Goal: Task Accomplishment & Management: Manage account settings

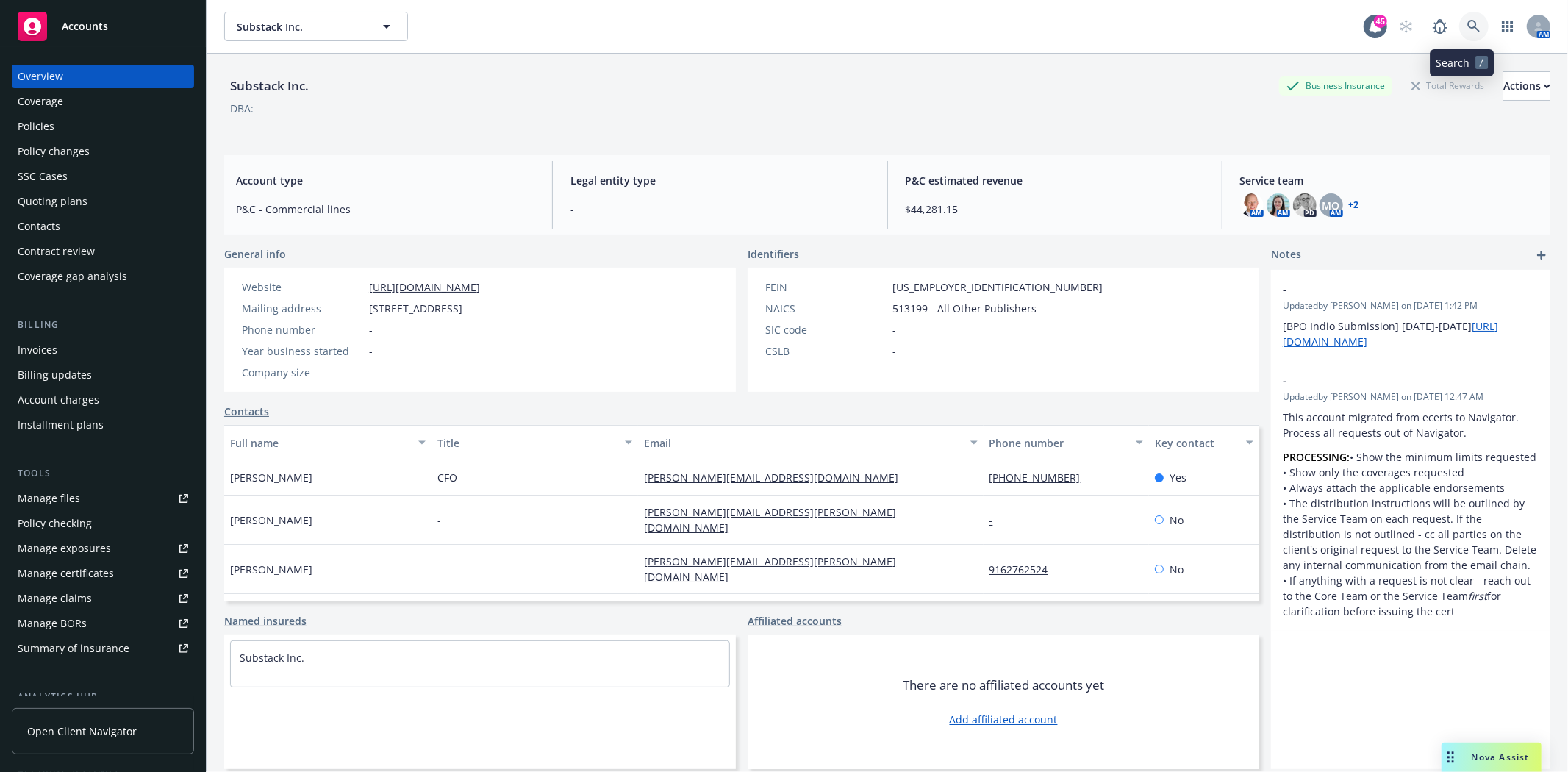
click at [1469, 21] on link at bounding box center [1474, 26] width 29 height 29
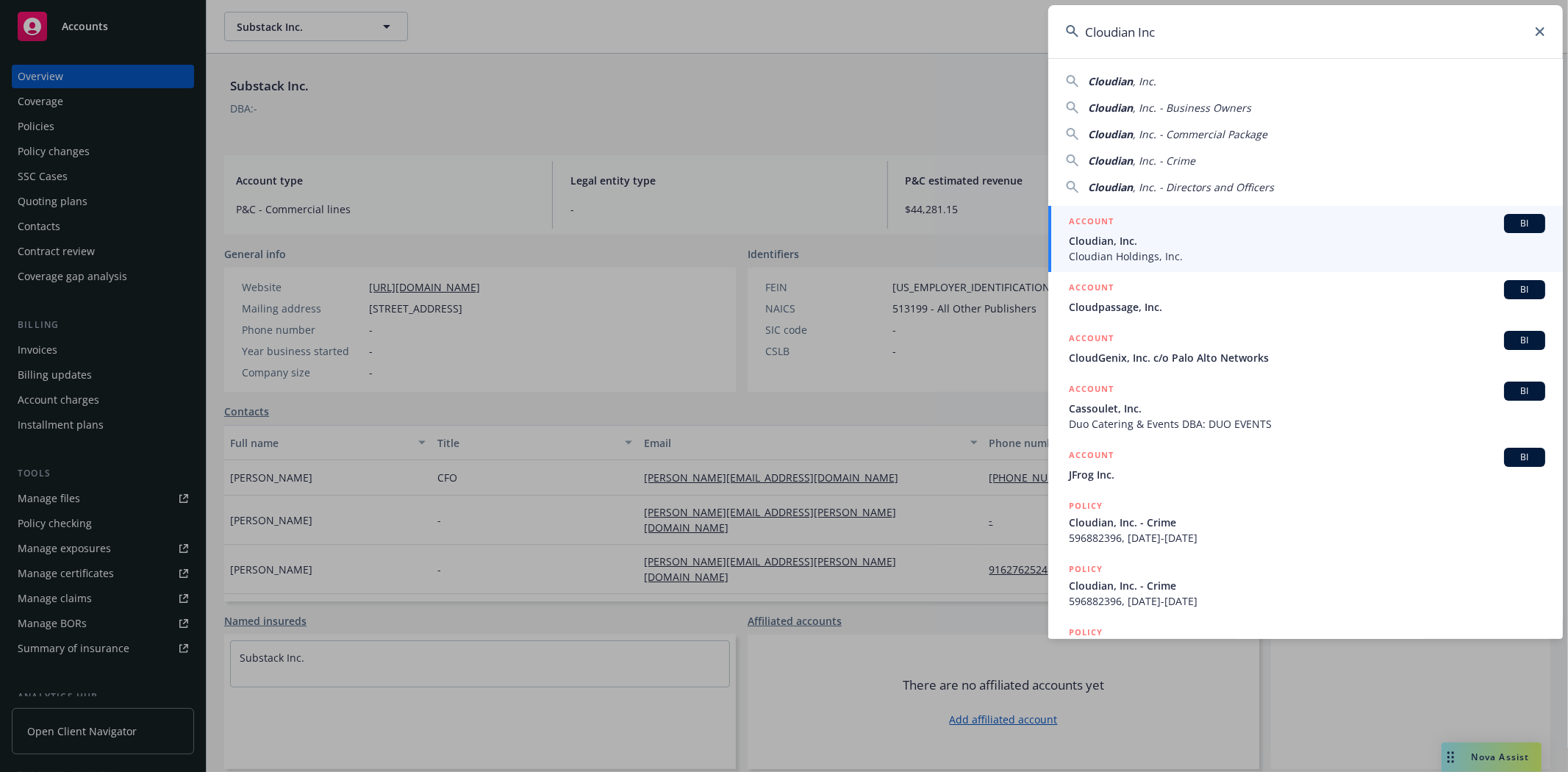
type input "Cloudian Inc"
click at [1167, 226] on div "ACCOUNT BI" at bounding box center [1307, 223] width 476 height 19
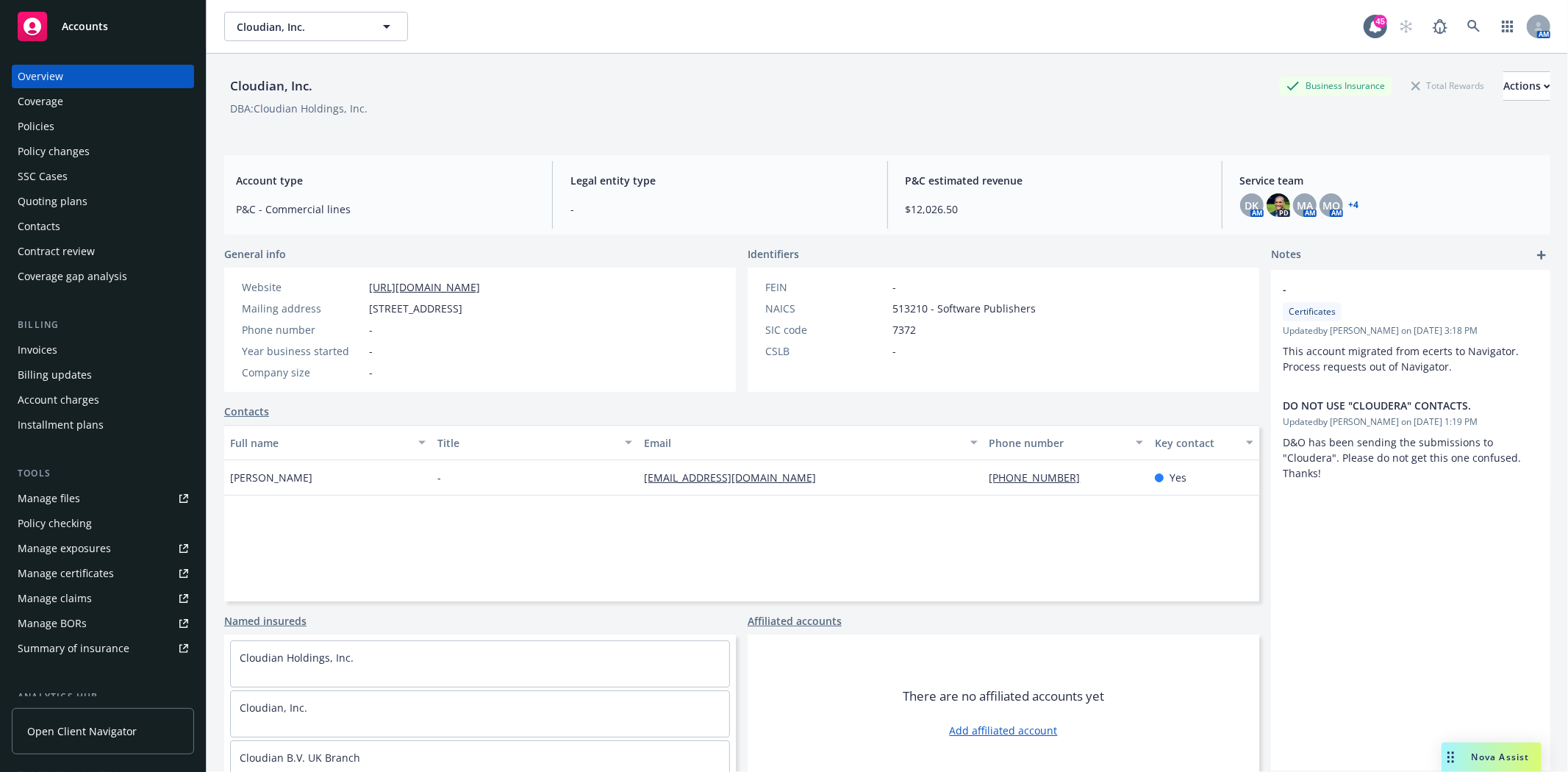
click at [57, 123] on div "Policies" at bounding box center [103, 127] width 170 height 23
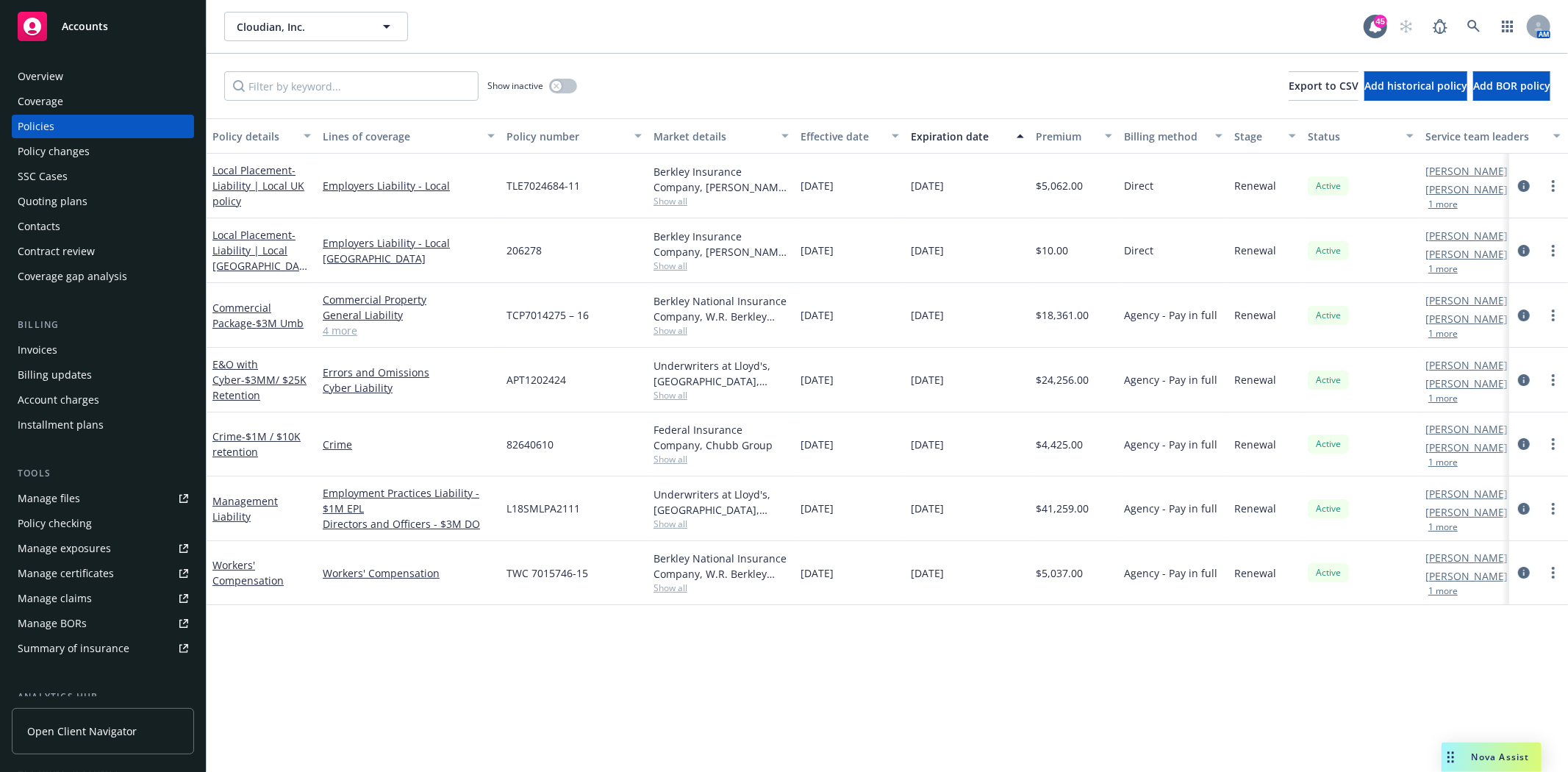
click at [90, 207] on div "Quoting plans" at bounding box center [103, 201] width 170 height 23
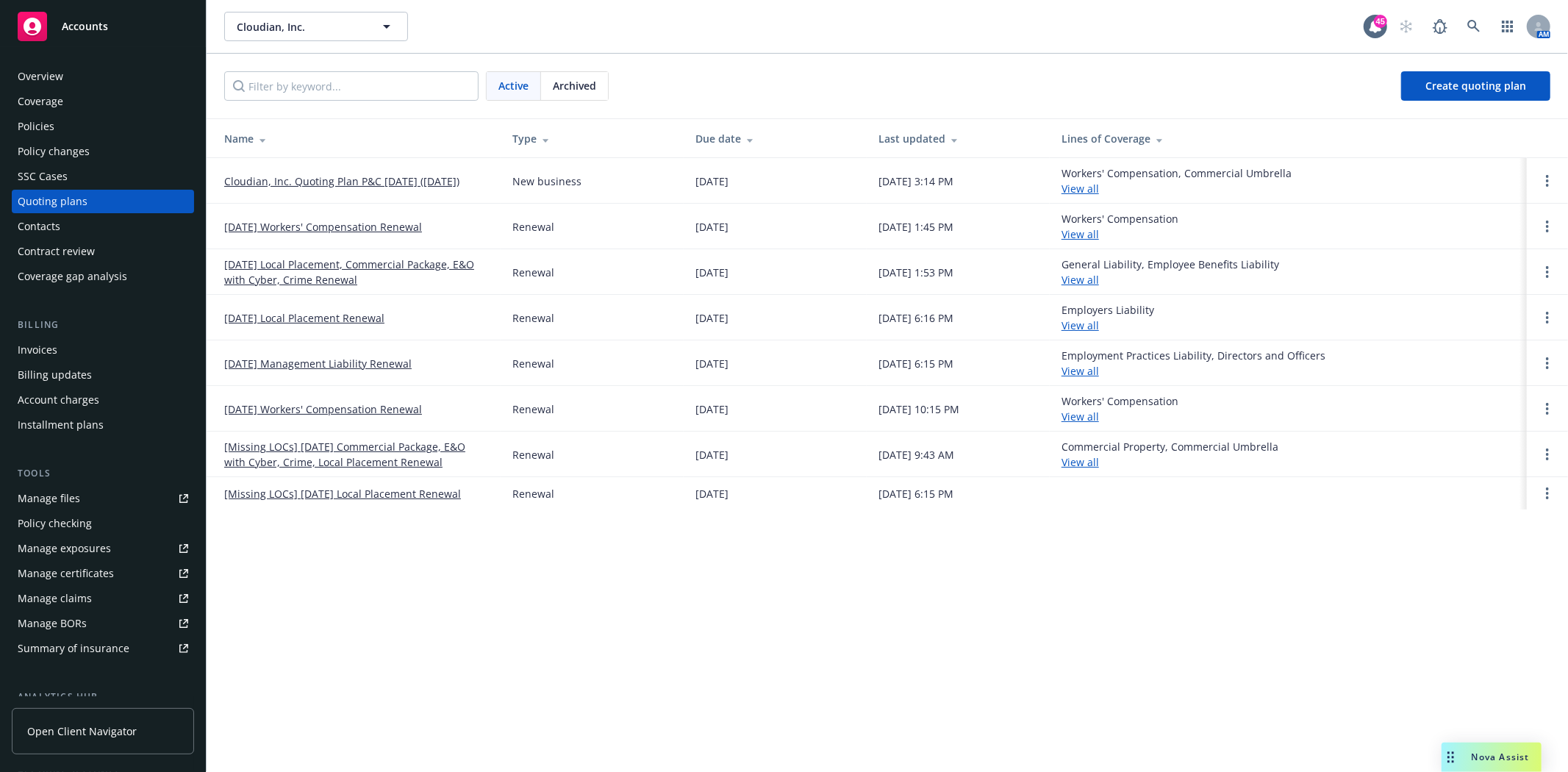
click at [287, 366] on link "12/01/25 Management Liability Renewal" at bounding box center [318, 363] width 187 height 15
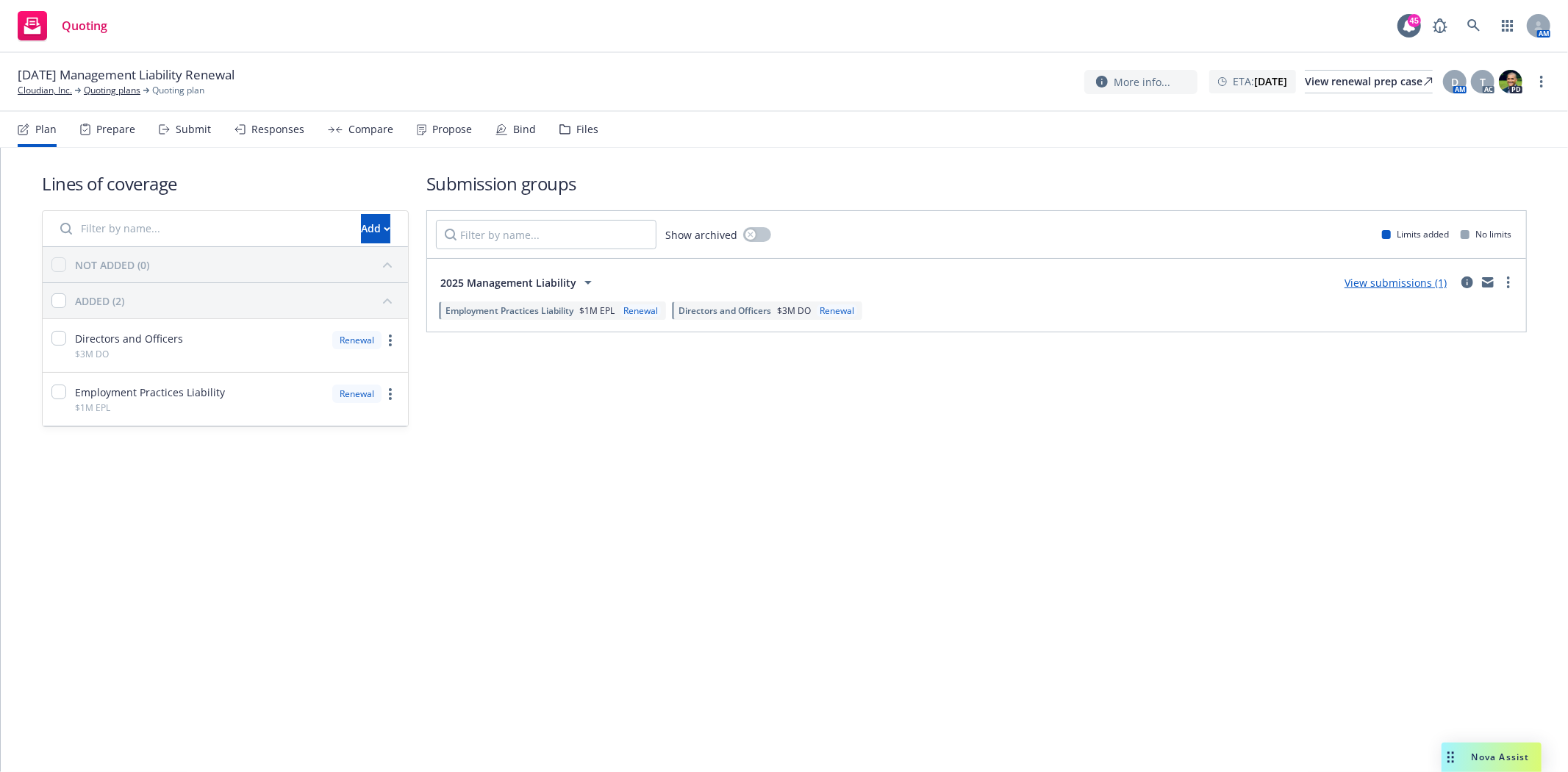
click at [587, 128] on div "Files" at bounding box center [587, 129] width 22 height 12
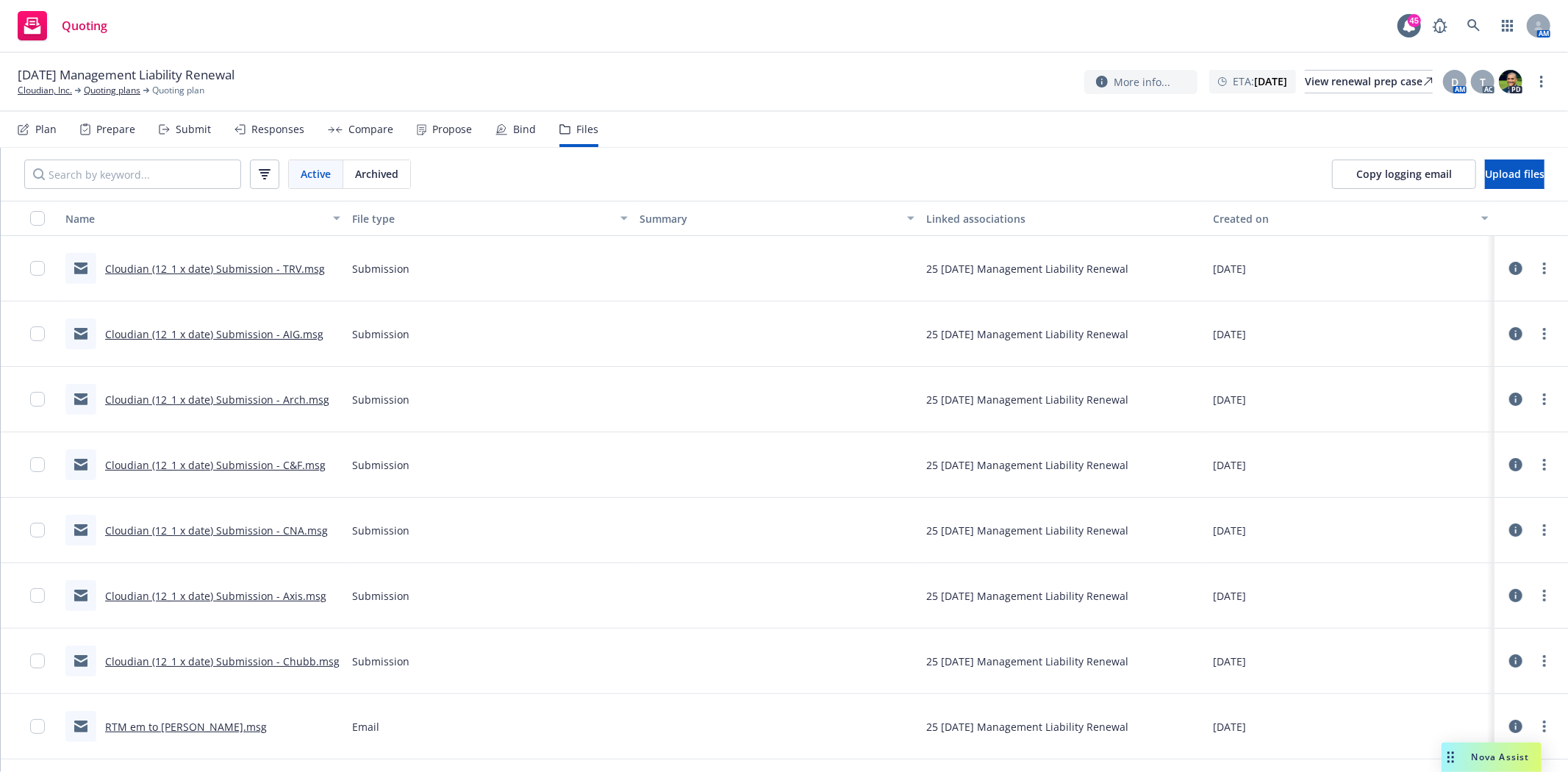
click at [255, 268] on link "Cloudian (12_1 x date) Submission - TRV.msg" at bounding box center [215, 269] width 220 height 14
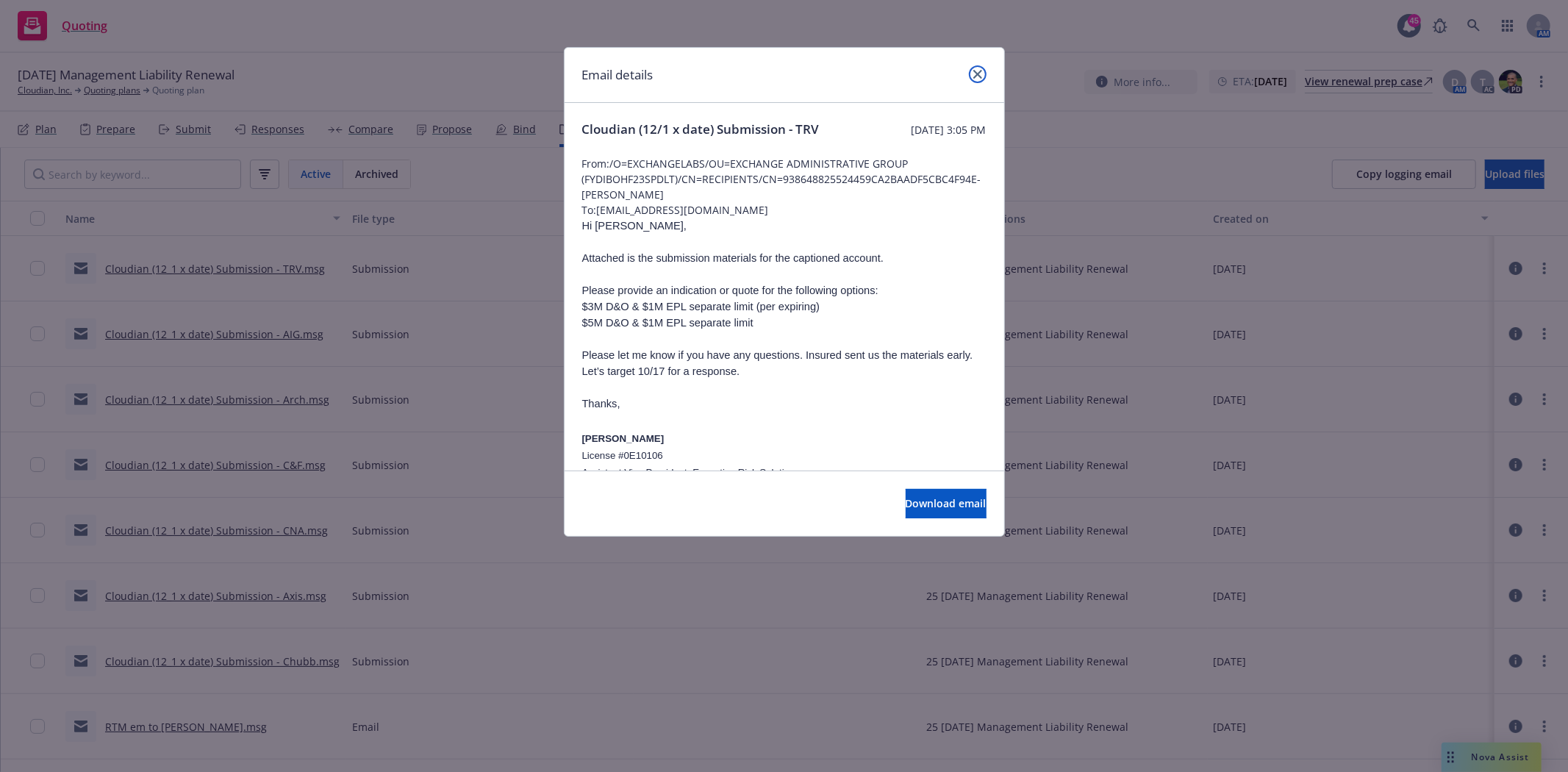
click at [973, 74] on link "close" at bounding box center [978, 74] width 18 height 18
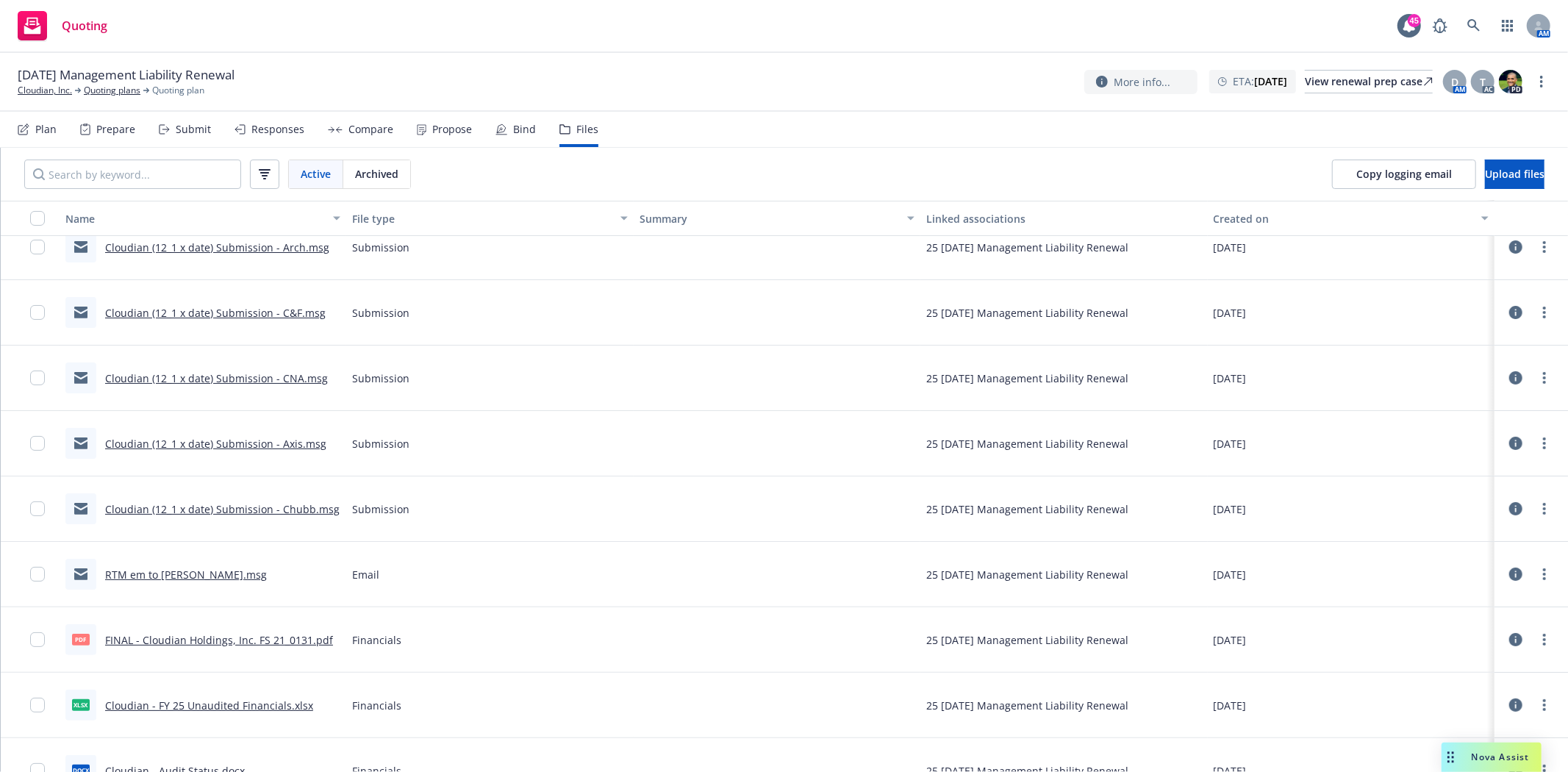
scroll to position [112, 0]
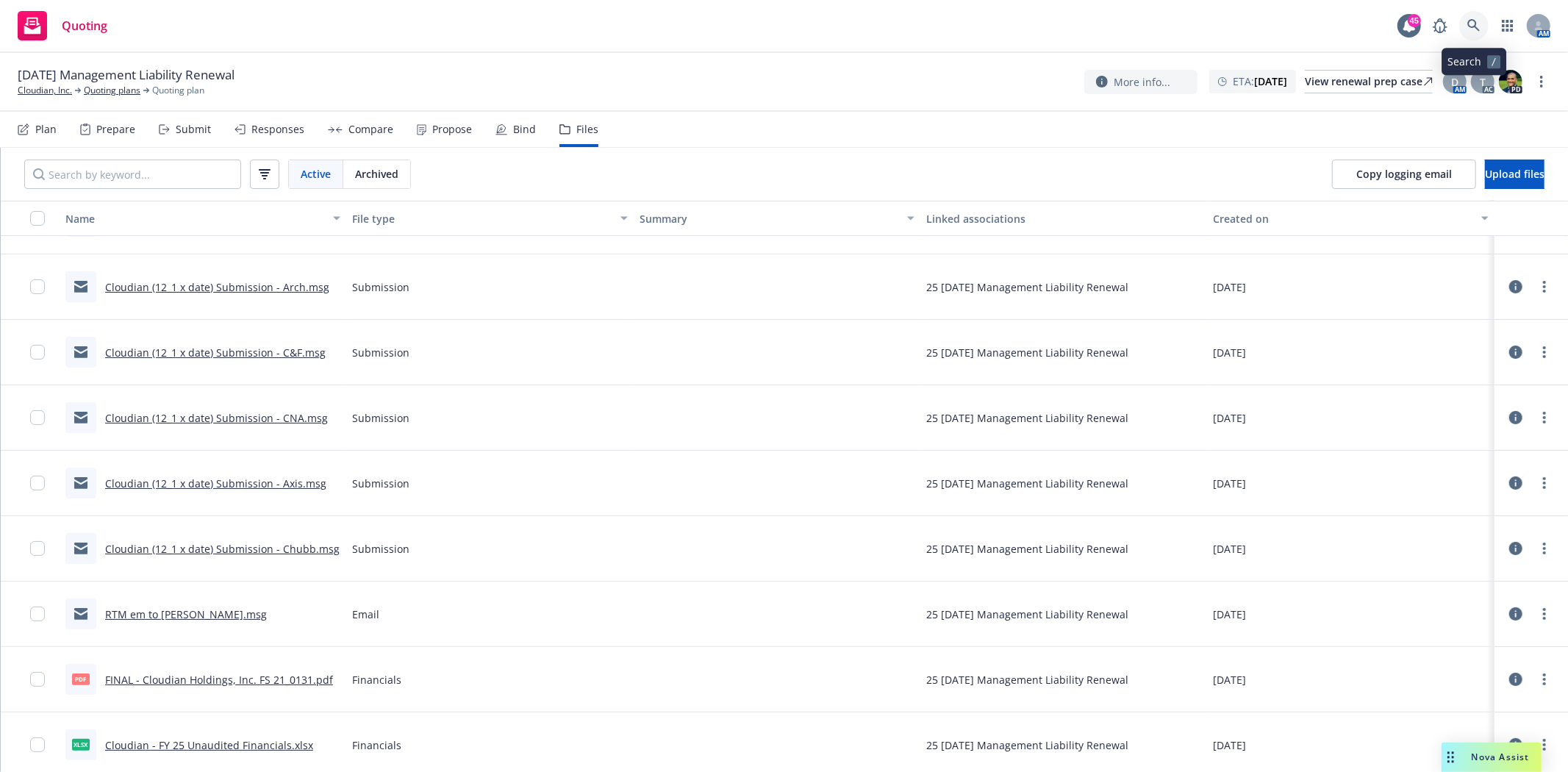
click at [1474, 19] on icon at bounding box center [1474, 25] width 13 height 13
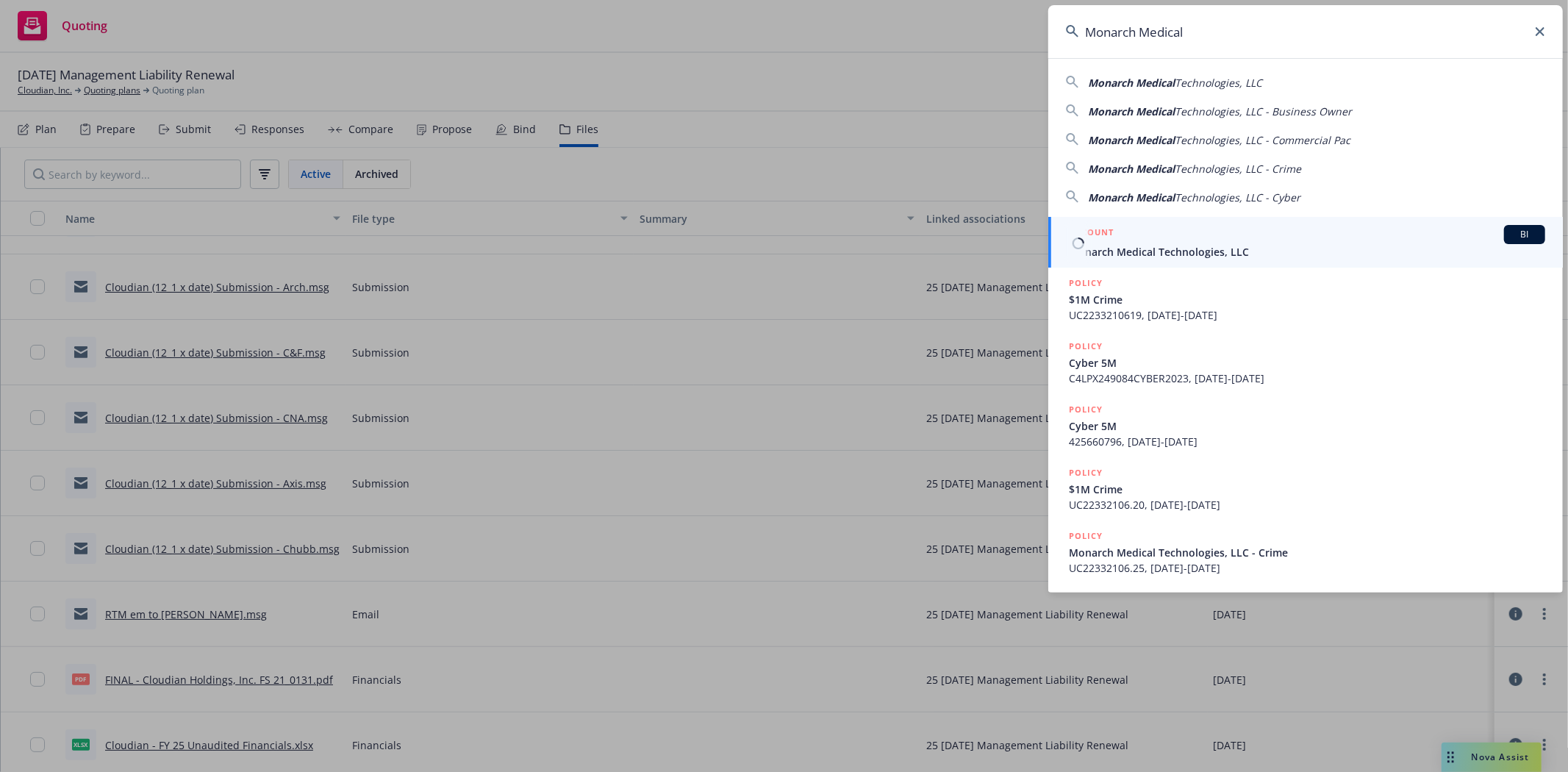
type input "Monarch Medical"
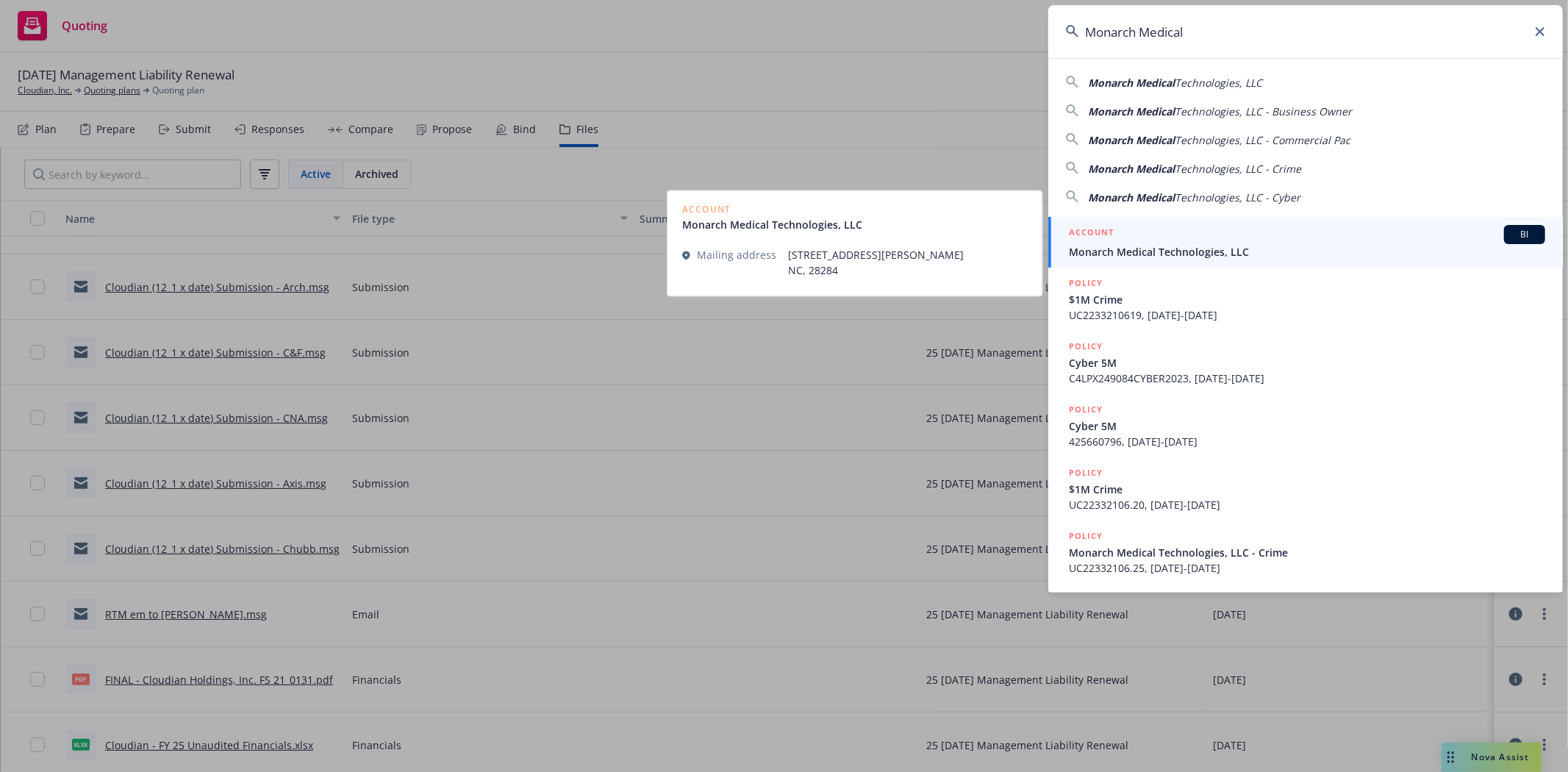
click at [1150, 246] on span "Monarch Medical Technologies, LLC" at bounding box center [1307, 251] width 476 height 15
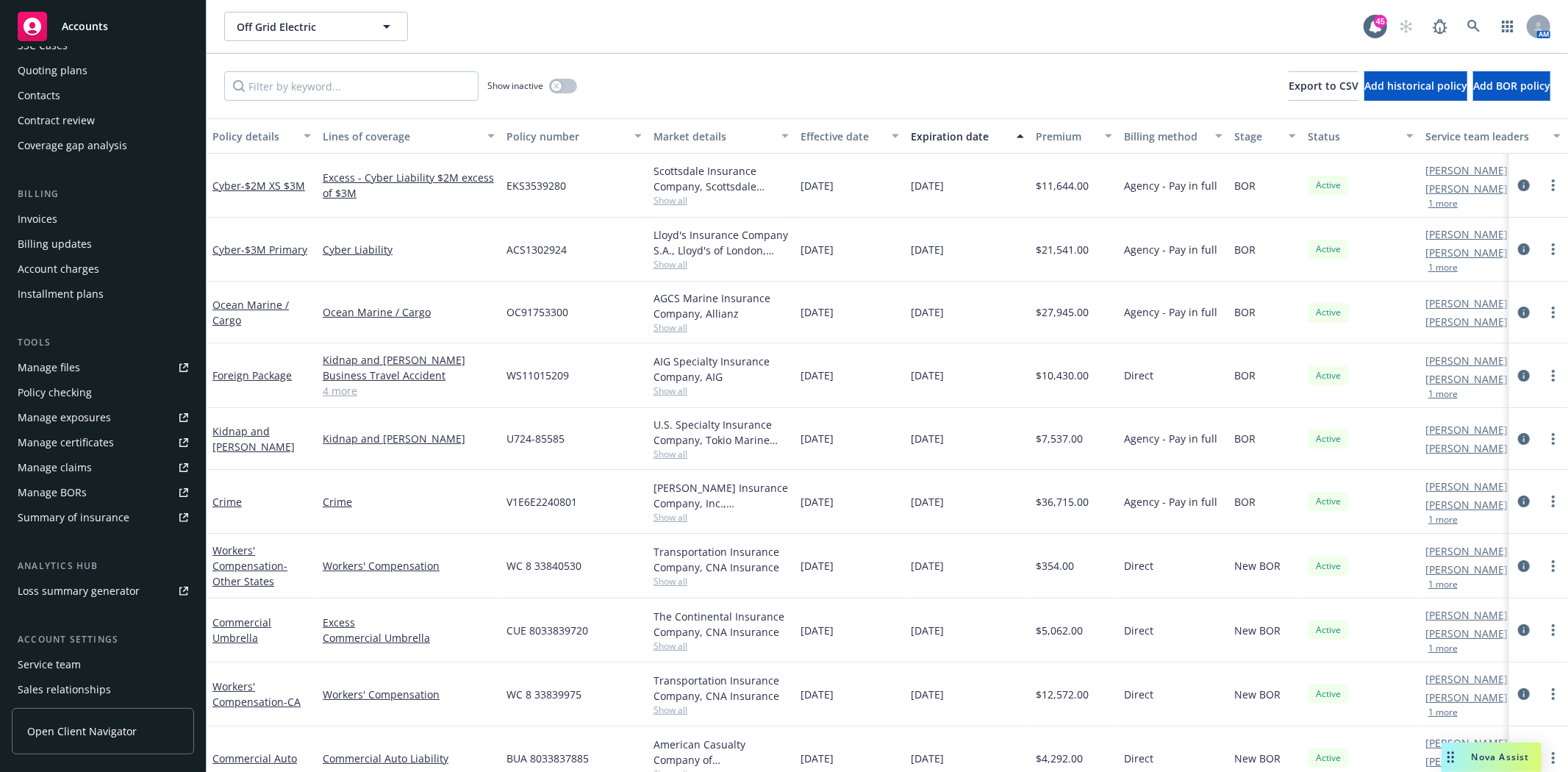
scroll to position [210, 0]
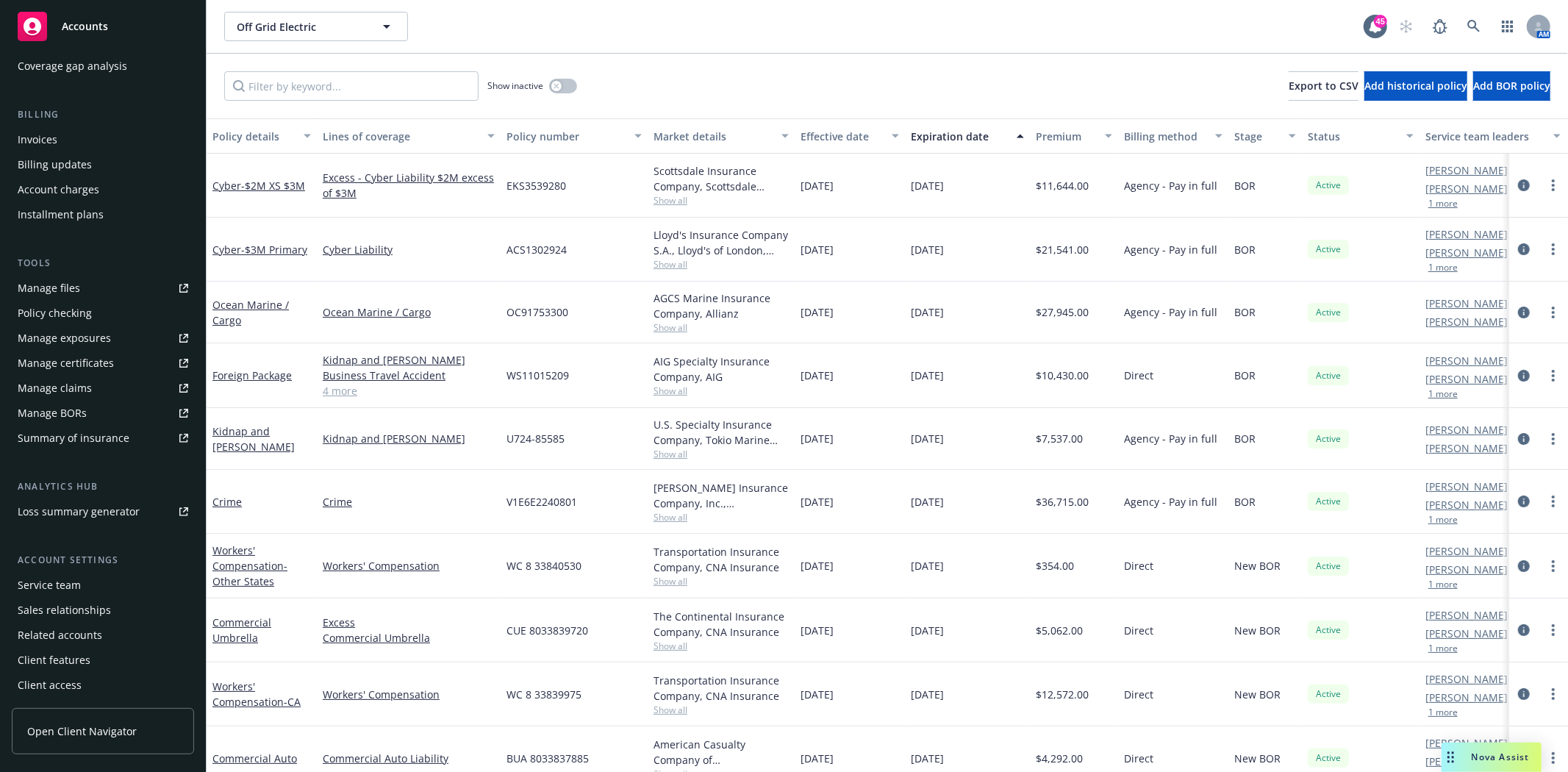
click at [36, 587] on div "Service team" at bounding box center [49, 585] width 63 height 23
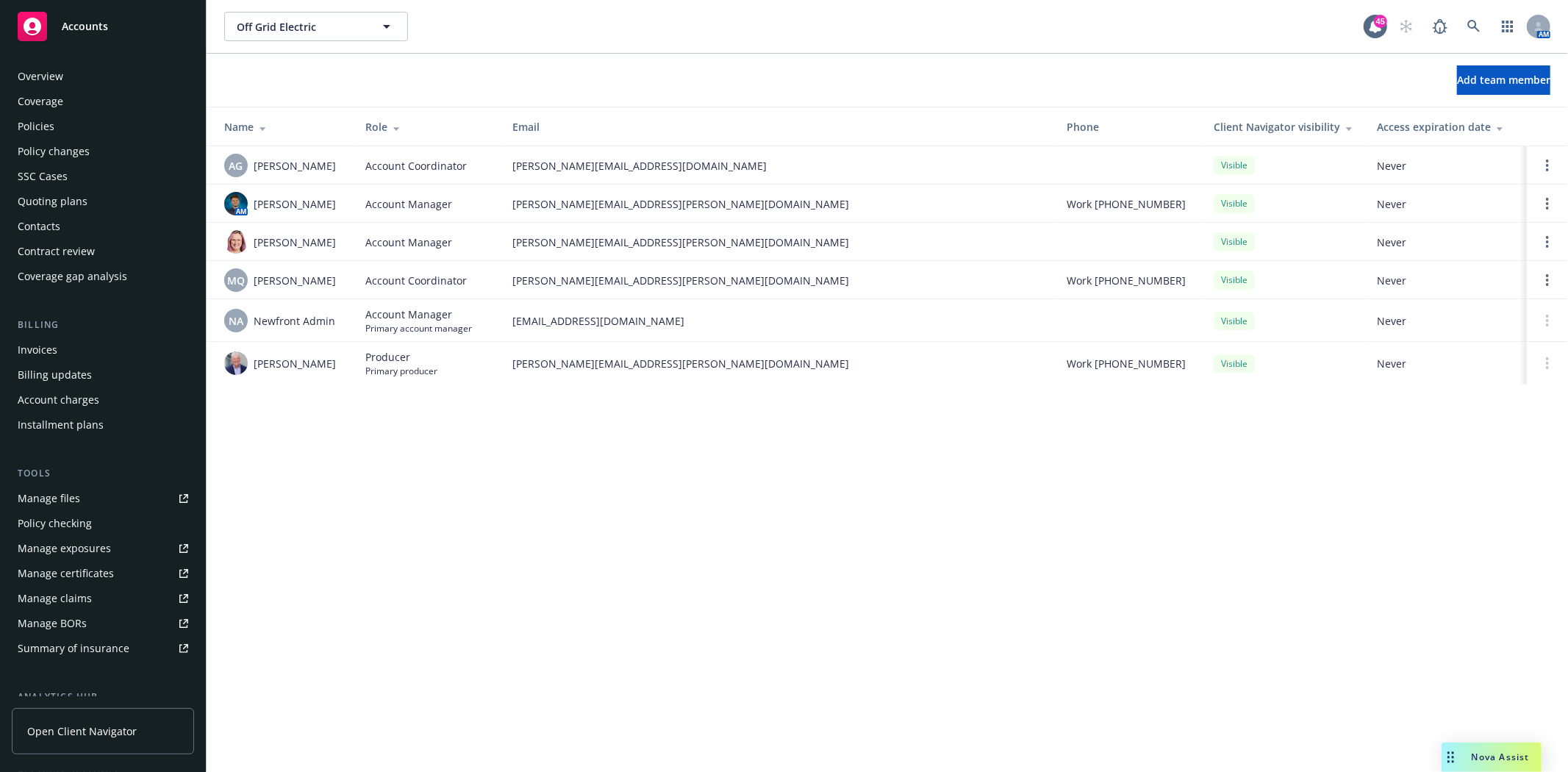
click at [37, 126] on div "Policies" at bounding box center [36, 127] width 37 height 23
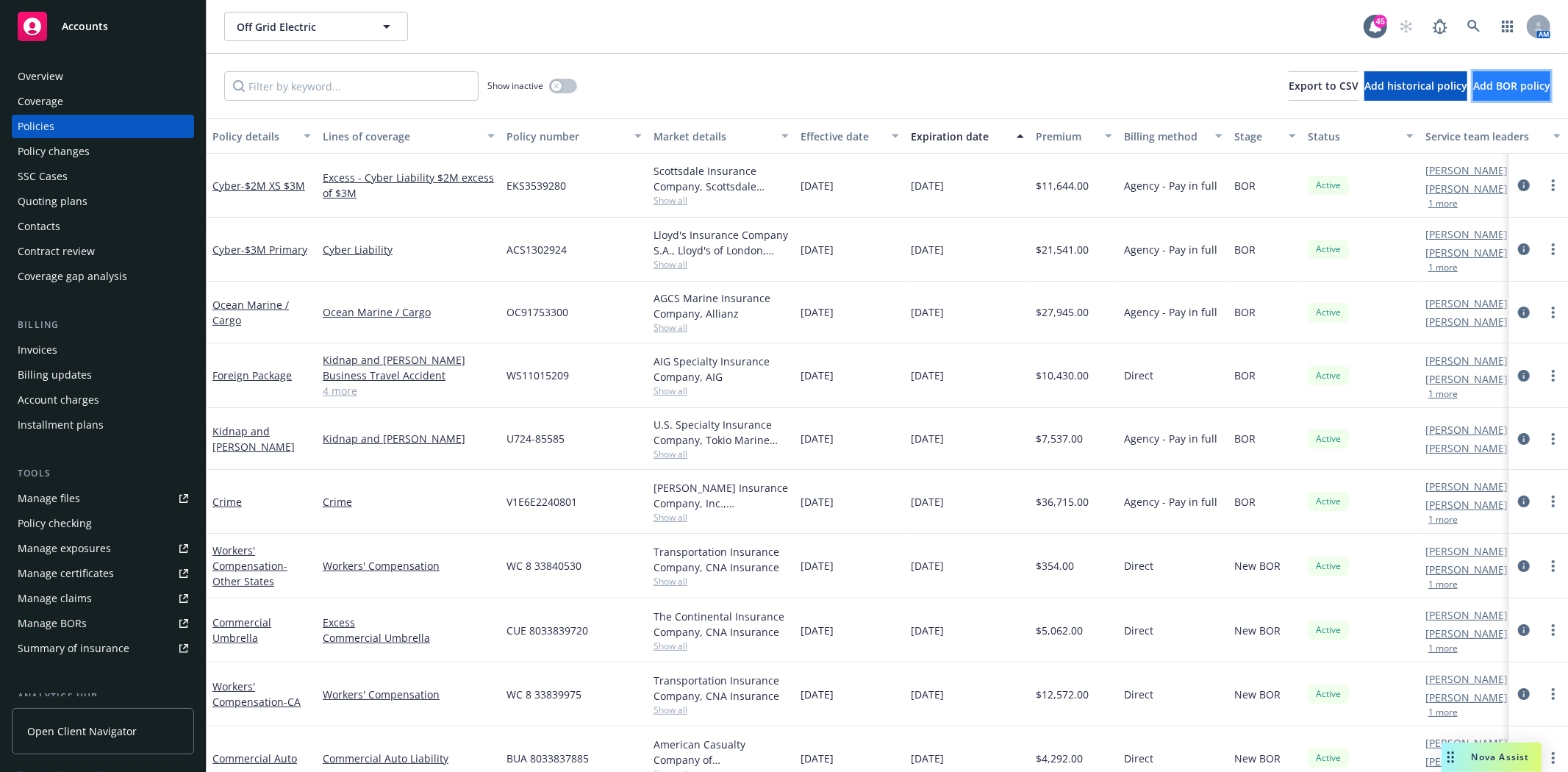
click at [1496, 78] on span "Add BOR policy" at bounding box center [1512, 86] width 78 height 14
select select "other"
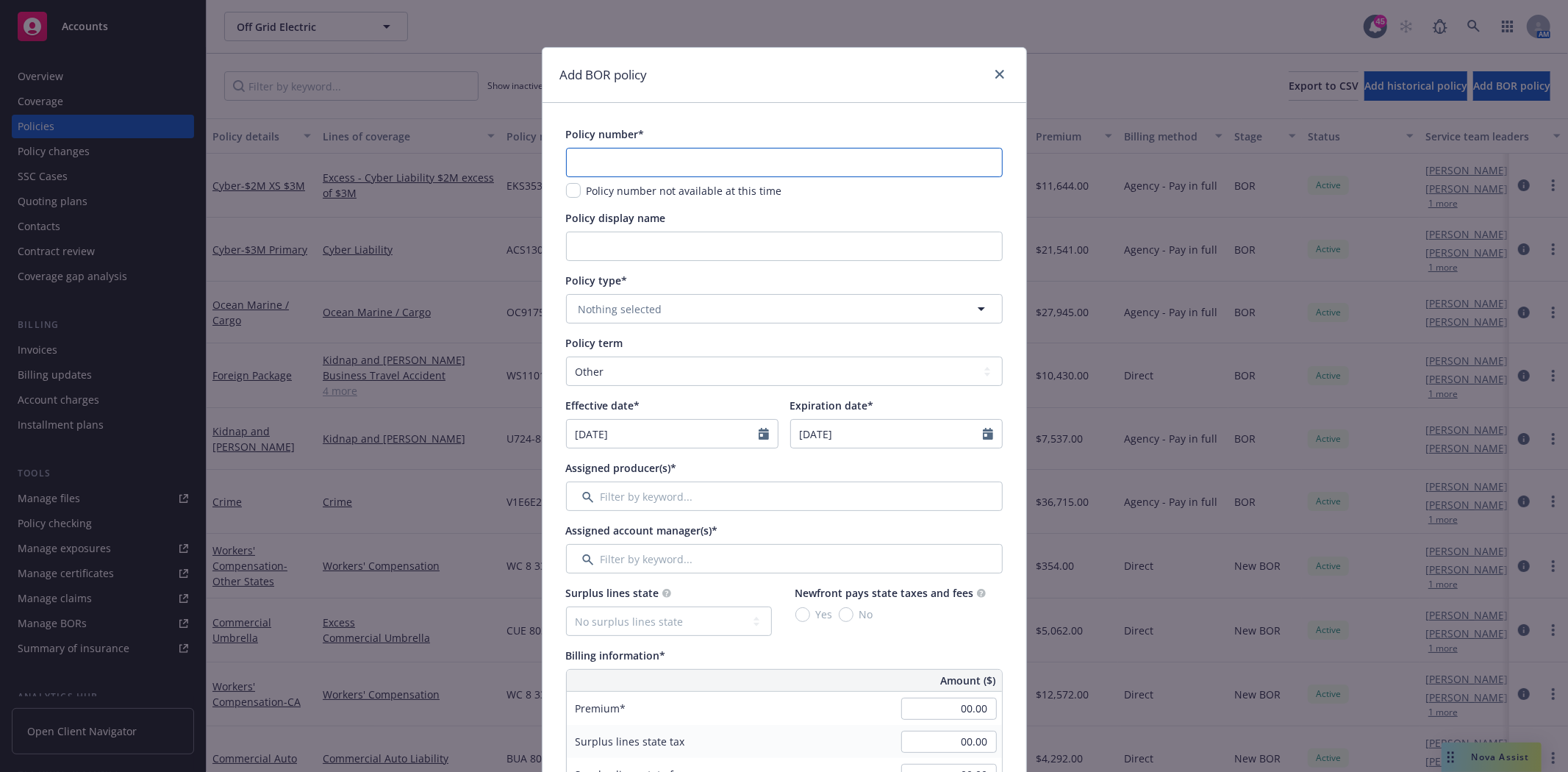
click at [652, 174] on input "text" at bounding box center [784, 162] width 437 height 29
paste input "665554012025"
type input "665554012025"
click at [623, 318] on button "Nothing selected" at bounding box center [784, 308] width 437 height 29
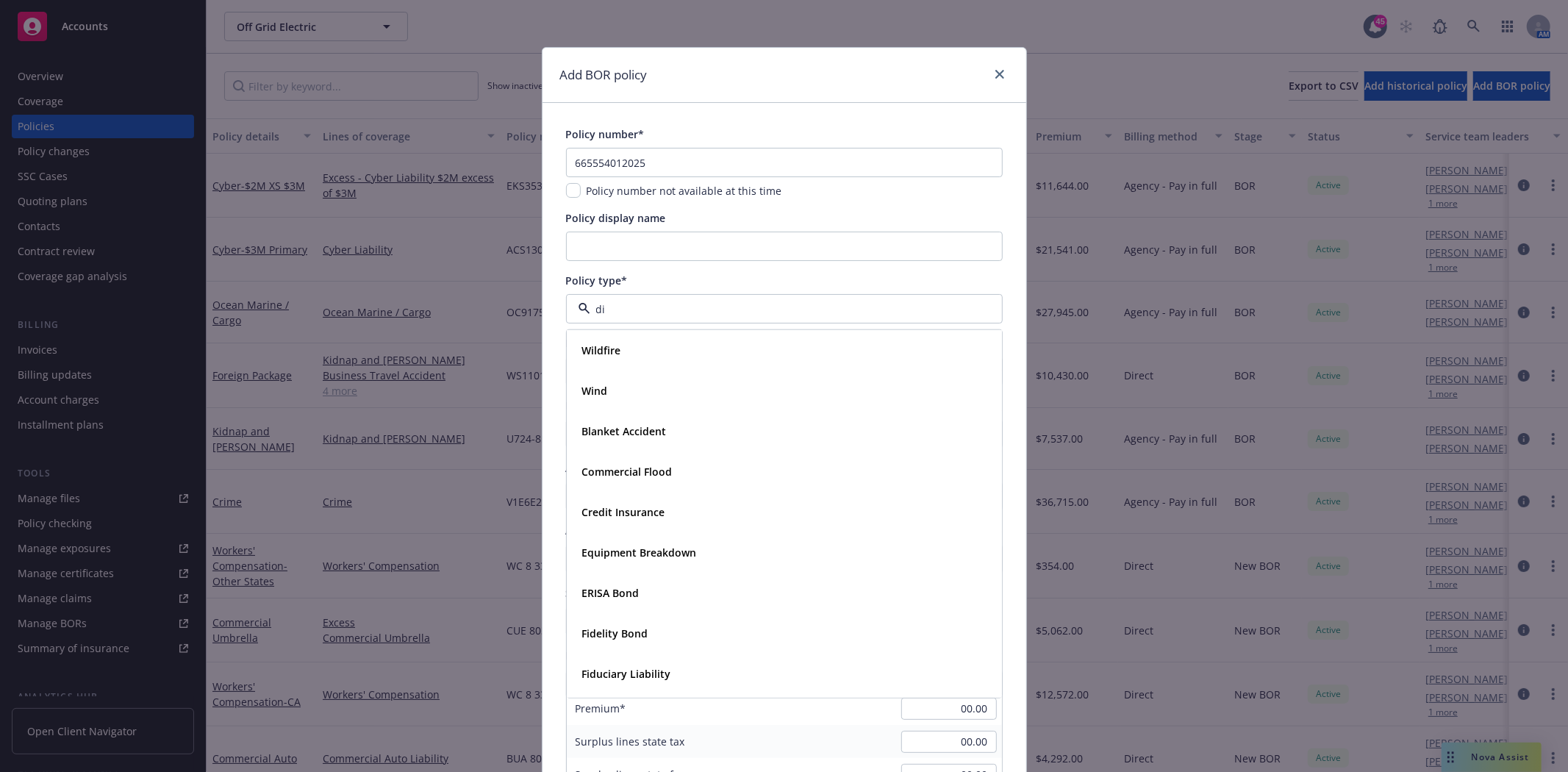
type input "dir"
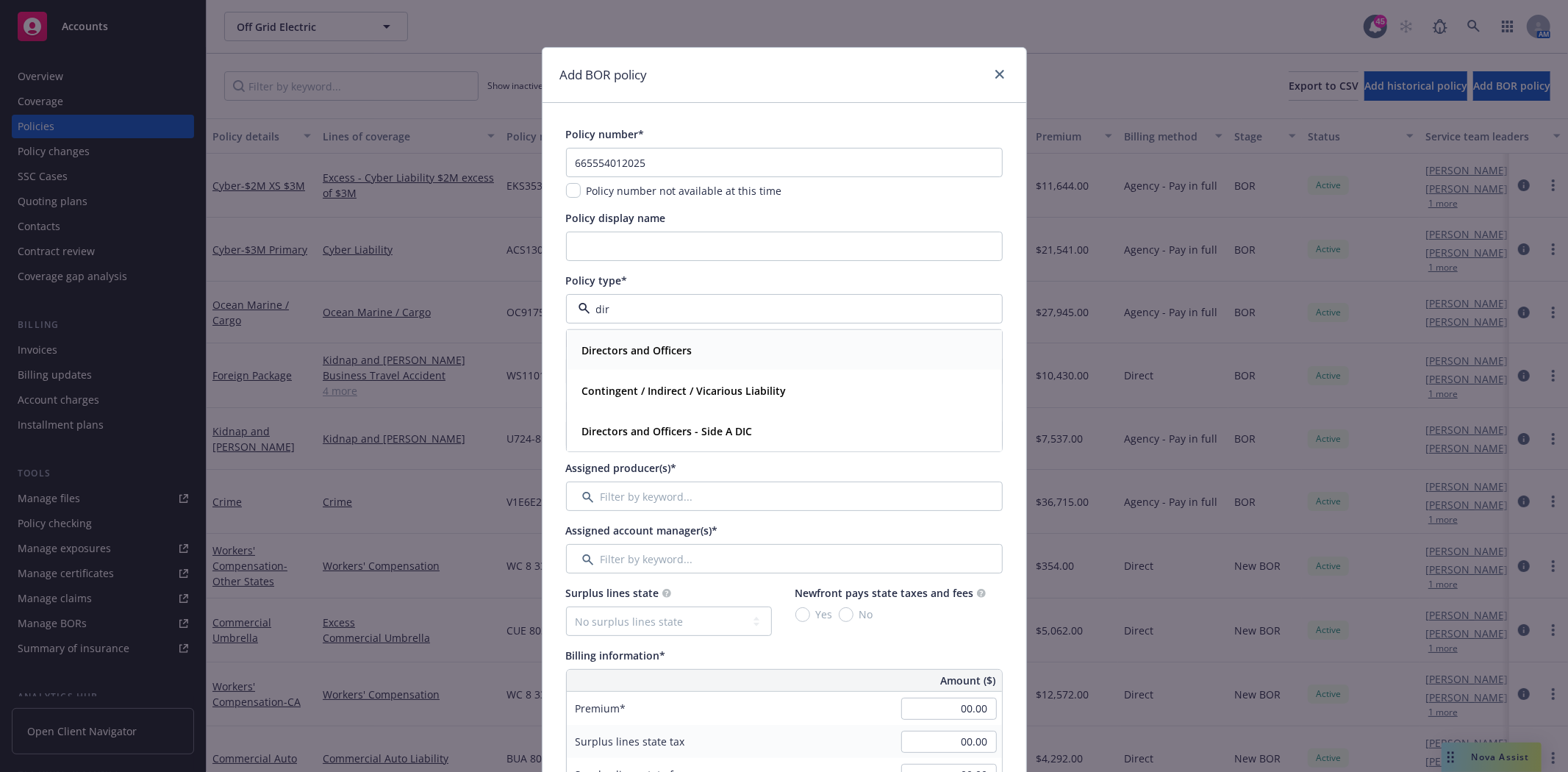
click at [625, 353] on strong "Directors and Officers" at bounding box center [637, 350] width 111 height 14
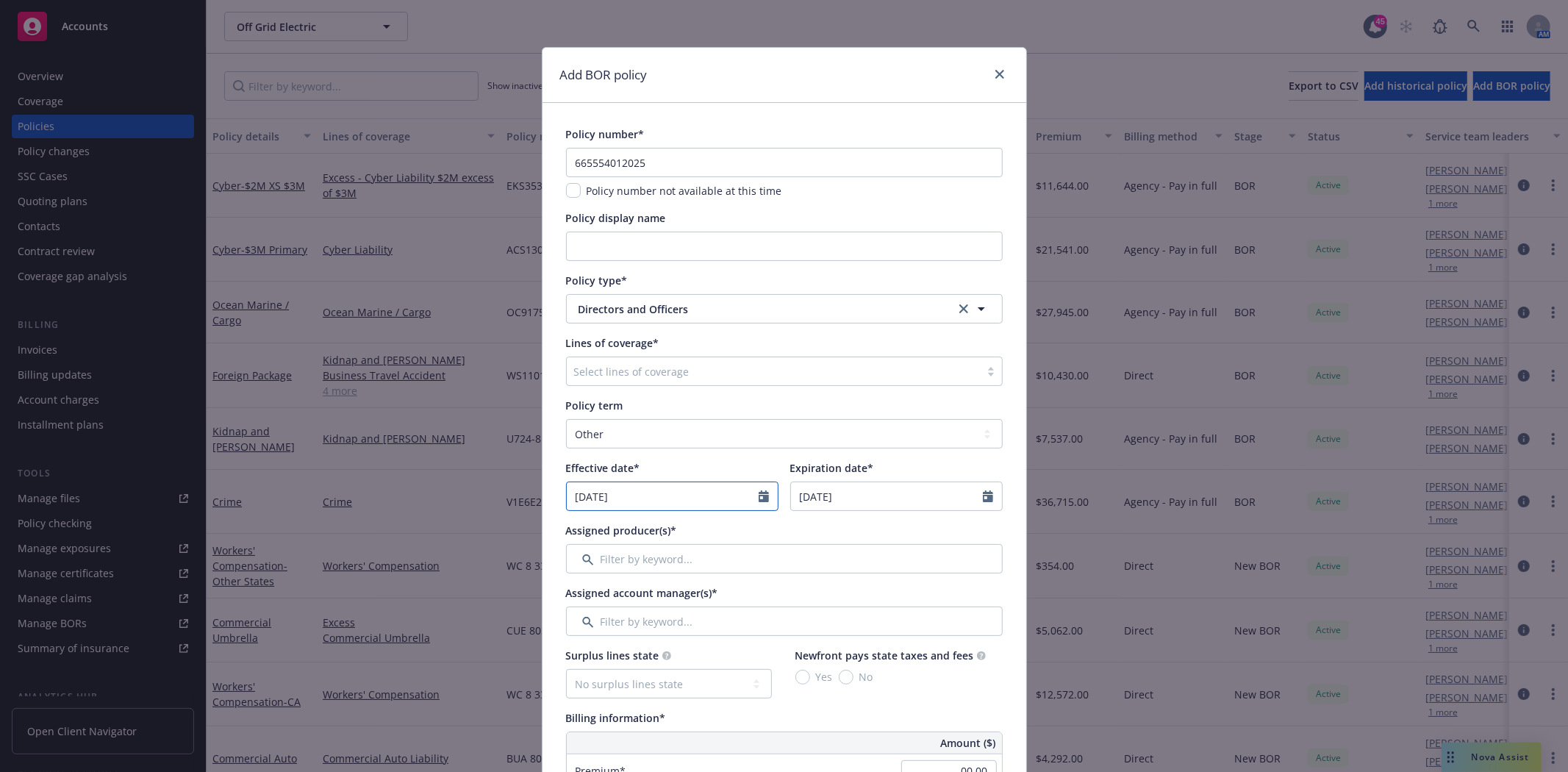
select select "9"
drag, startPoint x: 638, startPoint y: 497, endPoint x: 488, endPoint y: 501, distance: 150.1
click at [488, 501] on div "Add BOR policy Policy number* 665554012025 Policy number not available at this …" at bounding box center [784, 386] width 1568 height 772
type input "09/30/2025"
click at [605, 422] on select "Select policy term 12 Month 6 Month 4 Month 3 Month 2 Month 1 Month 36 Month (3…" at bounding box center [784, 433] width 437 height 29
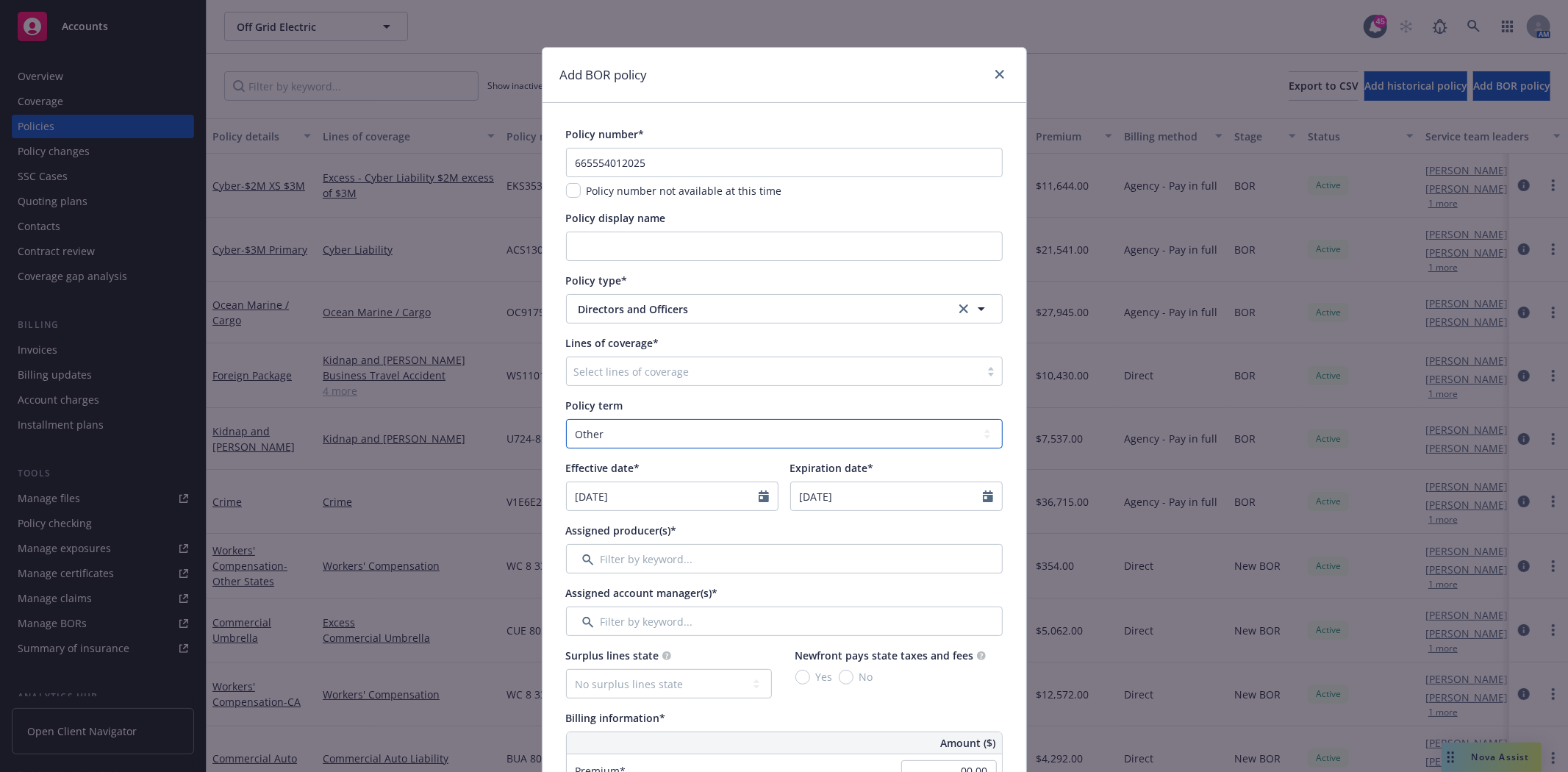
select select "12"
click at [566, 419] on select "Select policy term 12 Month 6 Month 4 Month 3 Month 2 Month 1 Month 36 Month (3…" at bounding box center [784, 433] width 437 height 29
select select "9"
drag, startPoint x: 623, startPoint y: 497, endPoint x: 449, endPoint y: 497, distance: 174.0
click at [449, 497] on div "Add BOR policy Policy number* 665554012025 Policy number not available at this …" at bounding box center [784, 386] width 1568 height 772
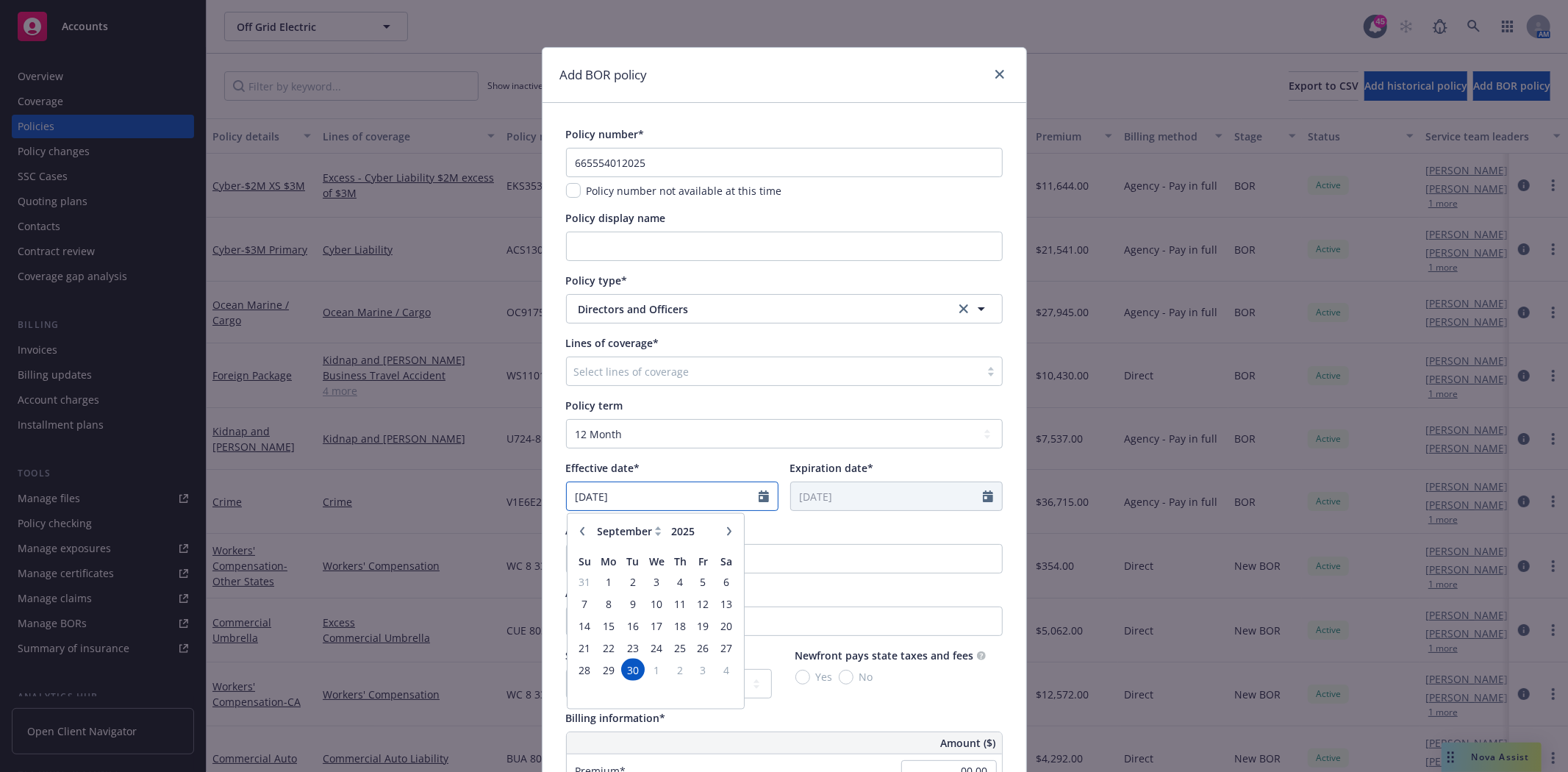
type input "02/24/2025"
type input "02/24/2026"
drag, startPoint x: 818, startPoint y: 510, endPoint x: 824, endPoint y: 523, distance: 14.3
click at [681, 555] on input "Filter by keyword..." at bounding box center [784, 558] width 437 height 29
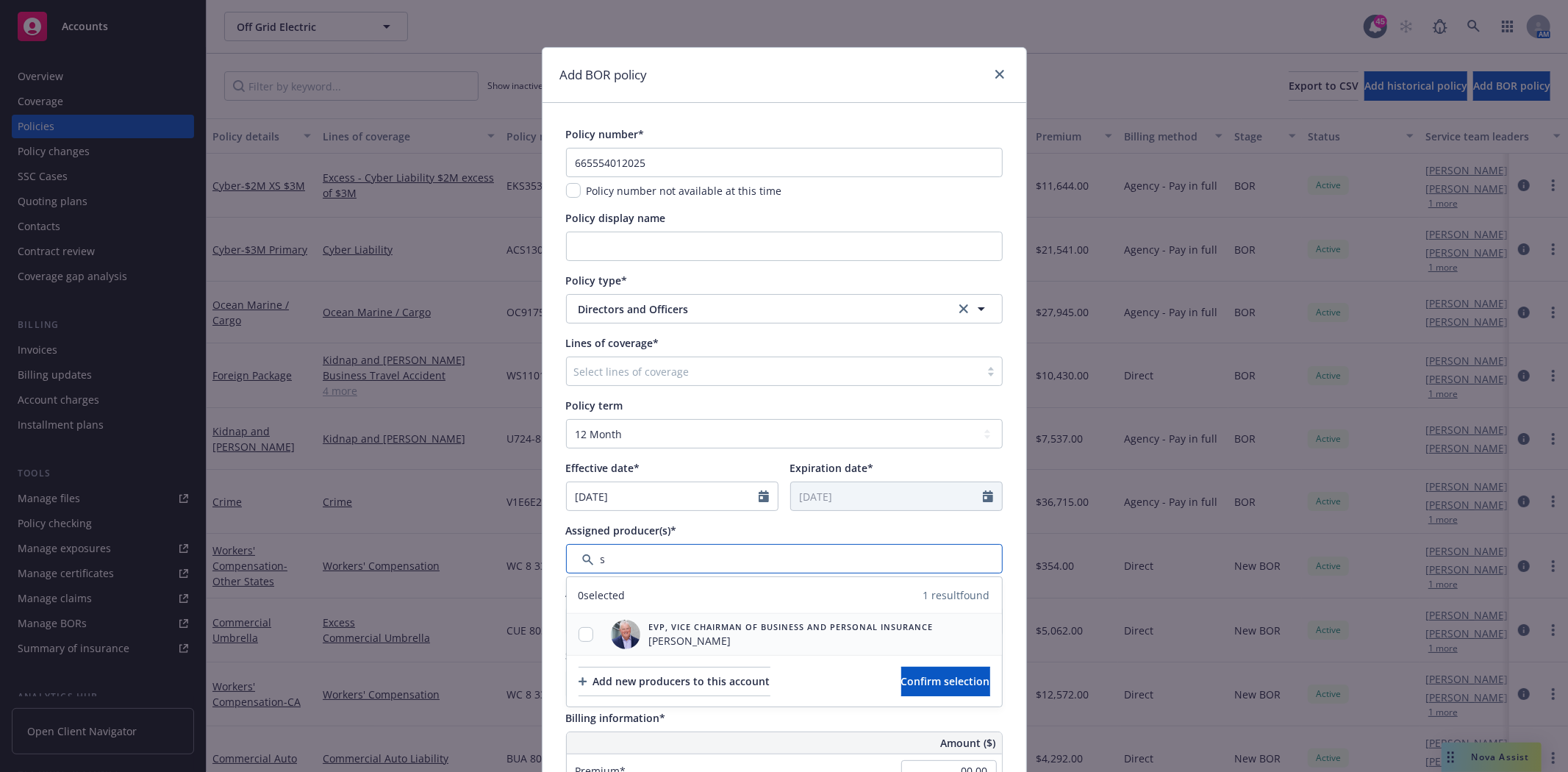
type input "s"
click at [579, 636] on input "checkbox" at bounding box center [586, 634] width 14 height 14
checkbox input "true"
click at [901, 669] on button "Confirm selection" at bounding box center [946, 681] width 89 height 29
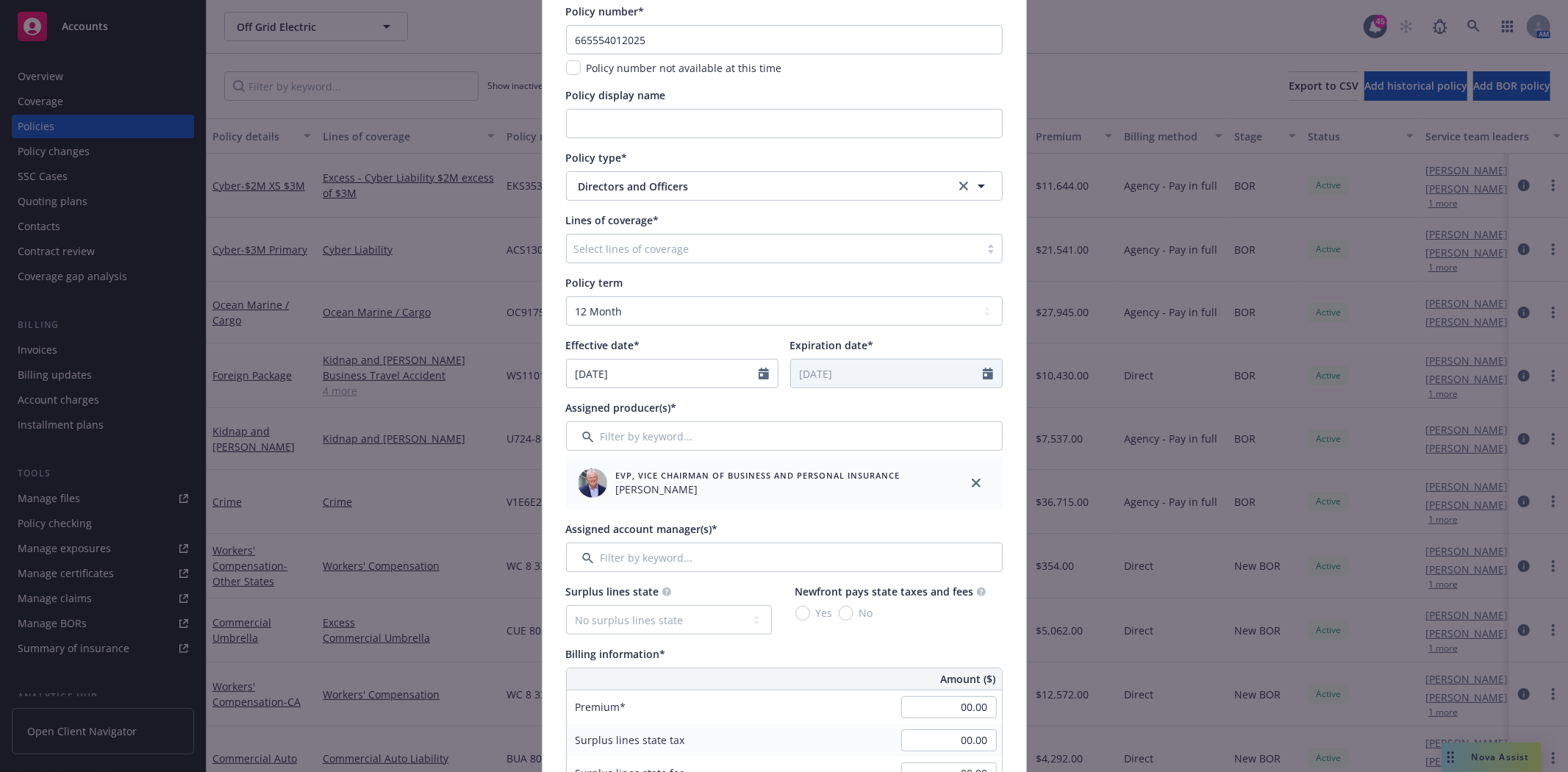
scroll to position [163, 0]
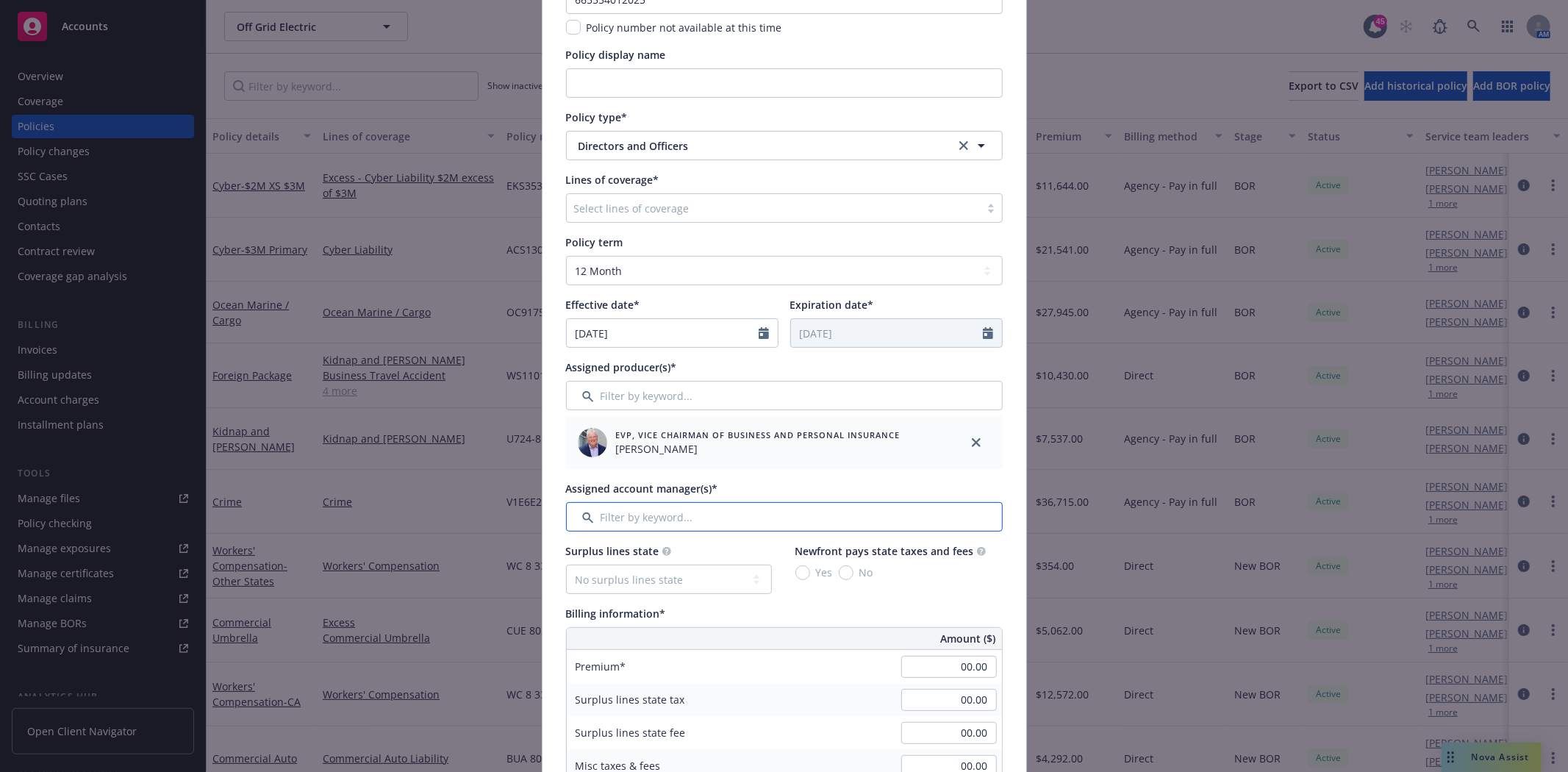
click at [621, 528] on input "Filter by keyword..." at bounding box center [784, 516] width 437 height 29
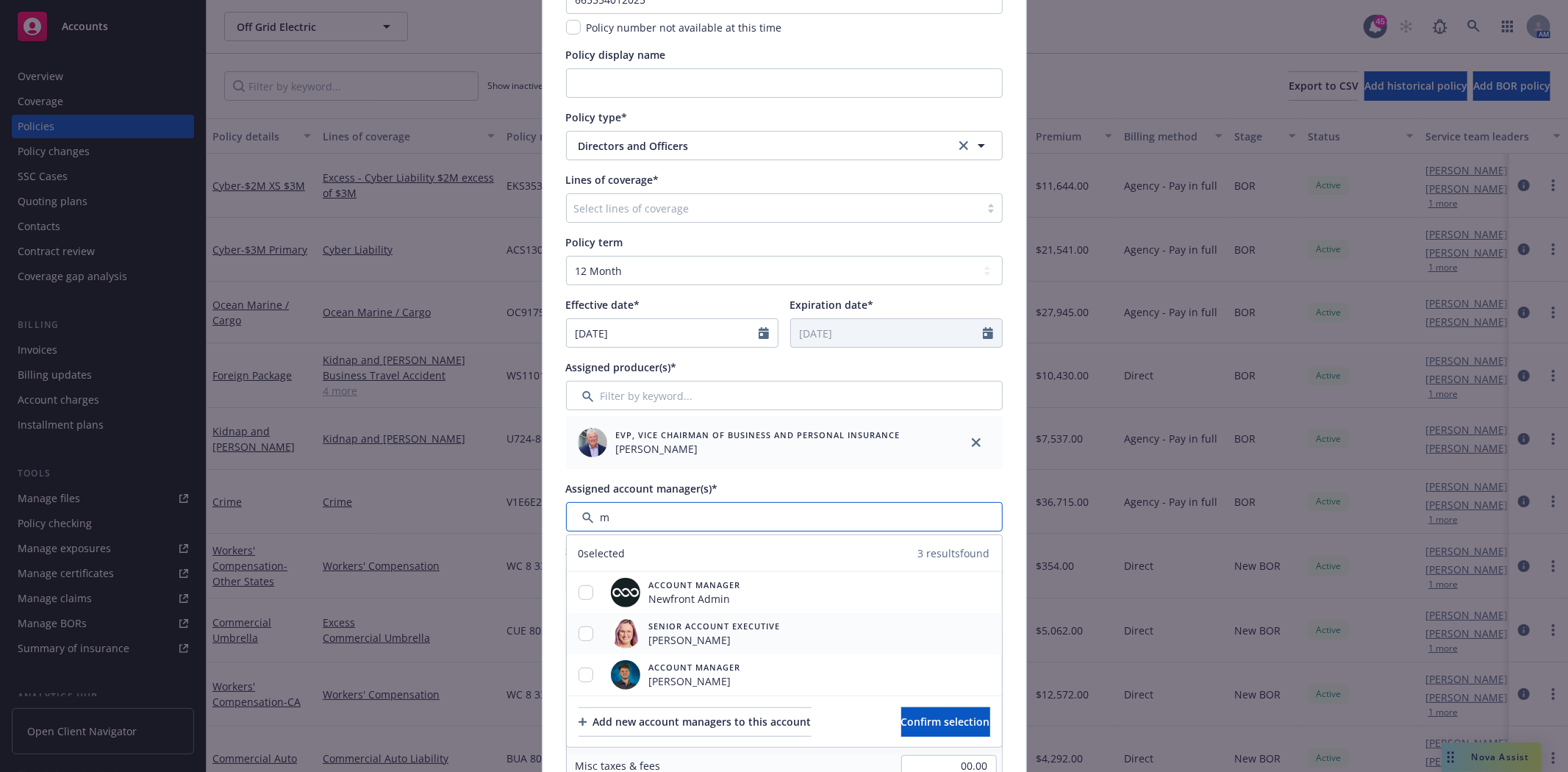
type input "m"
click at [580, 634] on input "checkbox" at bounding box center [586, 634] width 14 height 14
checkbox input "true"
click at [901, 721] on span "Confirm selection" at bounding box center [946, 722] width 89 height 14
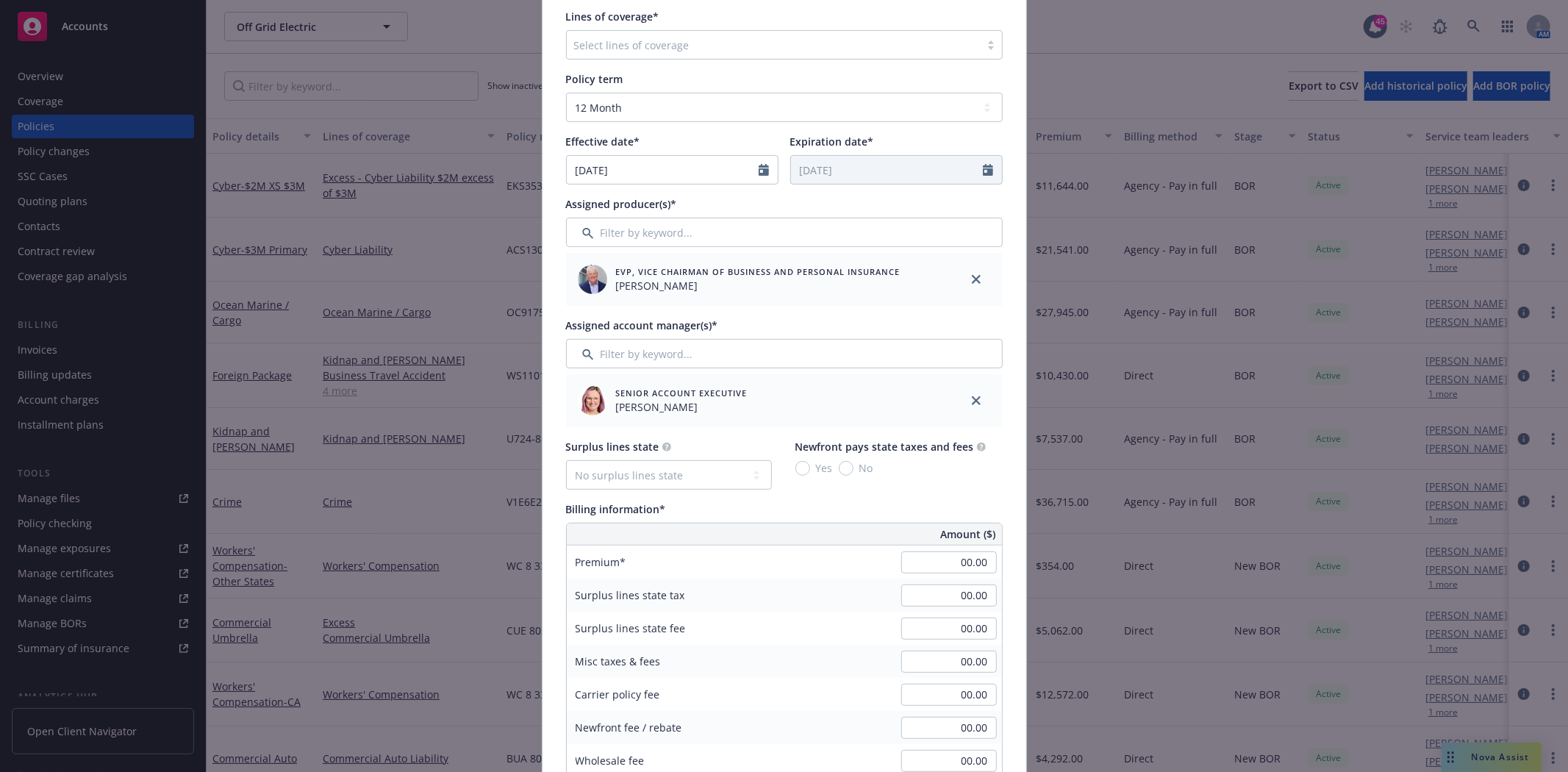
scroll to position [489, 0]
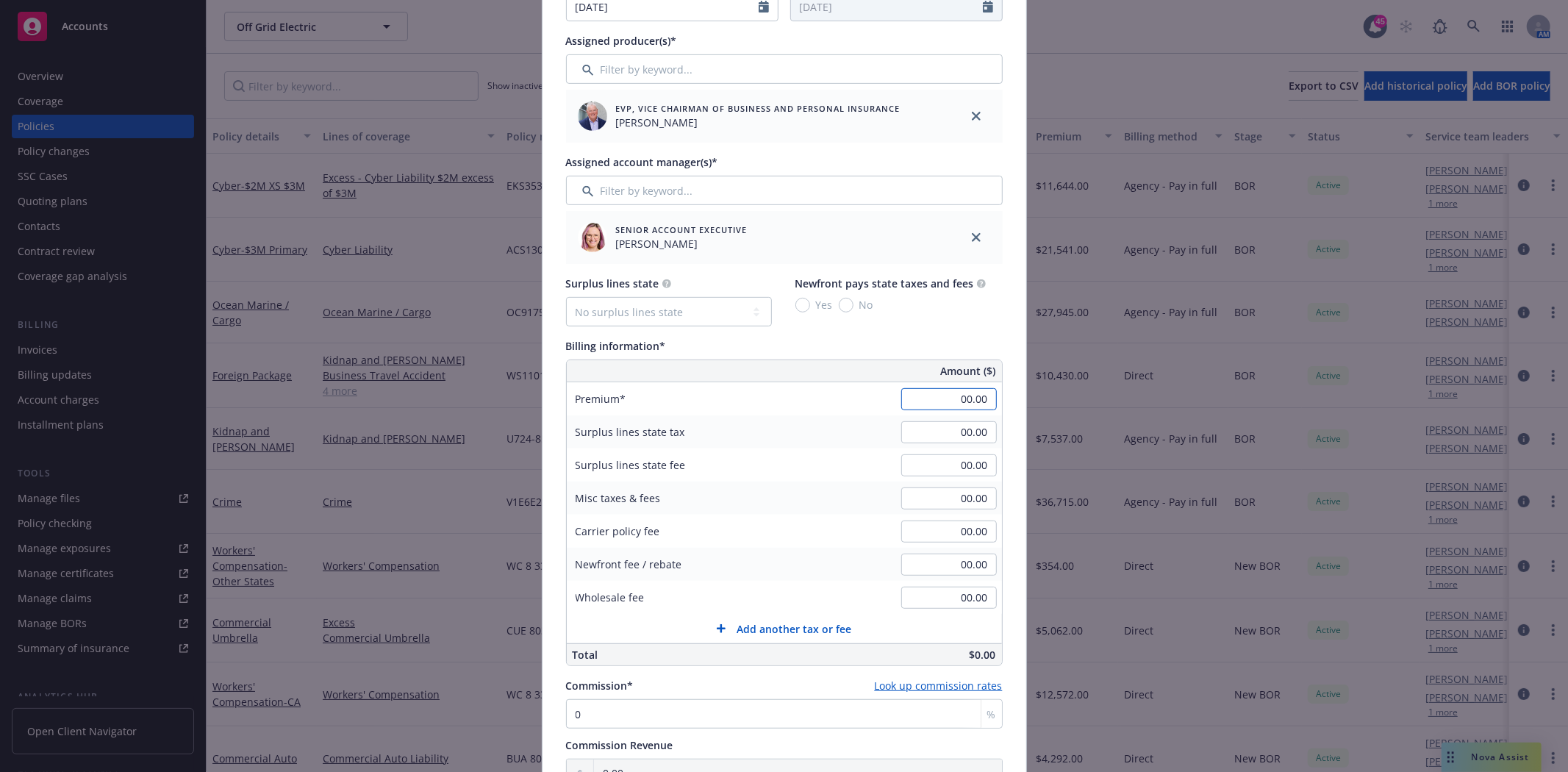
click at [966, 396] on input "00.00" at bounding box center [948, 398] width 95 height 22
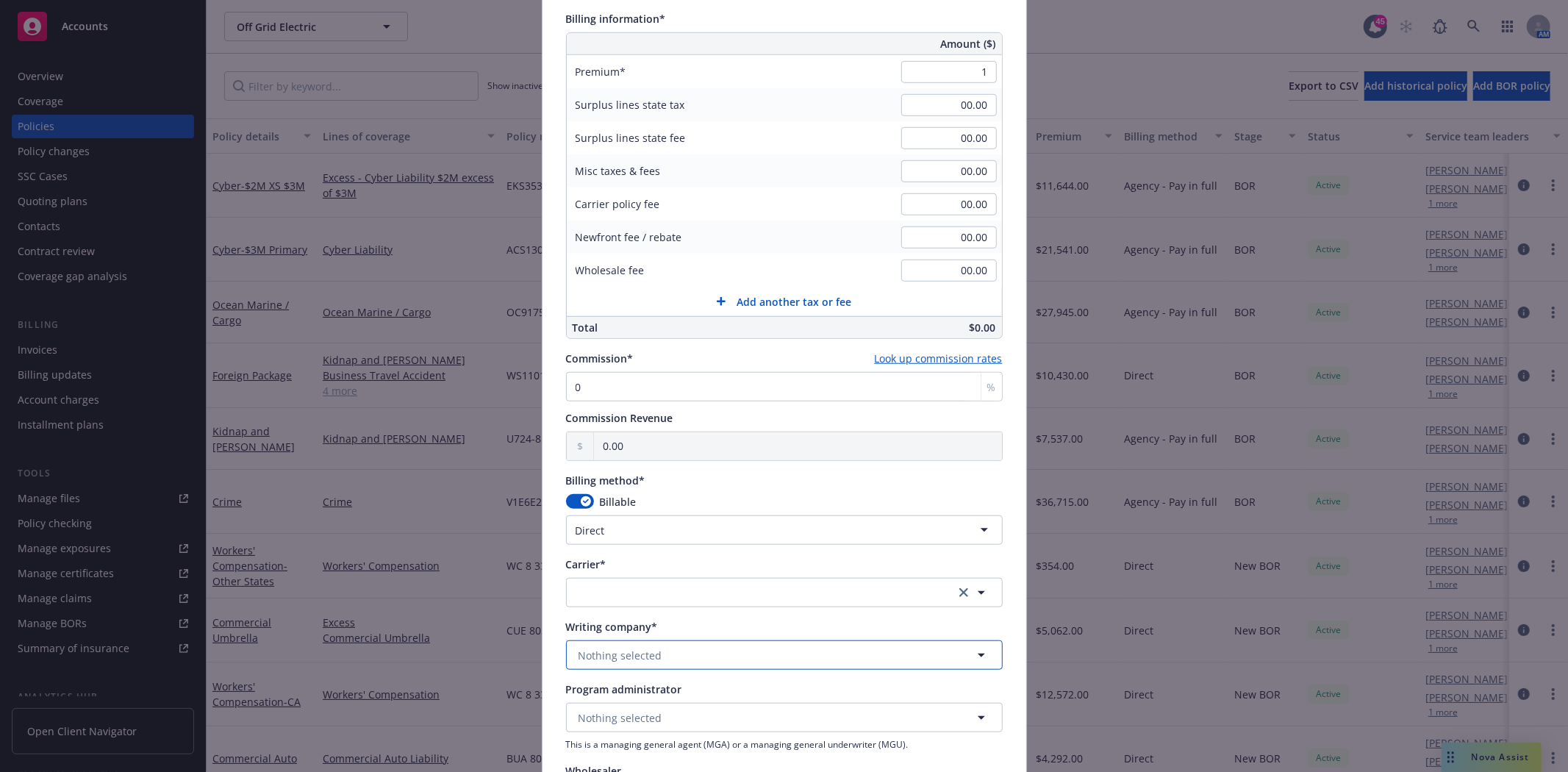
type input "1.00"
click at [598, 657] on span "Nothing selected" at bounding box center [620, 654] width 84 height 15
type input "axis"
click at [627, 551] on span "Domestic - 37273" at bounding box center [644, 558] width 125 height 15
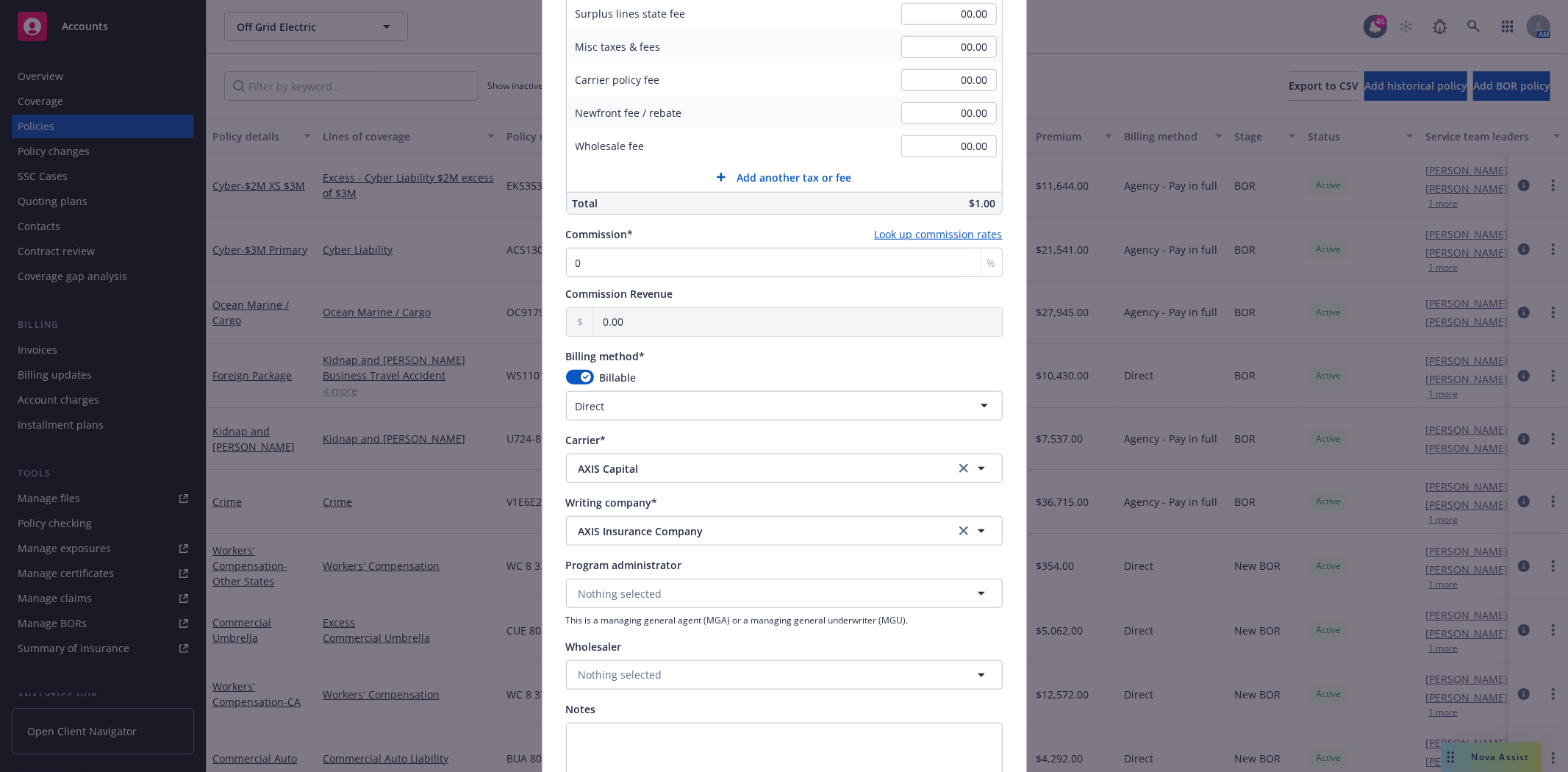
scroll to position [980, 0]
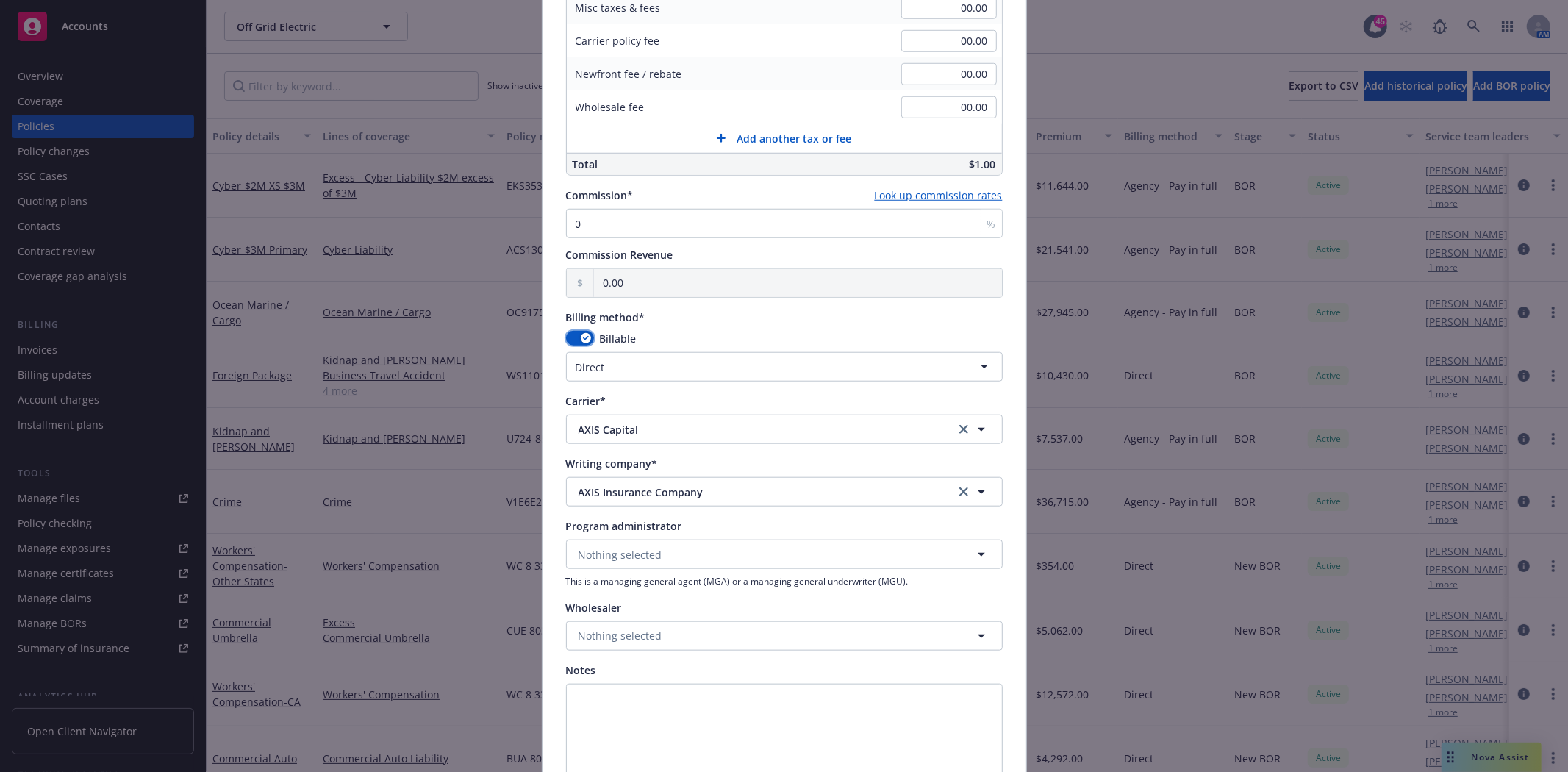
click at [583, 334] on div "button" at bounding box center [586, 339] width 11 height 11
select select
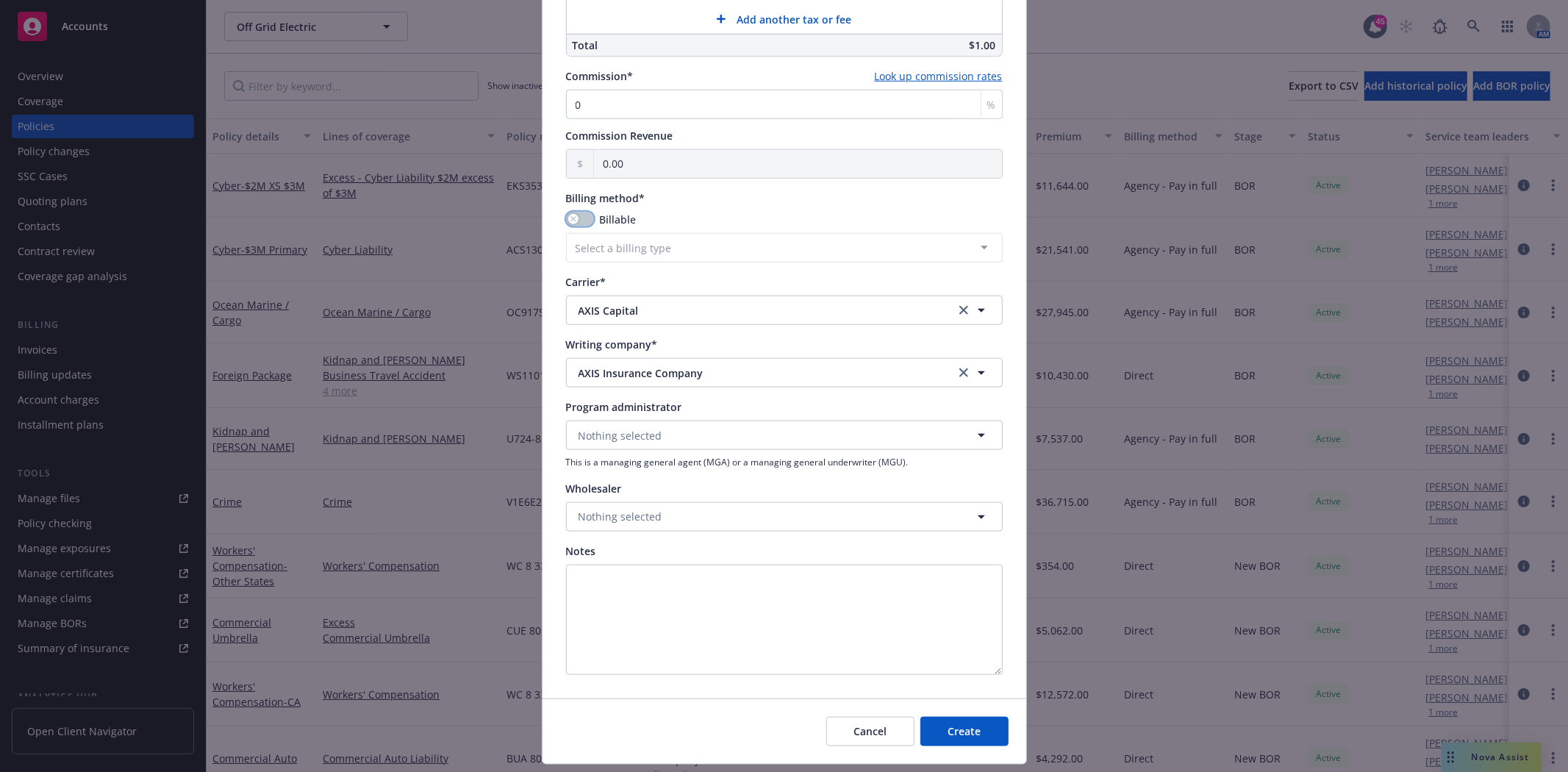
scroll to position [1137, 0]
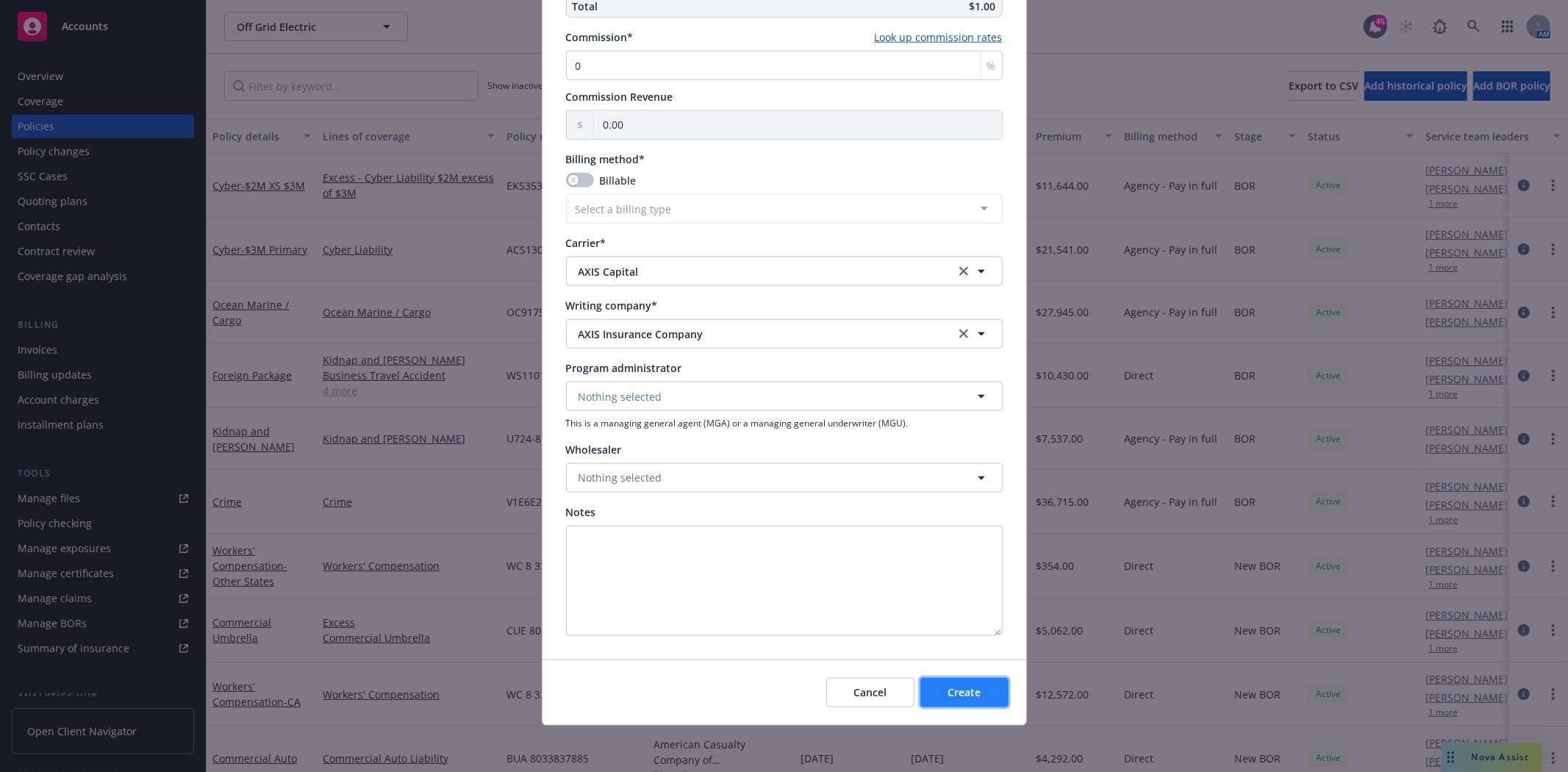
click at [982, 699] on button "Create" at bounding box center [964, 692] width 88 height 29
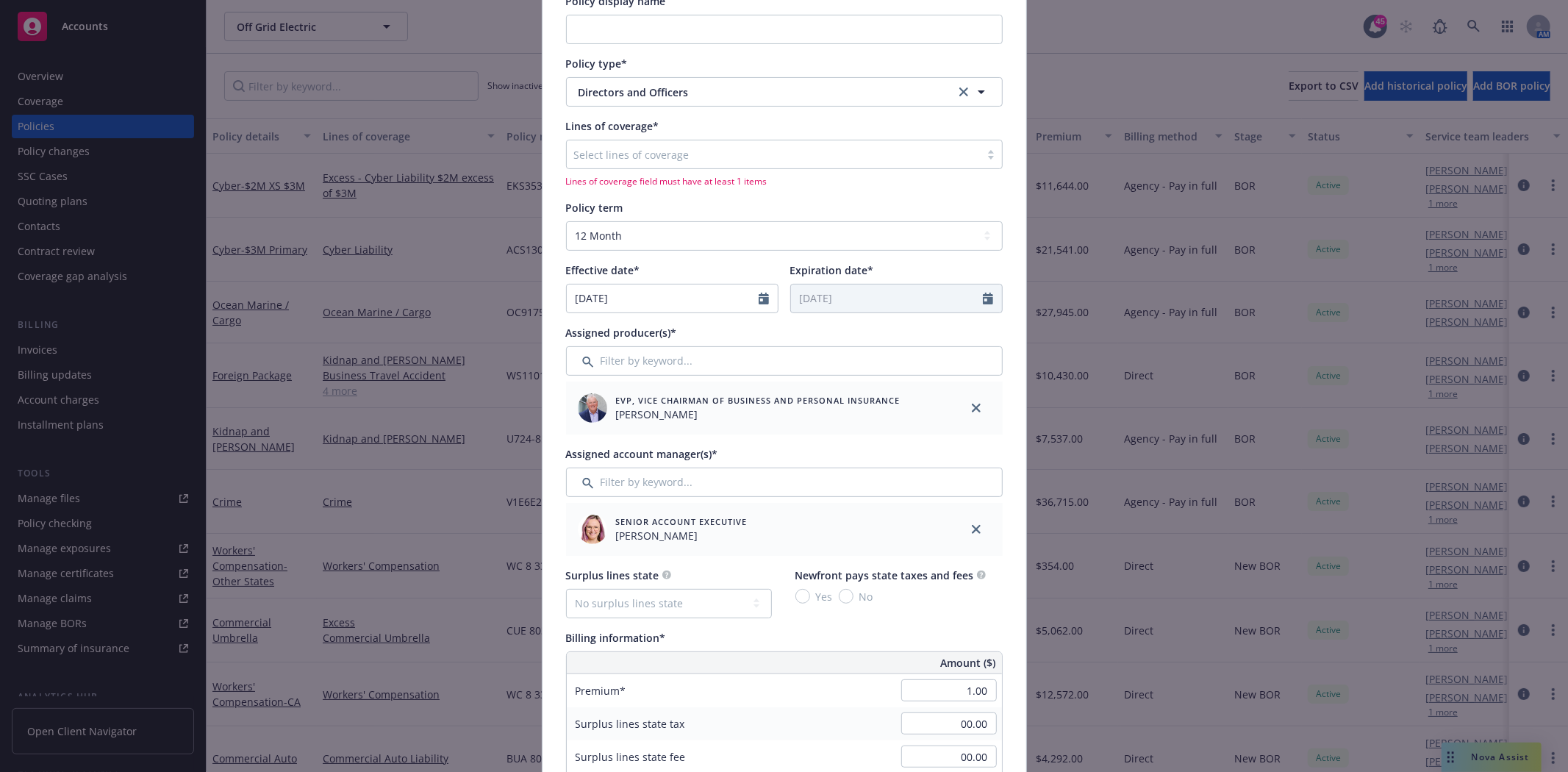
scroll to position [177, 0]
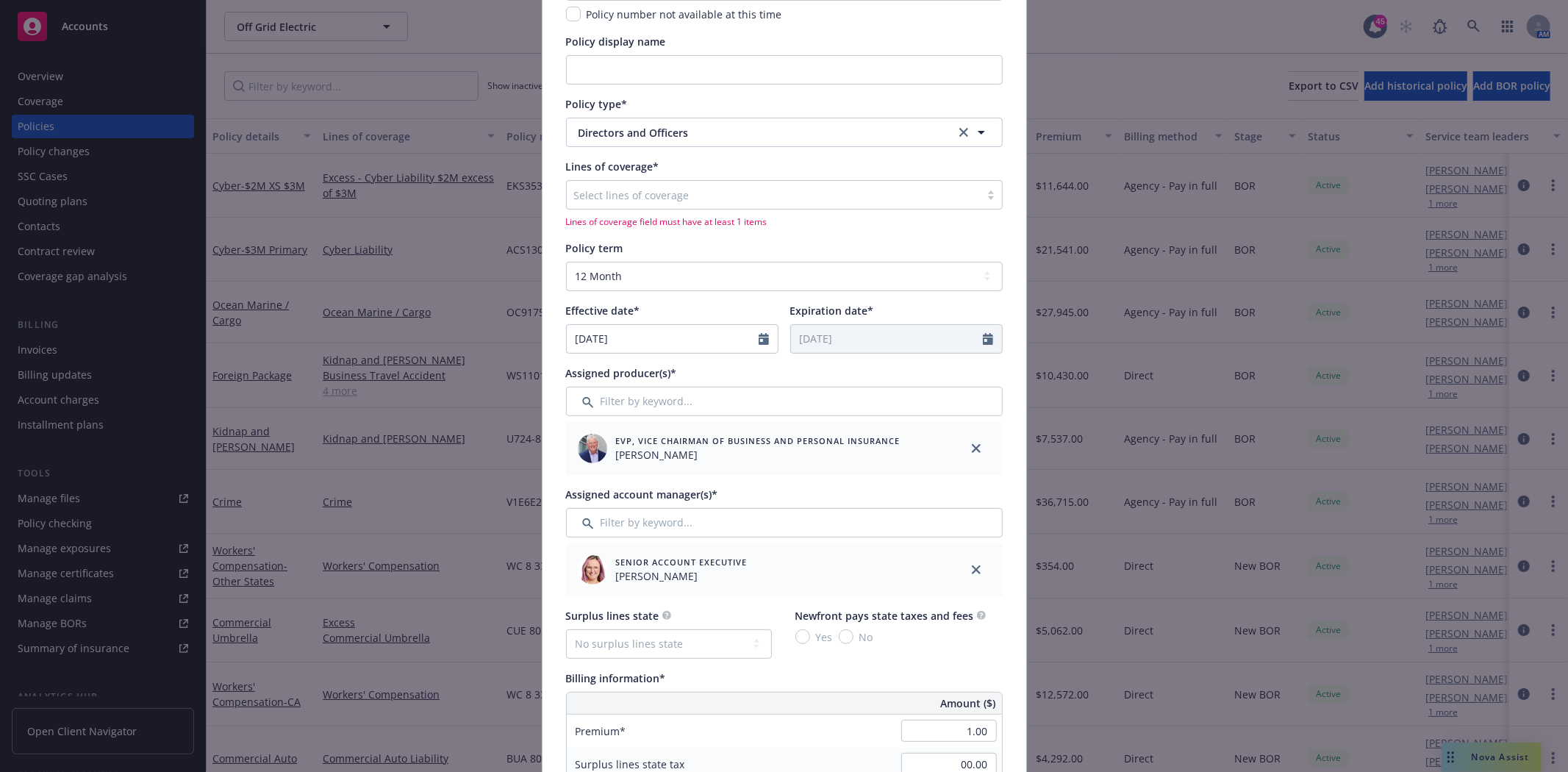
click at [597, 196] on div at bounding box center [773, 195] width 398 height 18
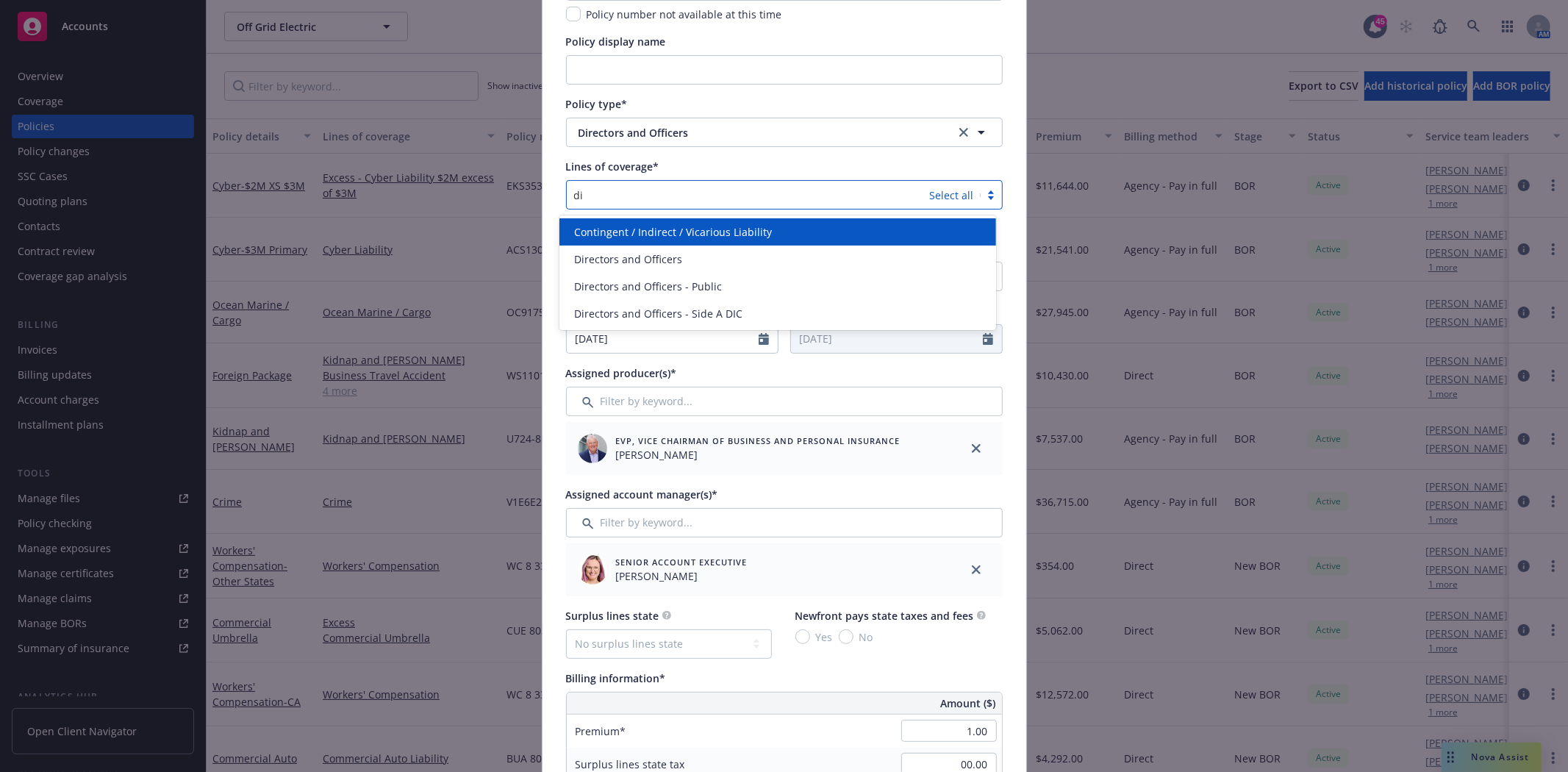
type input "dir"
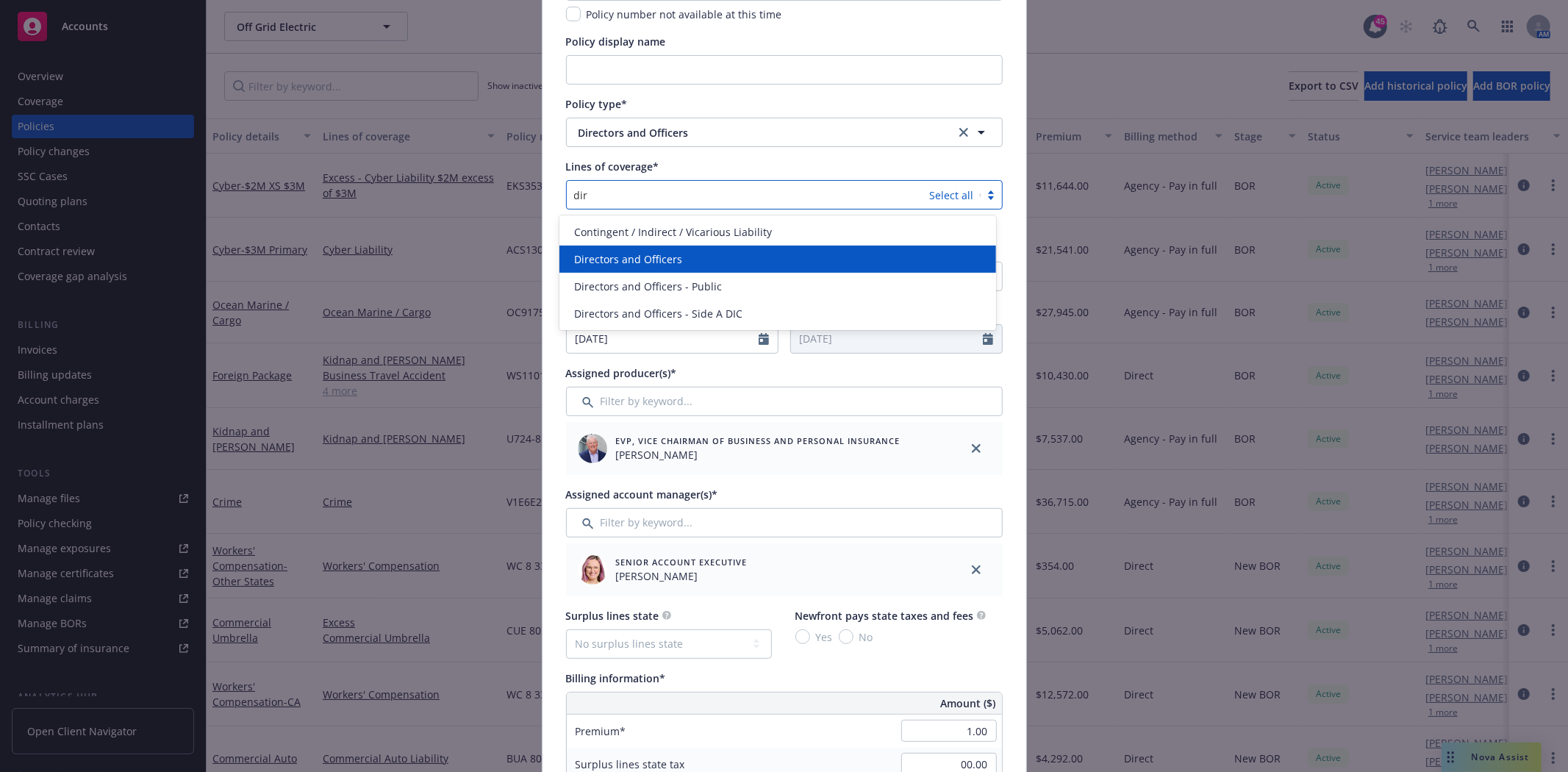
click at [631, 259] on span "Directors and Officers" at bounding box center [628, 259] width 108 height 15
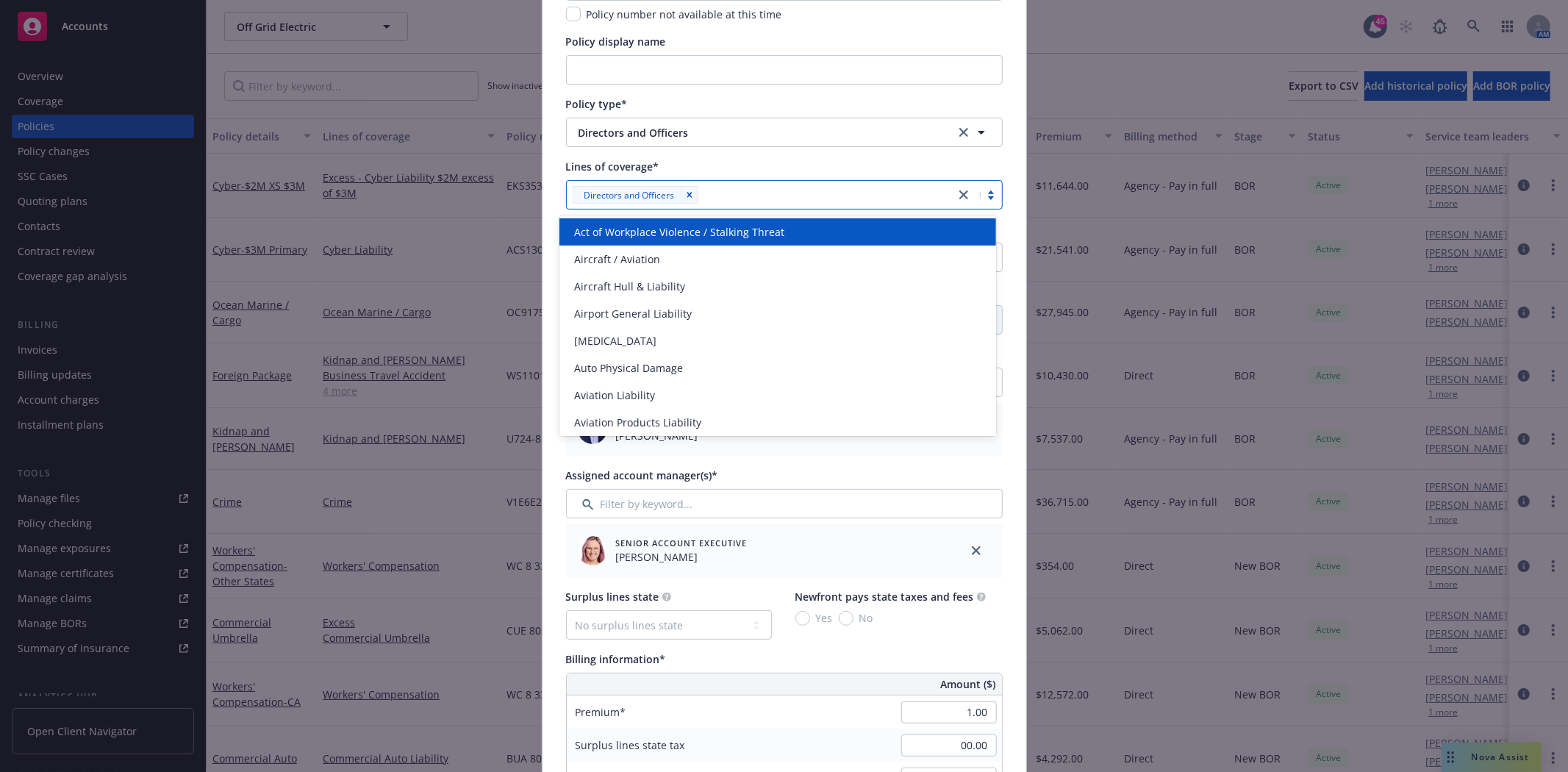
click at [864, 150] on div "Policy number* 665554012025 Policy number not available at this time Policy dis…" at bounding box center [784, 773] width 437 height 1647
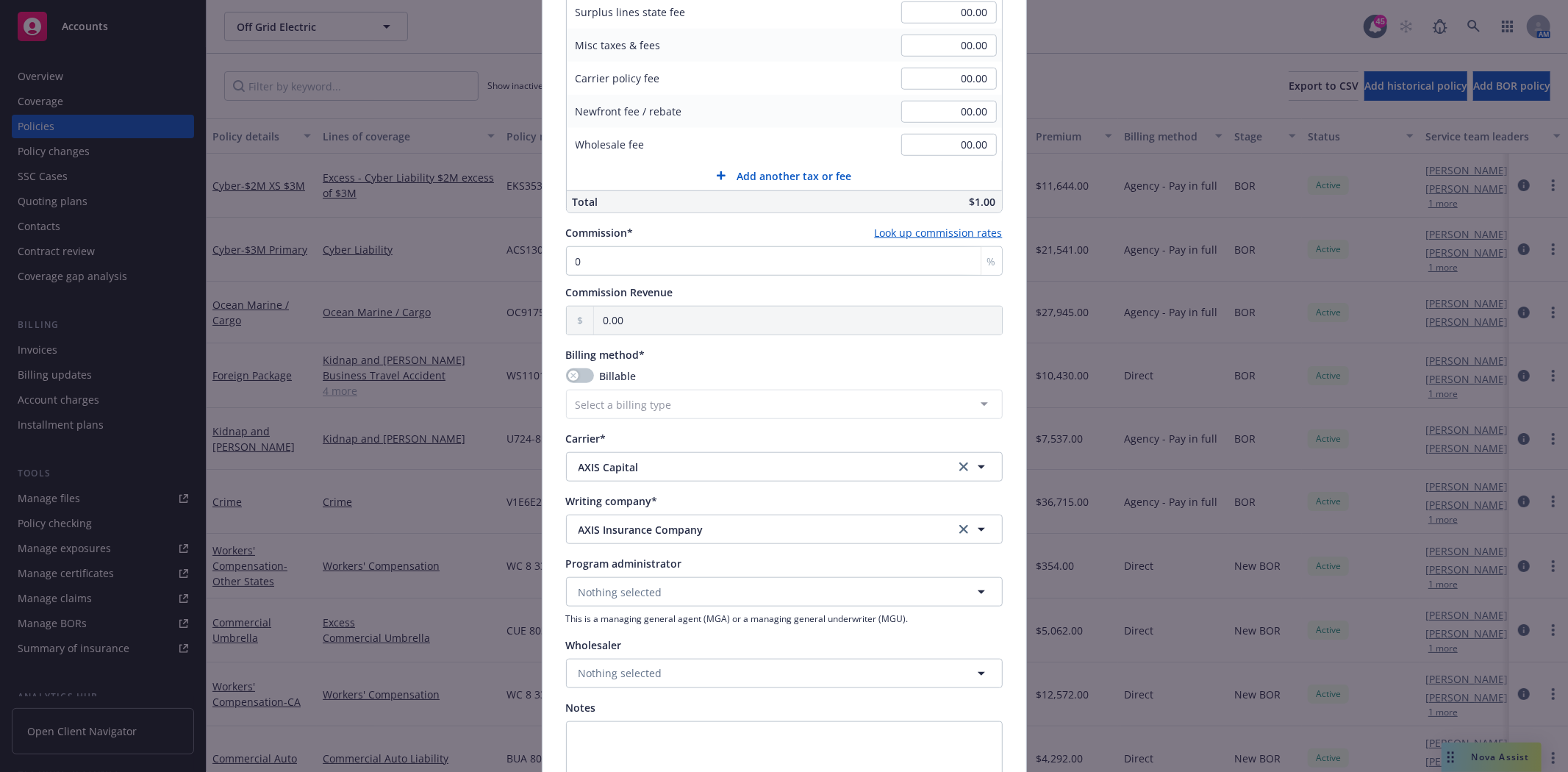
scroll to position [1137, 0]
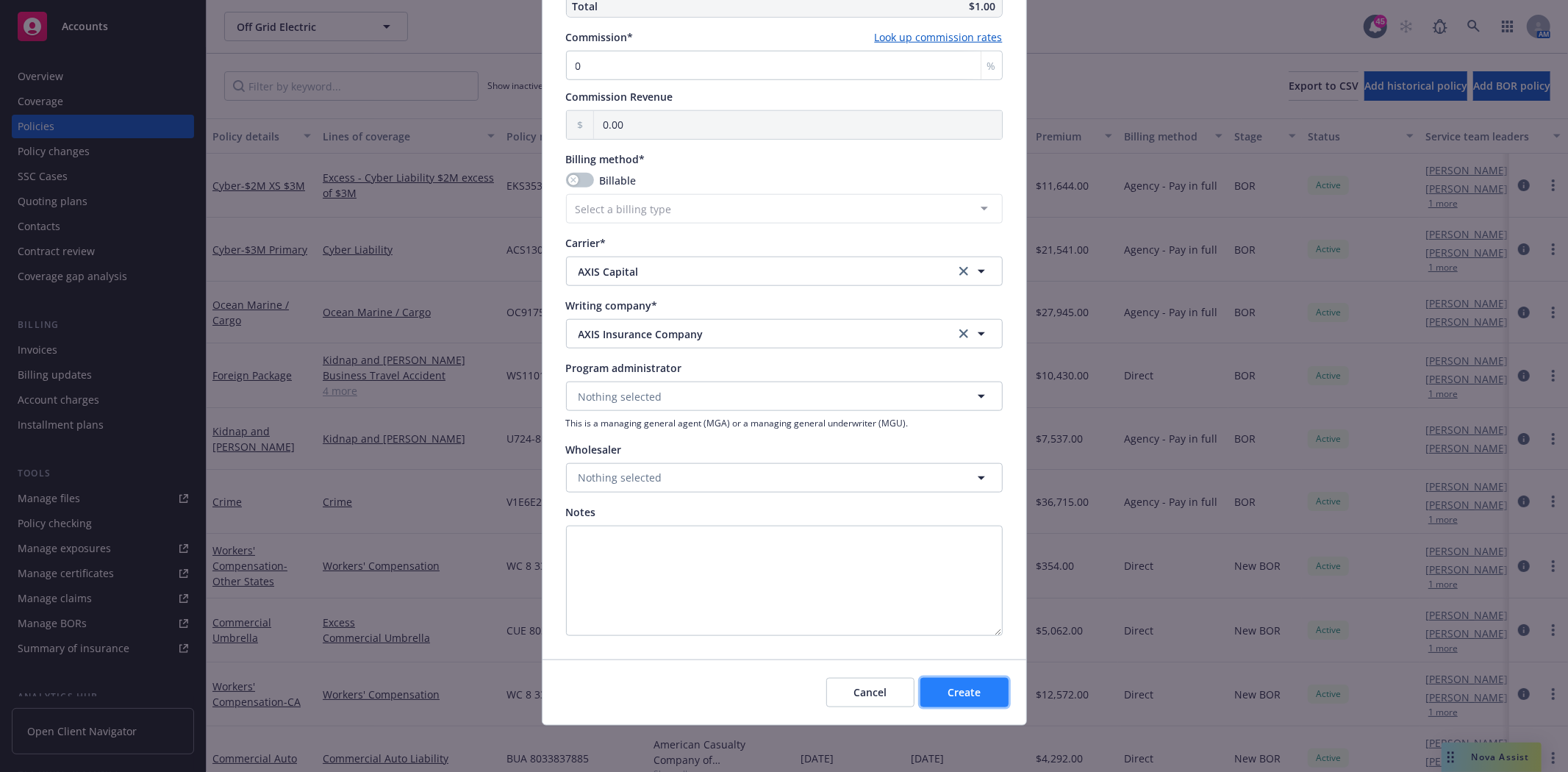
click at [989, 697] on button "Create" at bounding box center [964, 692] width 88 height 29
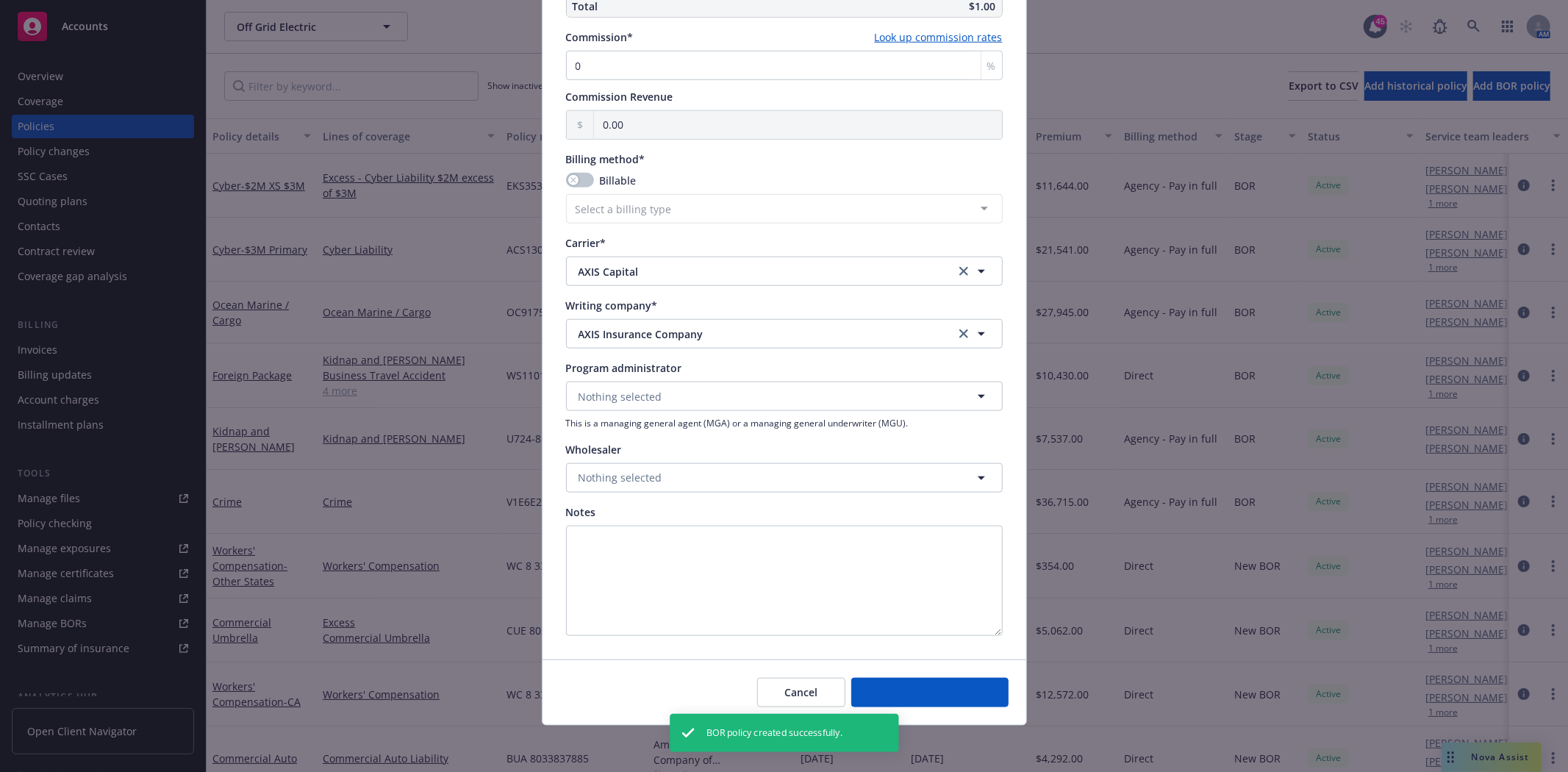
select select "DIRECT"
select select "other"
type input "09/30/2025"
type input "09/30/2026"
type input "00.00"
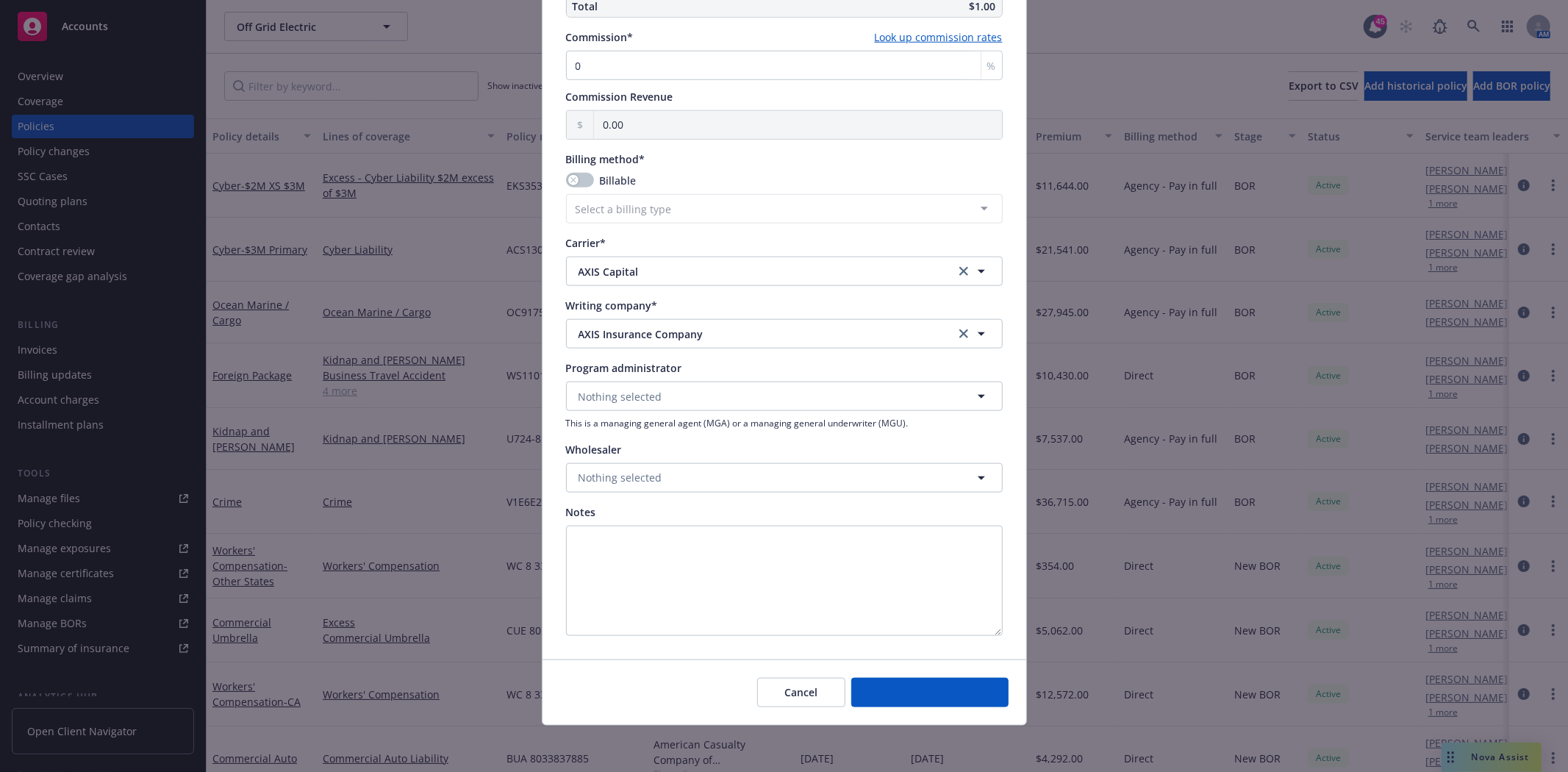
scroll to position [1021, 0]
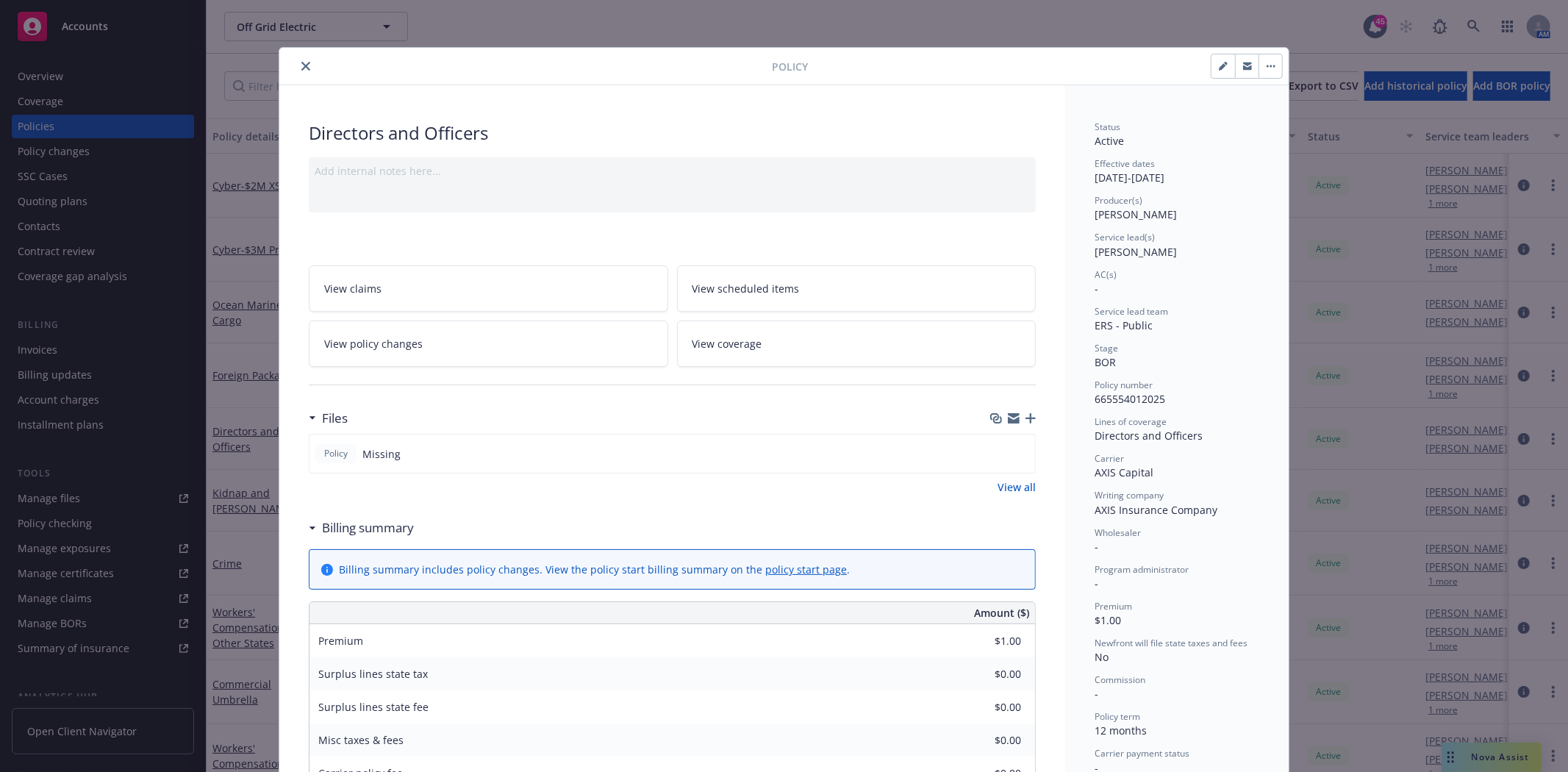
click at [1025, 421] on icon "button" at bounding box center [1030, 418] width 11 height 11
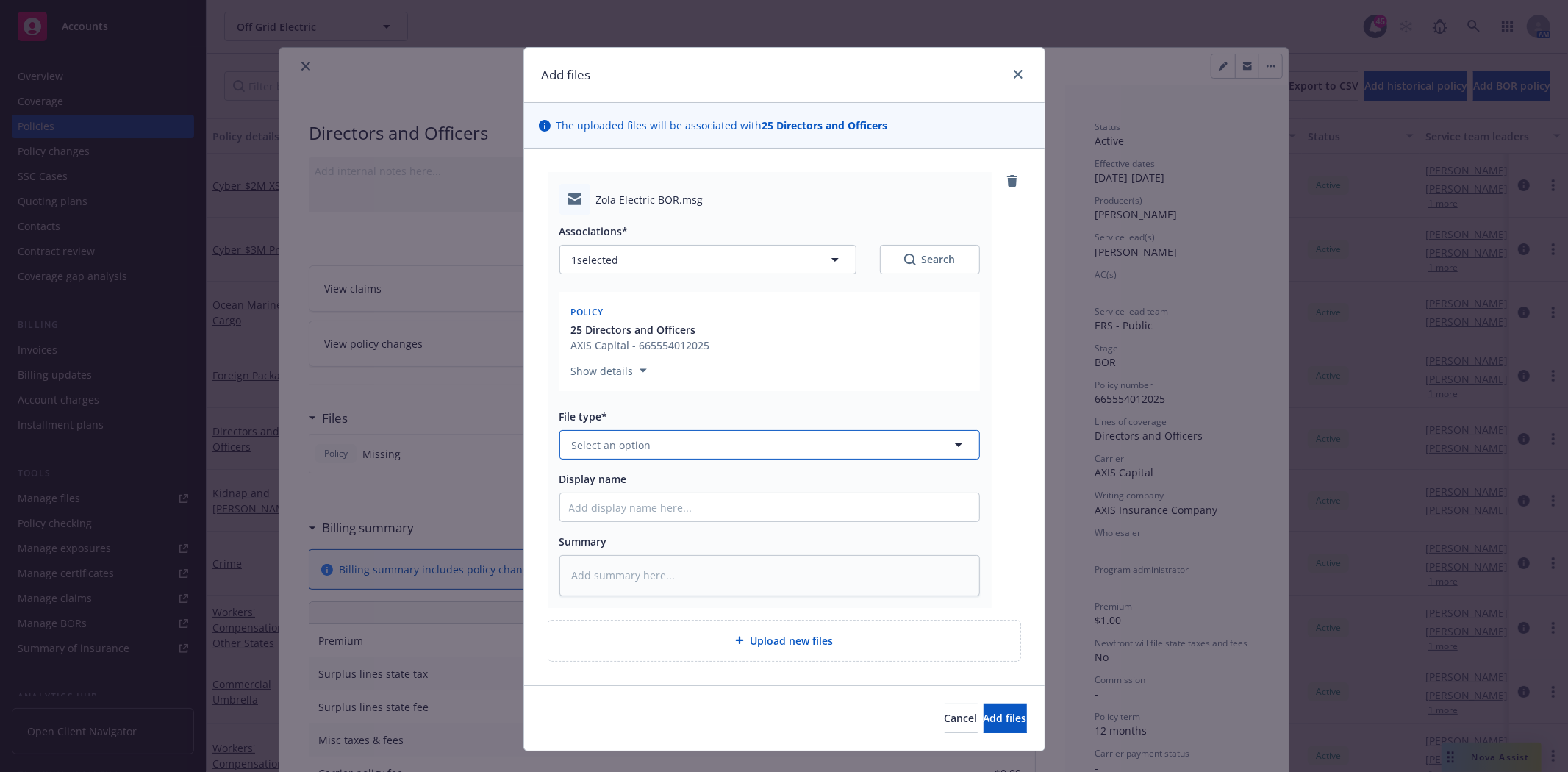
click at [673, 442] on button "Select an option" at bounding box center [770, 444] width 421 height 29
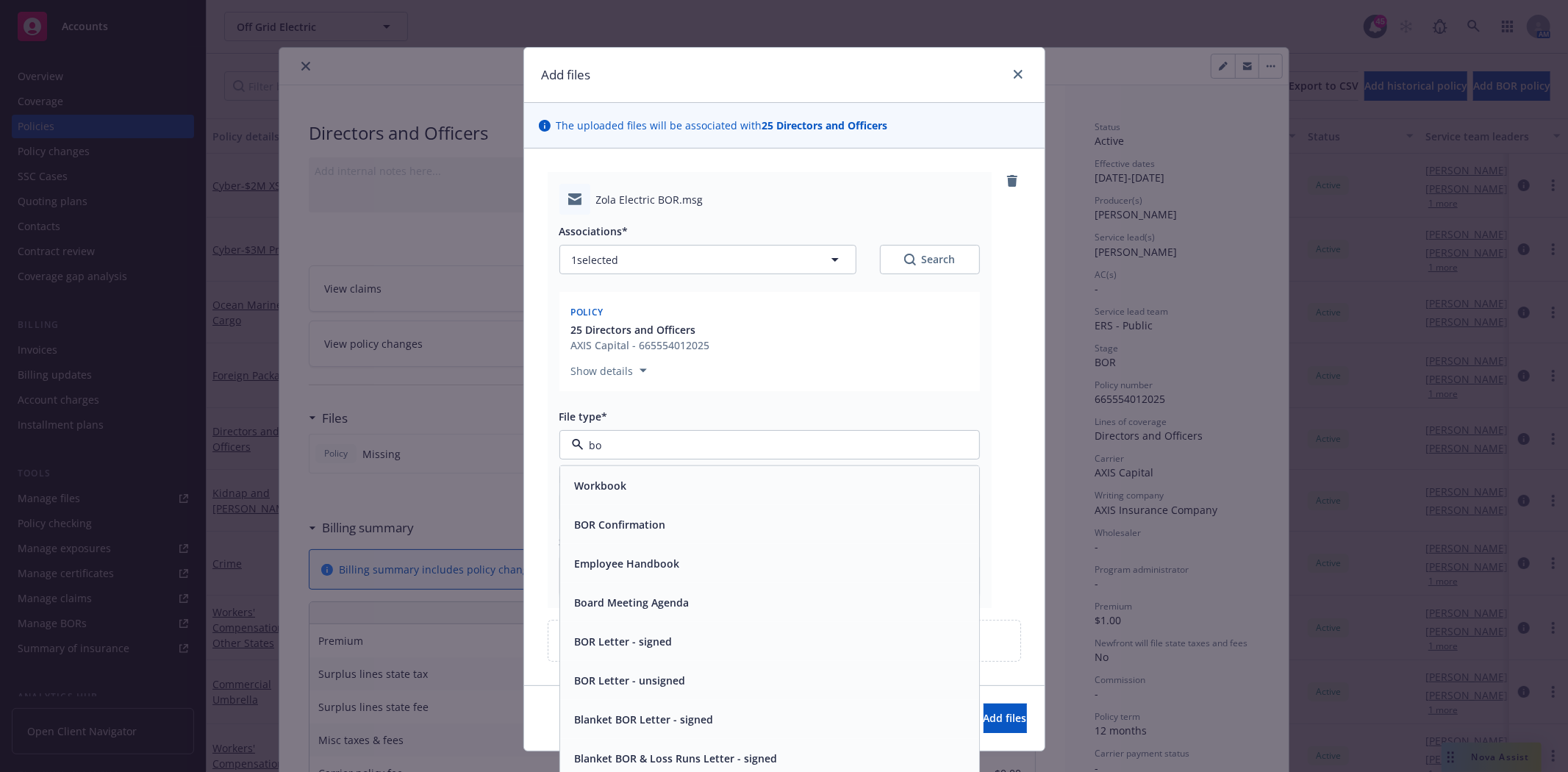
type input "bor"
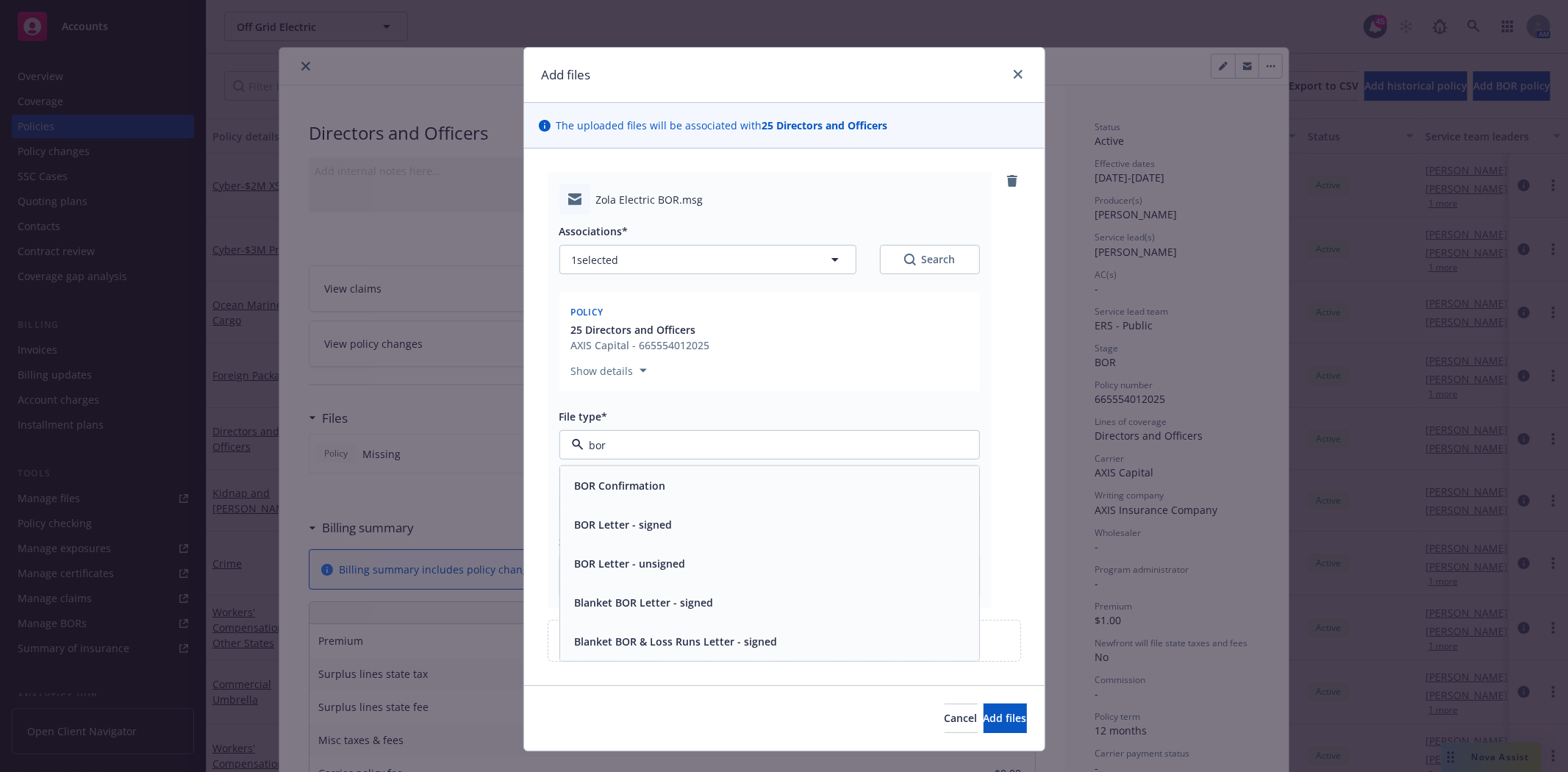
click at [657, 520] on span "BOR Letter - signed" at bounding box center [624, 524] width 98 height 15
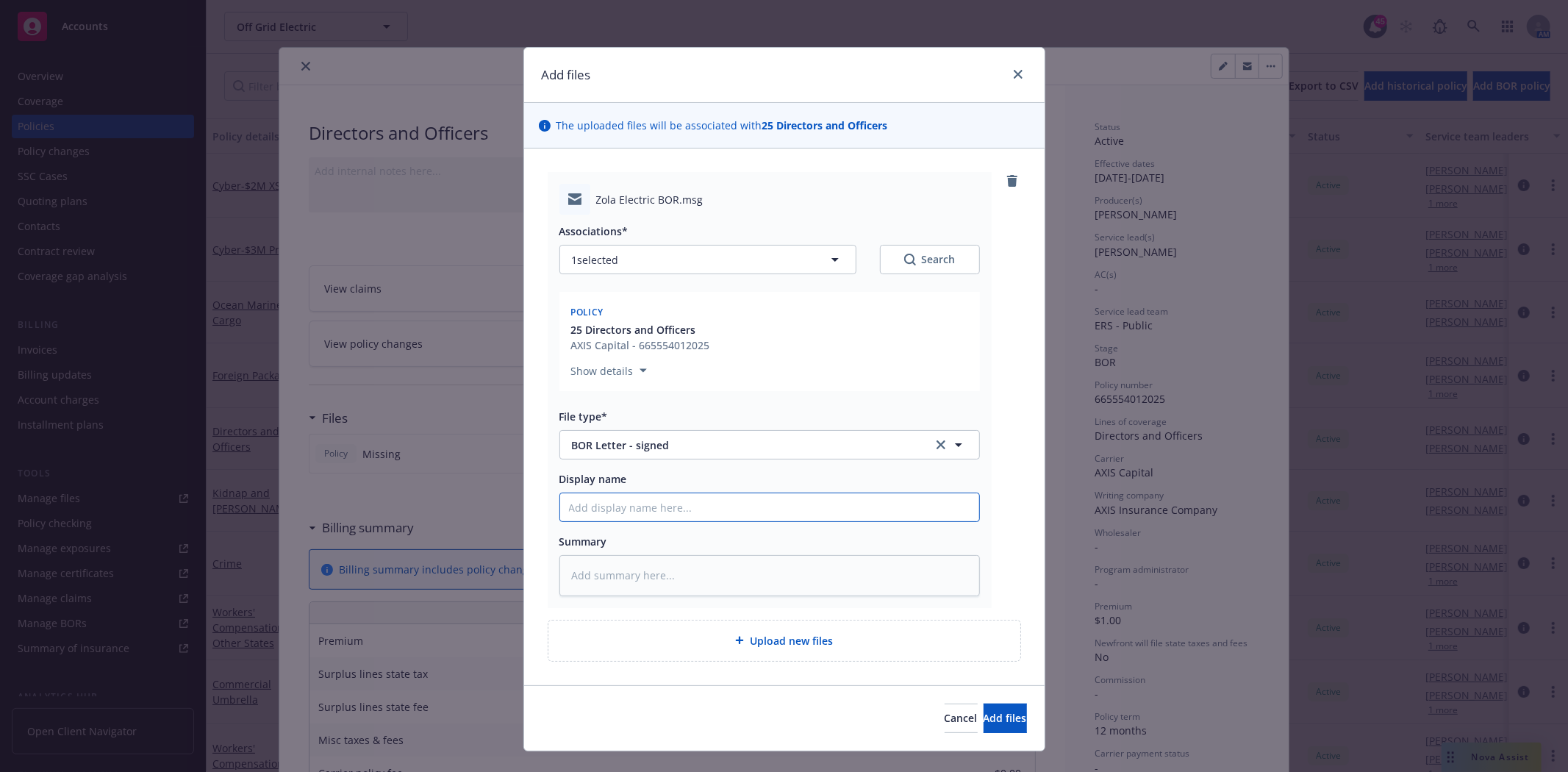
click at [640, 511] on input "Display name" at bounding box center [769, 506] width 419 height 28
type textarea "x"
type input "t"
type textarea "x"
type input "to"
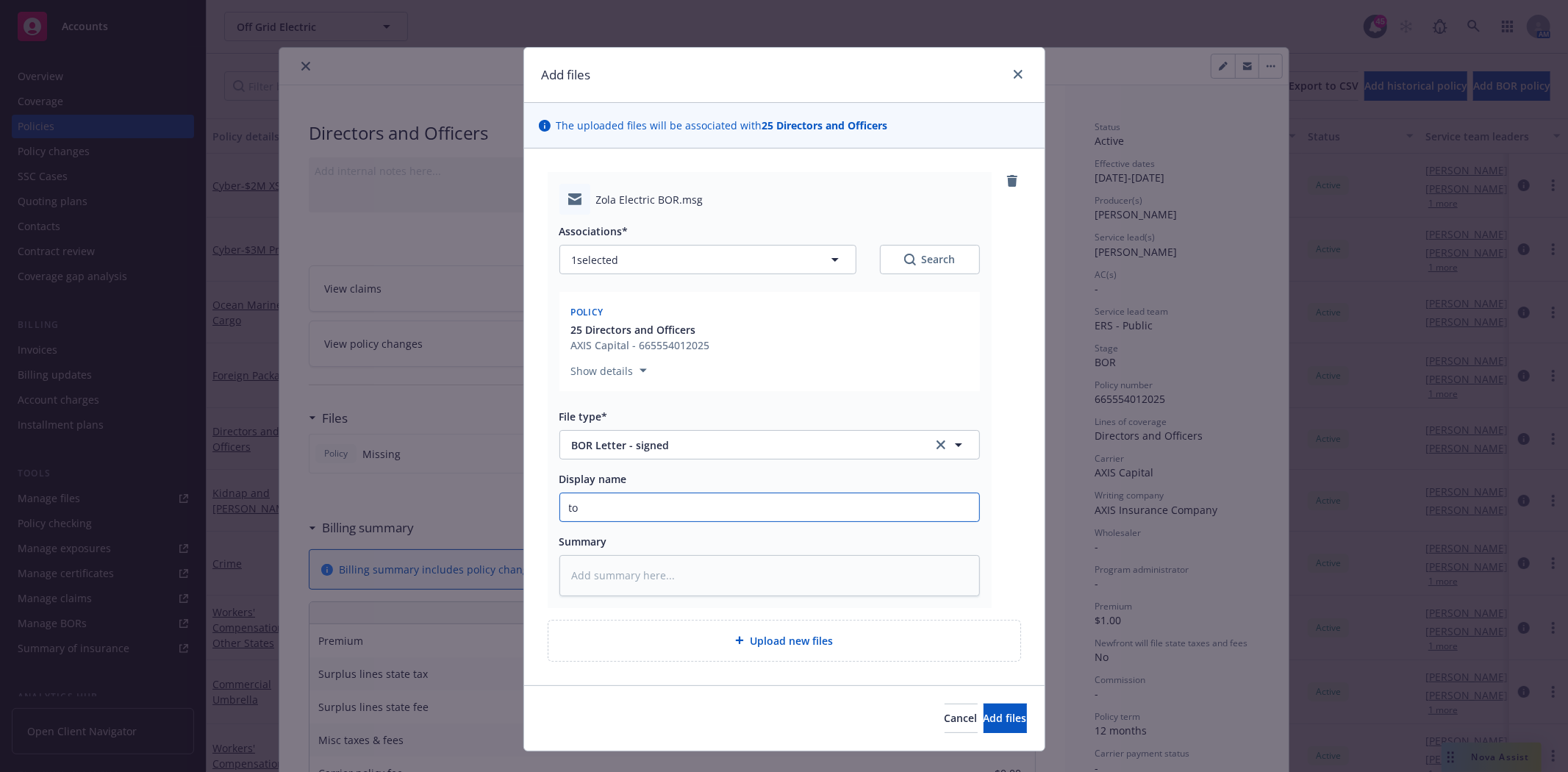
type textarea "x"
type input "to"
type textarea "x"
type input "to T"
type textarea "x"
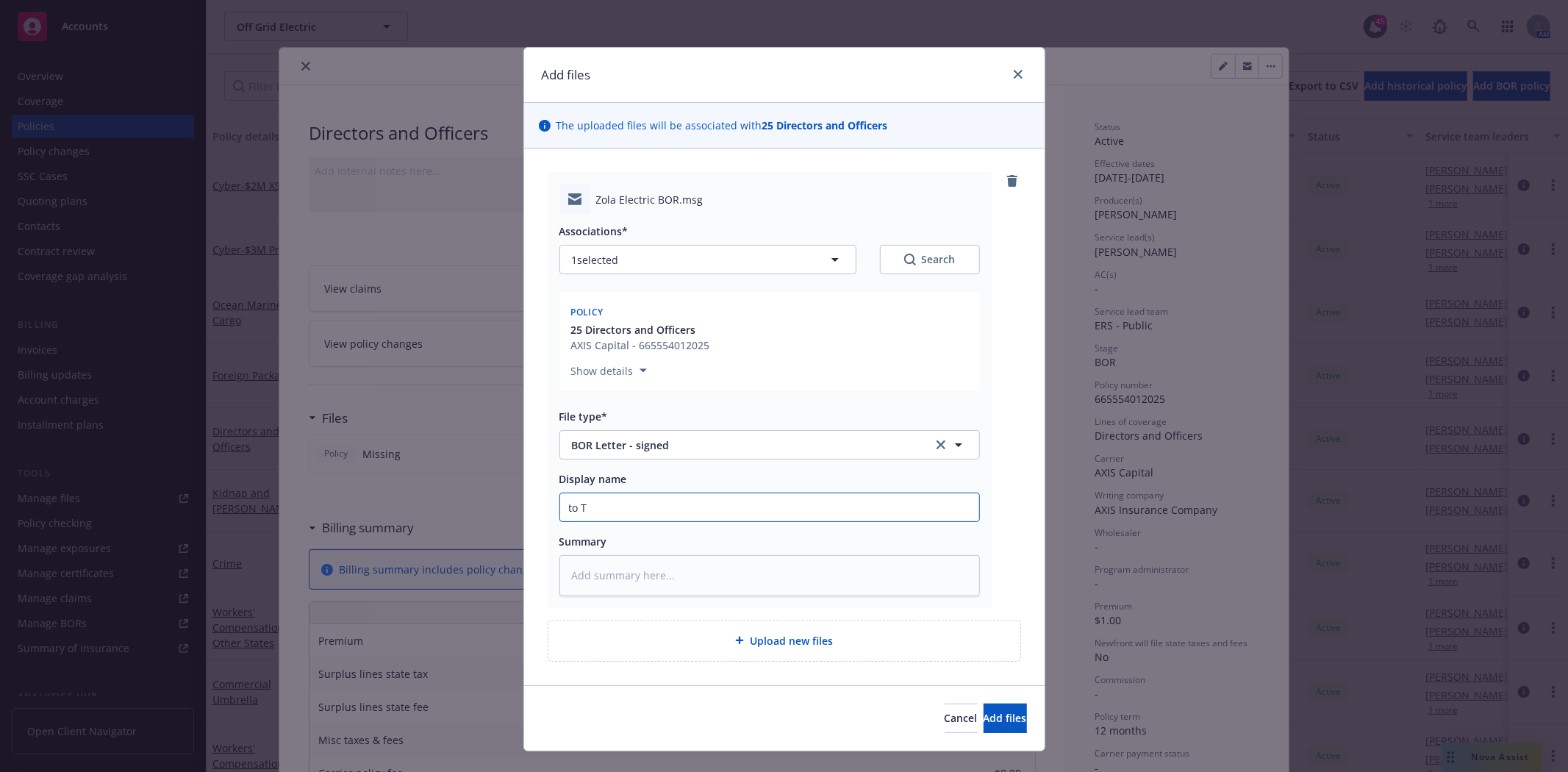
type input "to Te"
type textarea "x"
type input "to Tes"
type textarea "x"
type input "to Tess"
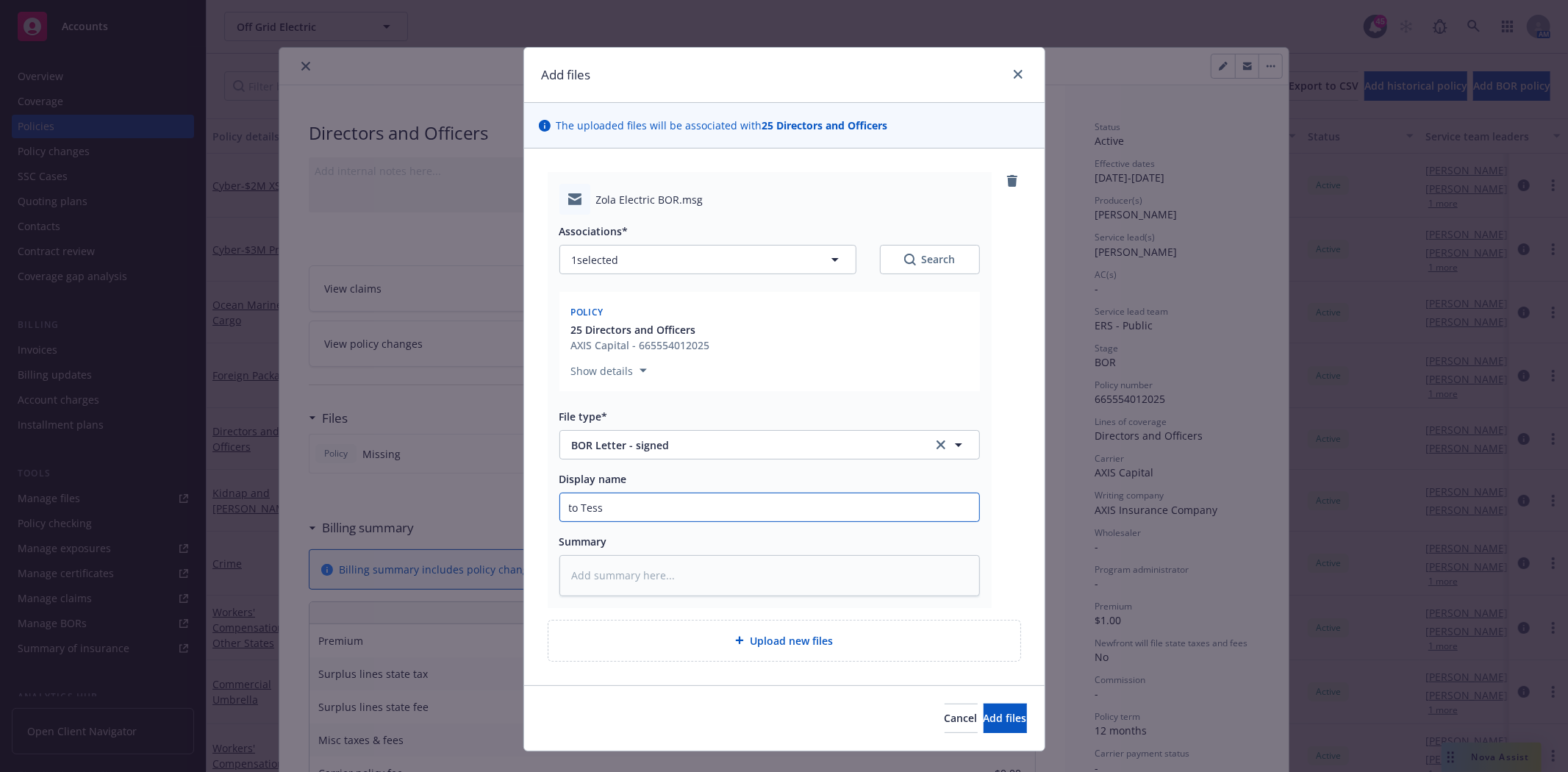
type textarea "x"
type input "to Tess"
type textarea "x"
type input "to Tess @"
type textarea "x"
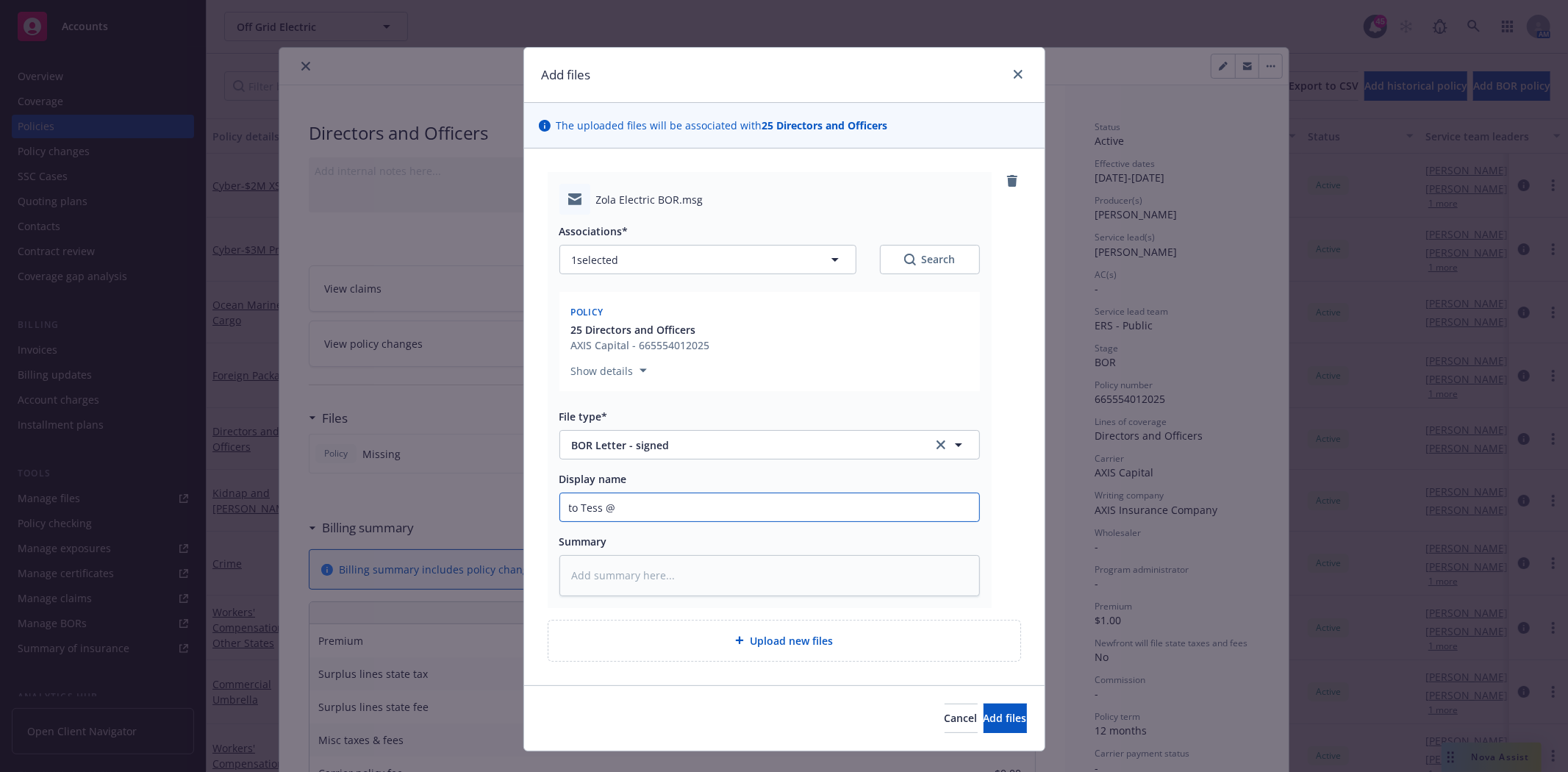
type input "to Tess @A"
type textarea "x"
type input "to Tess @Ax"
type textarea "x"
type input "to Tess @Axi"
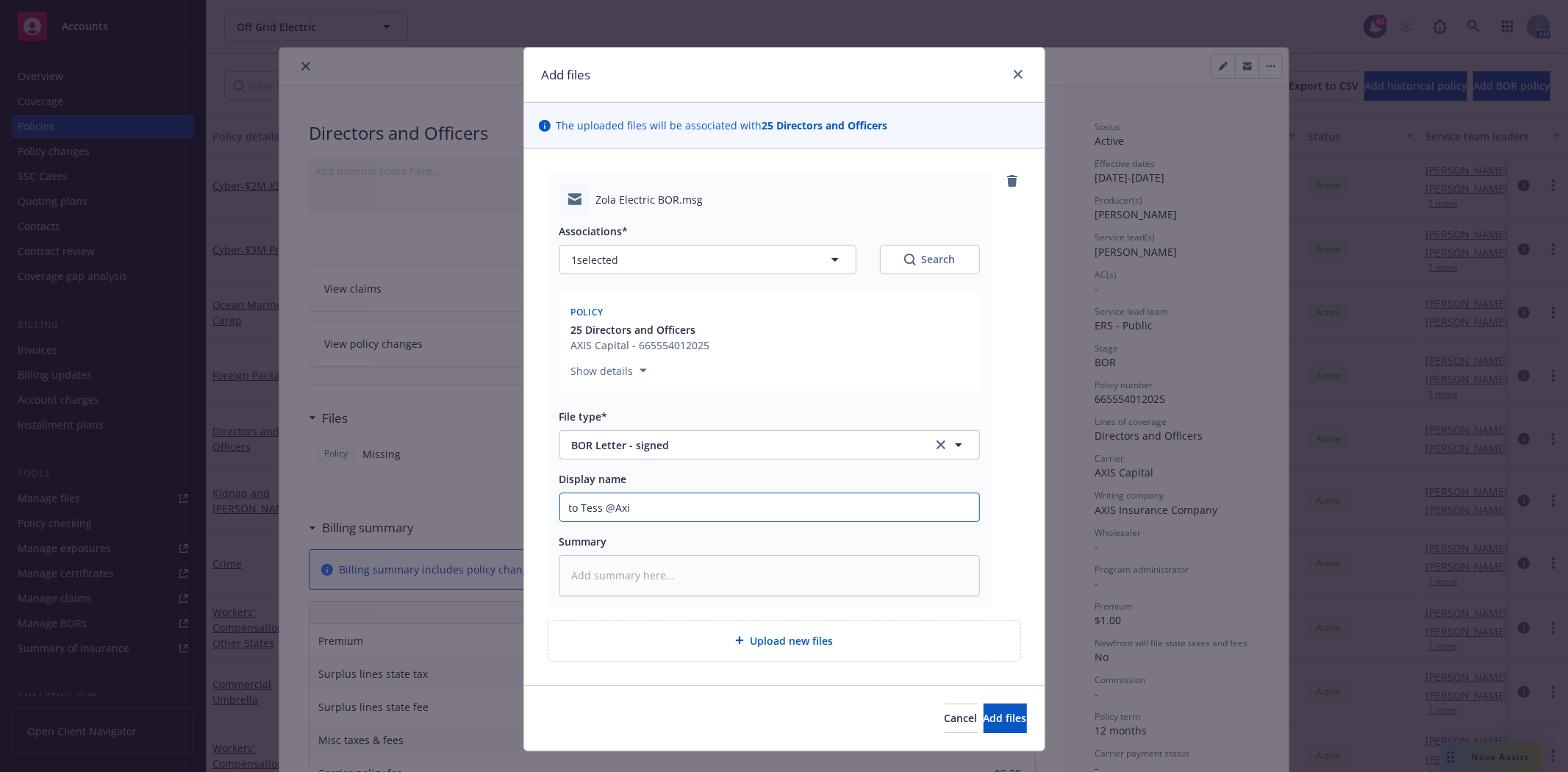
type textarea "x"
type input "to Tess @Axis"
click at [983, 725] on button "Add files" at bounding box center [1005, 718] width 44 height 29
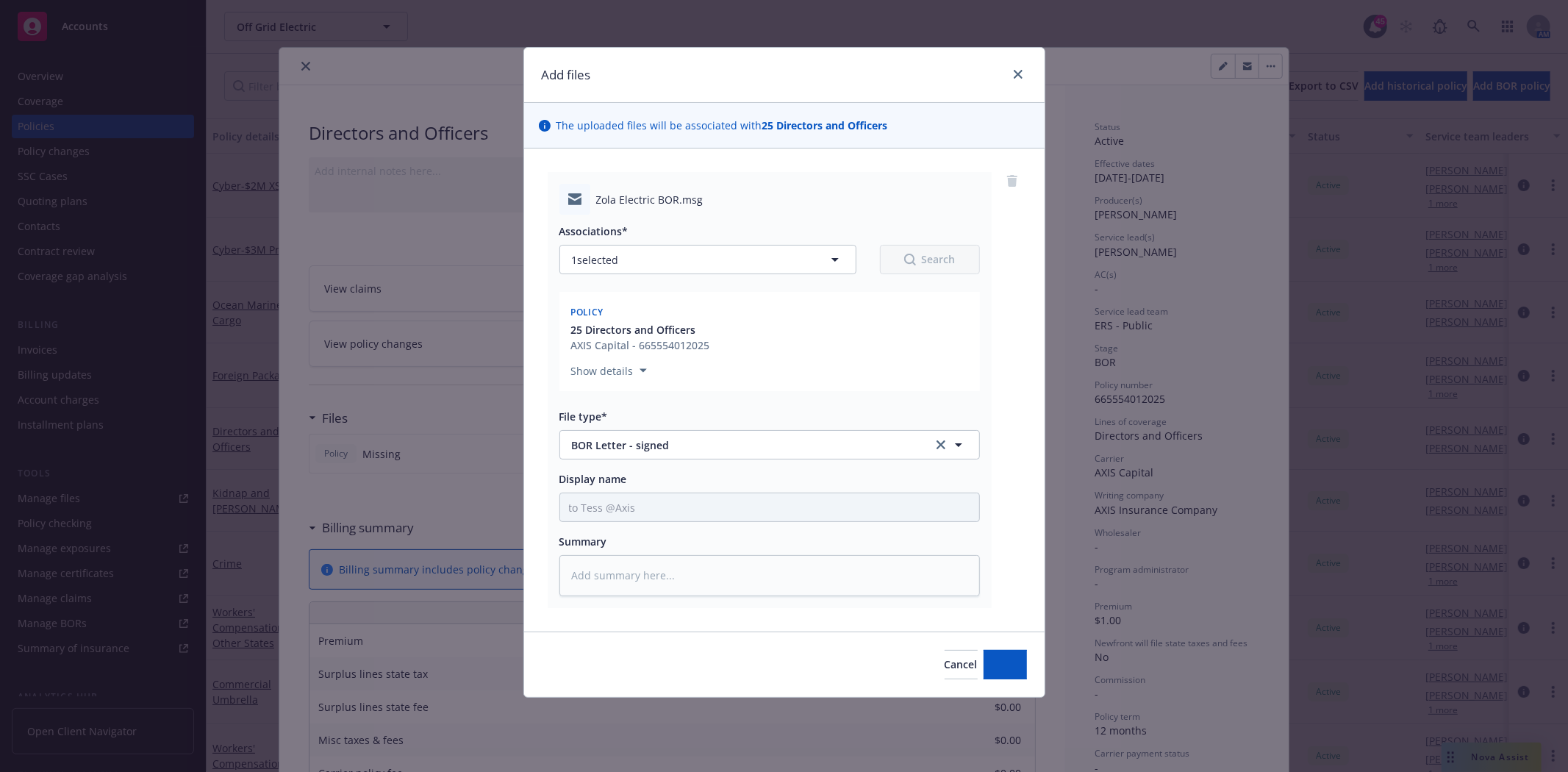
type textarea "x"
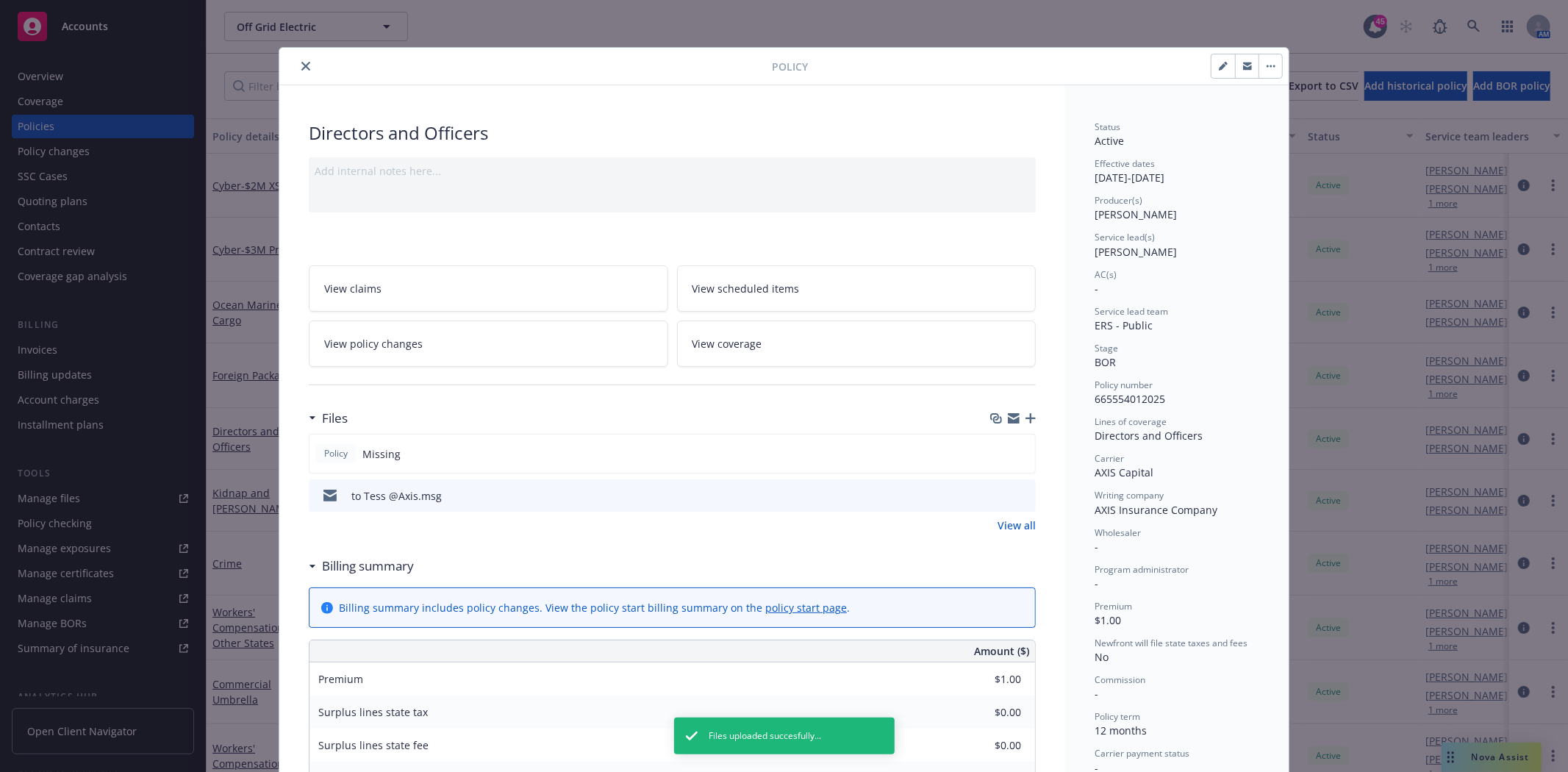
click at [297, 61] on button "close" at bounding box center [306, 66] width 18 height 18
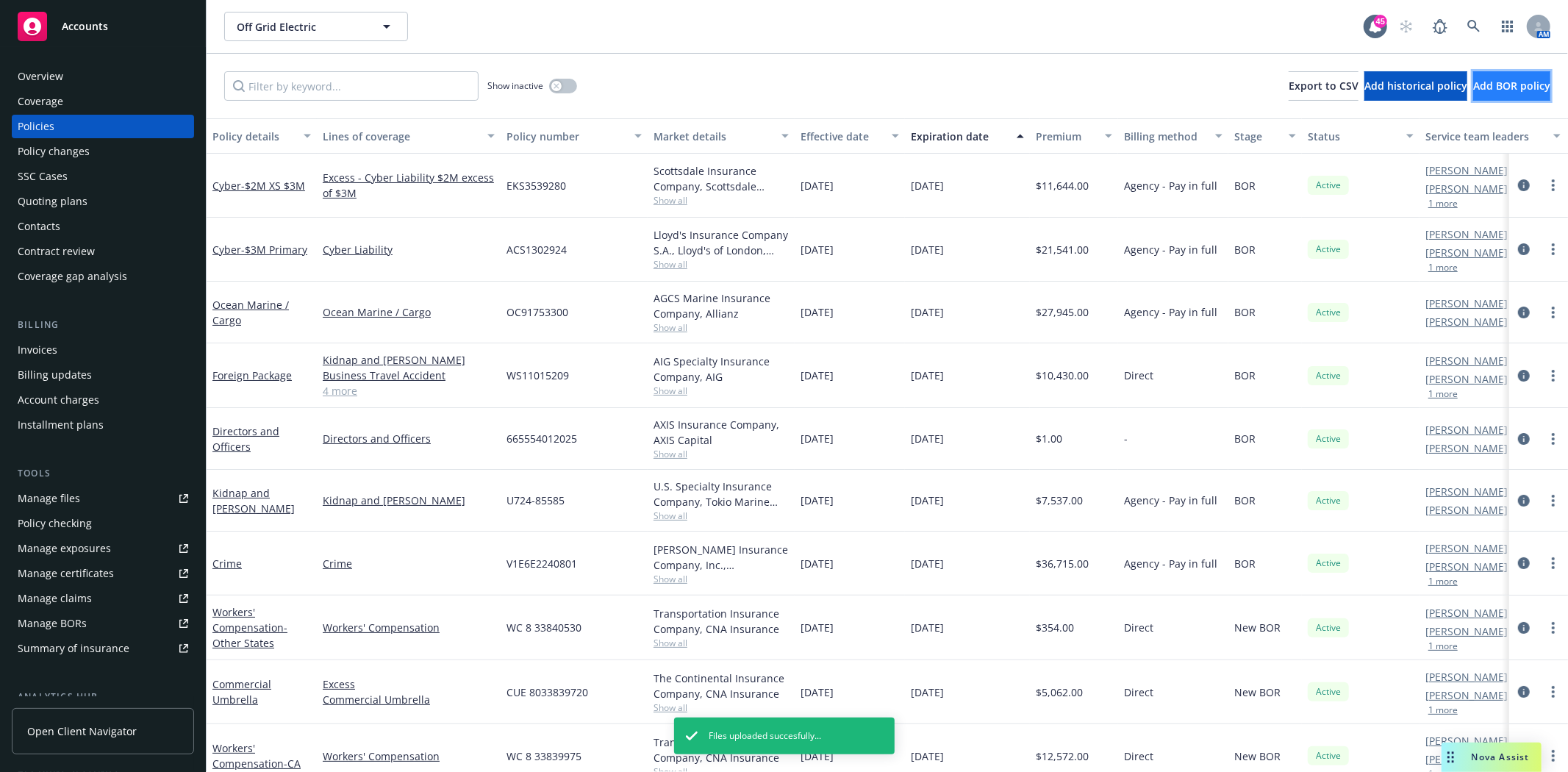
click at [1489, 86] on span "Add BOR policy" at bounding box center [1512, 86] width 78 height 14
select select "other"
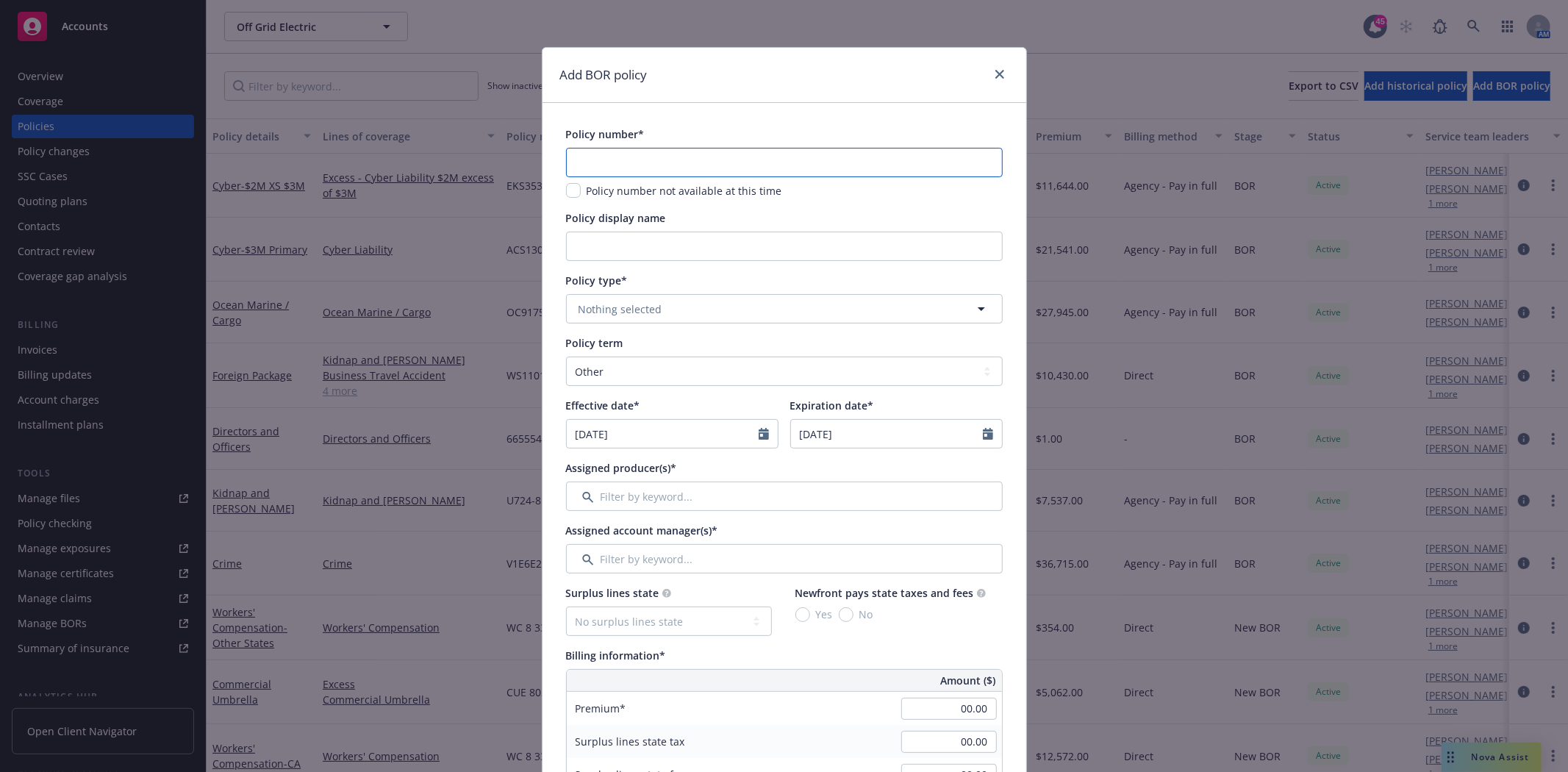
click at [638, 166] on input "text" at bounding box center [784, 162] width 437 height 29
paste input "BPRO8121396"
type input "BPRO8121396"
click at [619, 311] on span "Nothing selected" at bounding box center [620, 308] width 84 height 15
type input "exc"
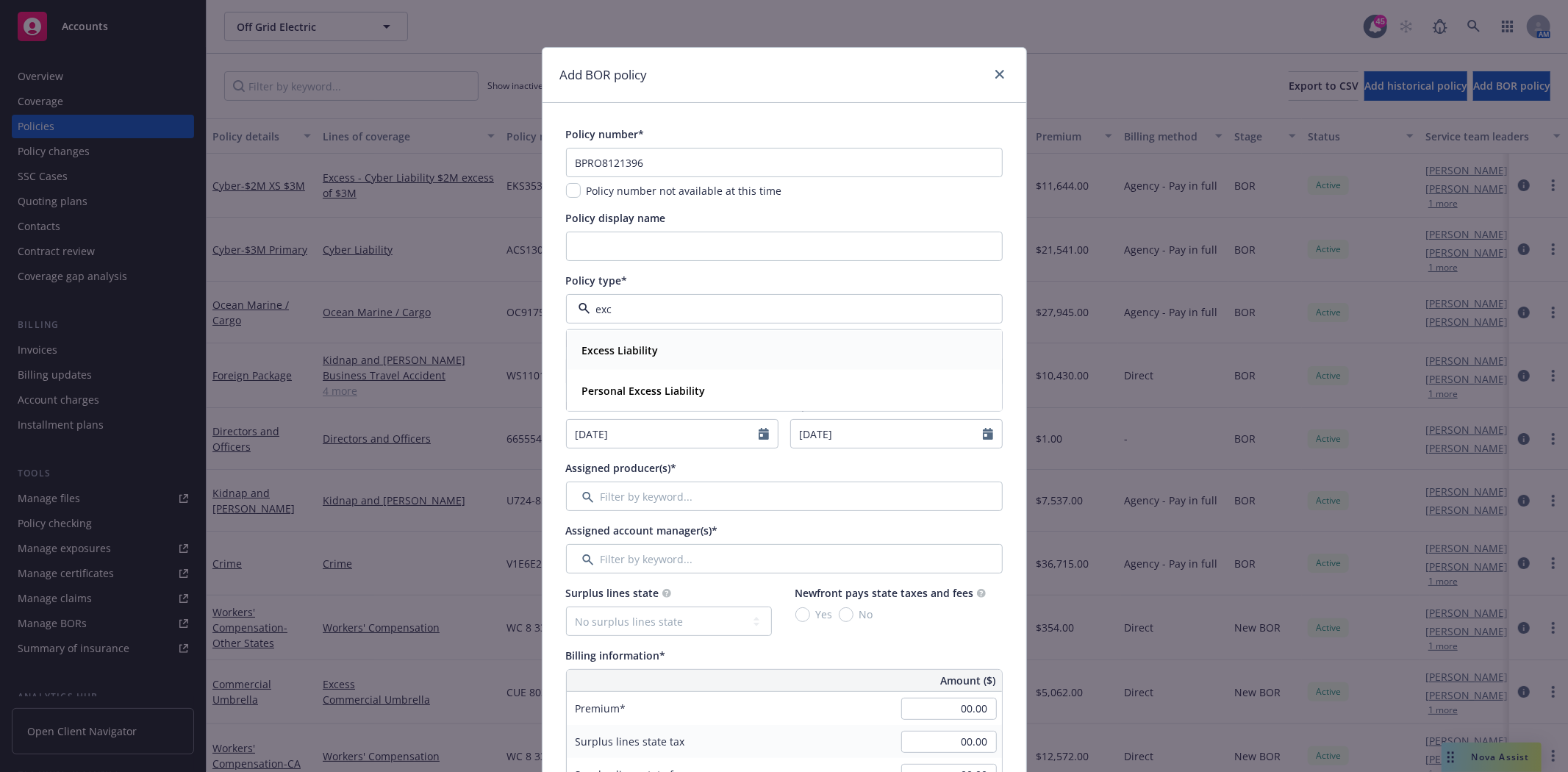
click at [612, 349] on strong "Excess Liability" at bounding box center [620, 350] width 77 height 14
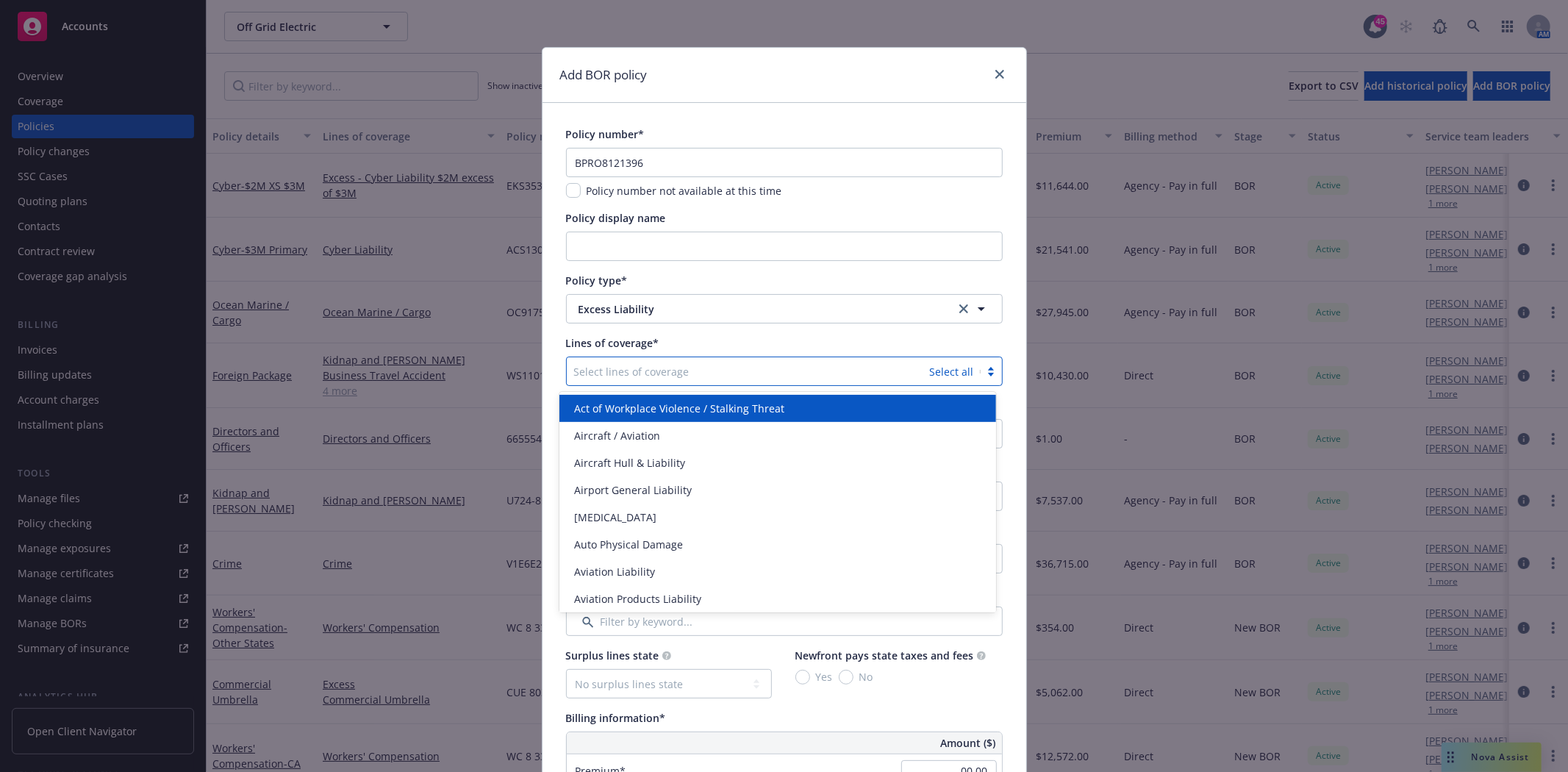
click at [628, 371] on div at bounding box center [748, 372] width 349 height 18
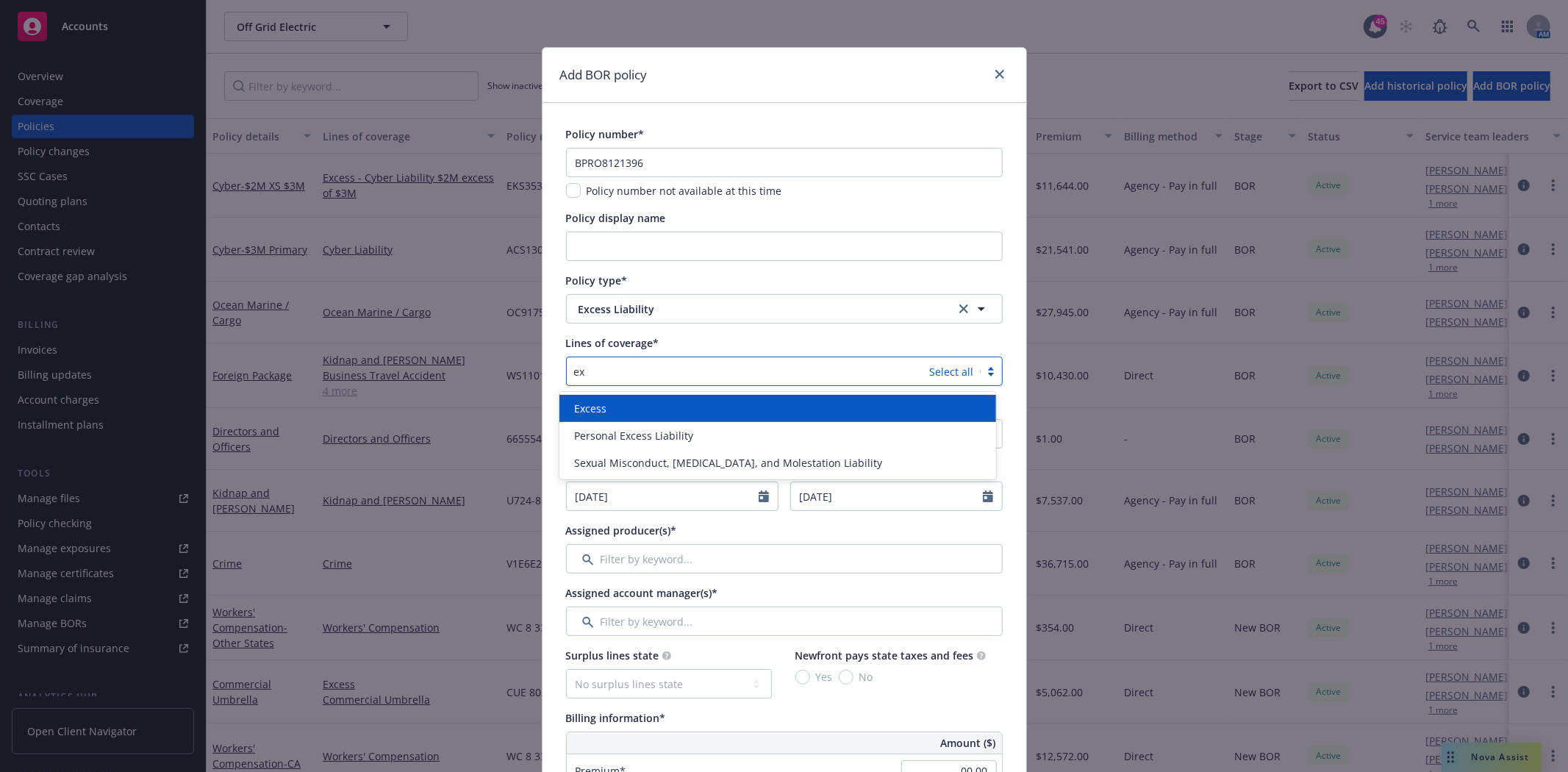
type input "exc"
click at [620, 408] on div "Excess" at bounding box center [777, 407] width 419 height 15
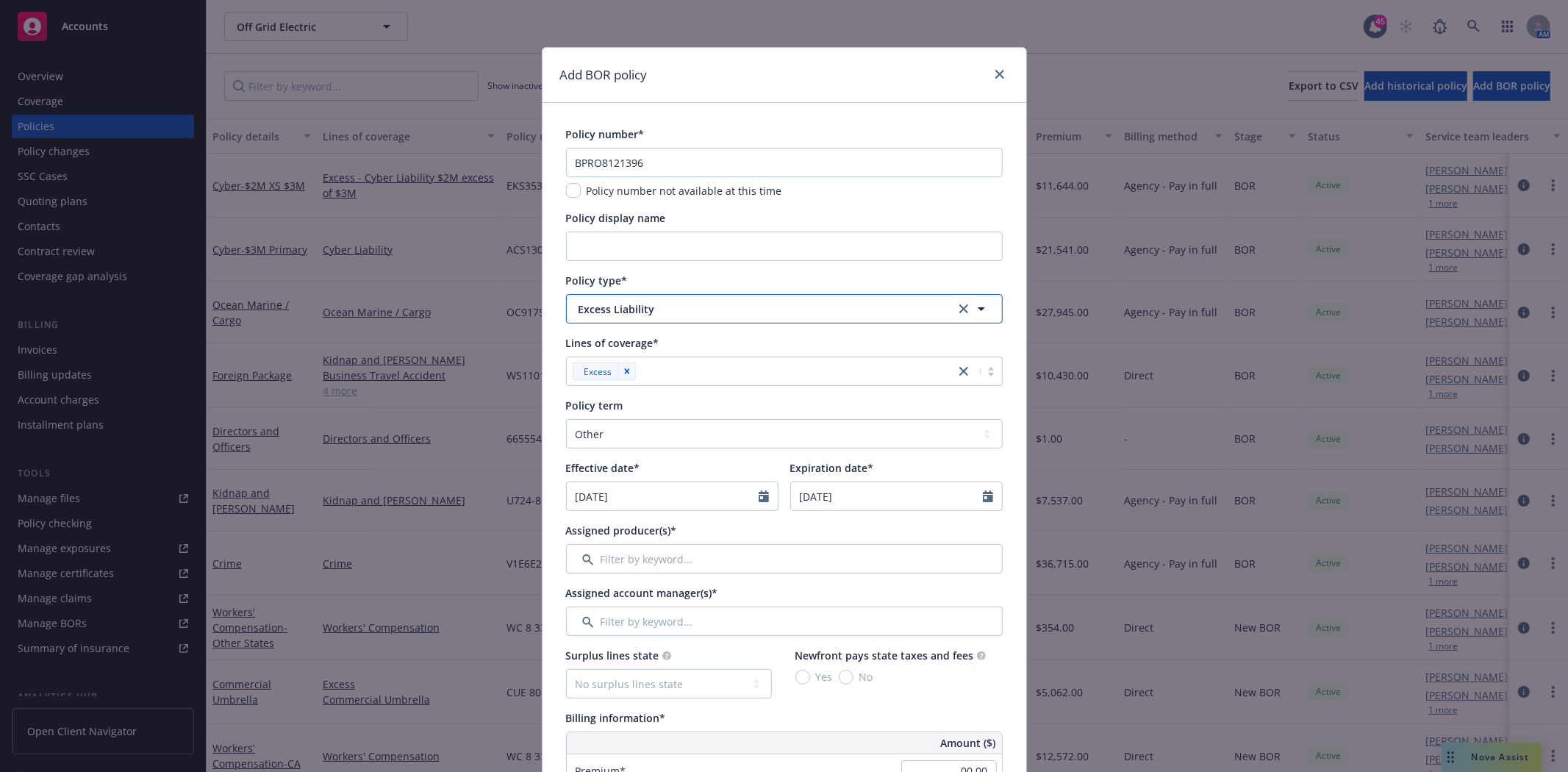
click at [653, 311] on span "Excess Liability" at bounding box center [755, 308] width 354 height 15
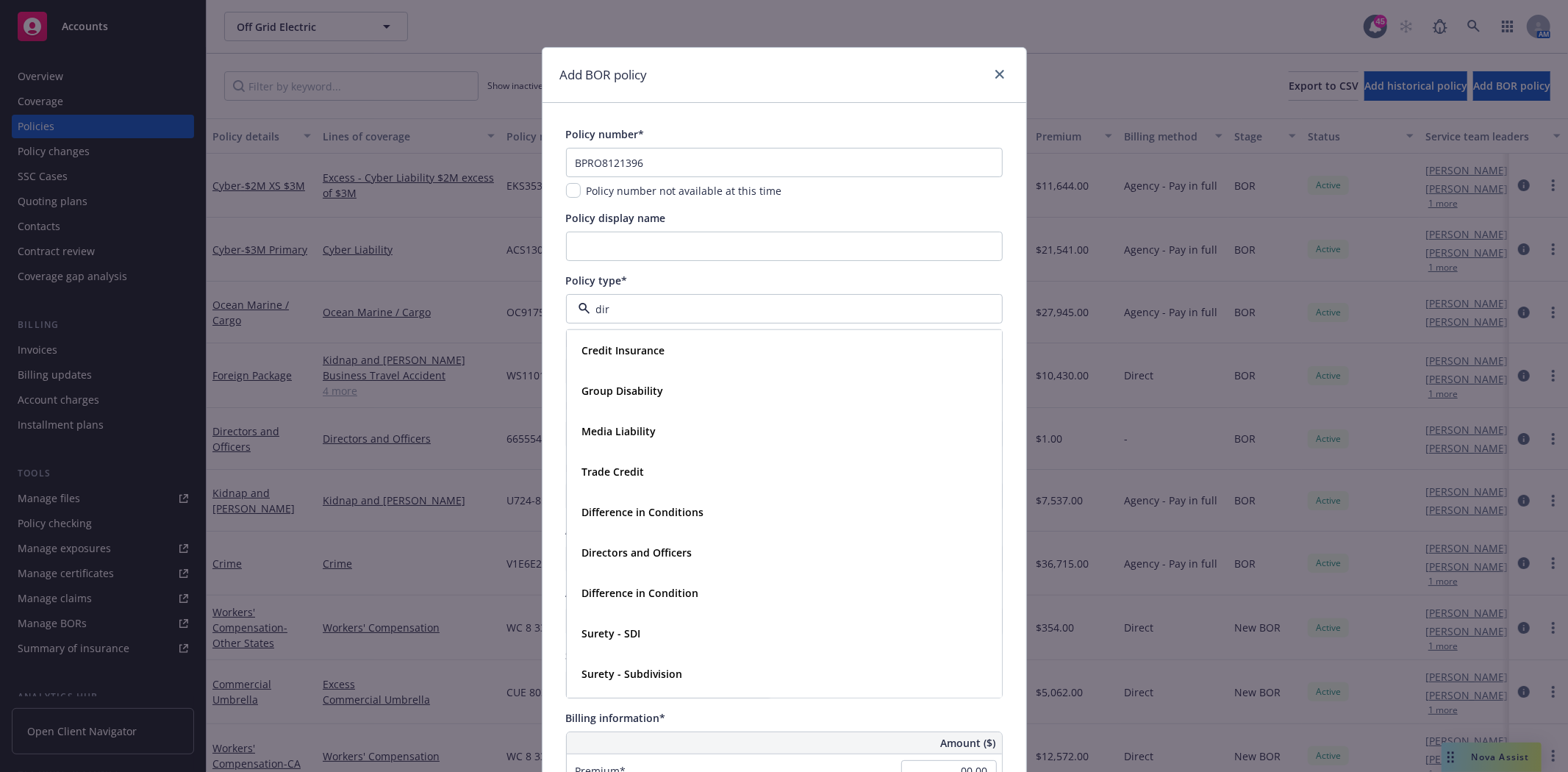
type input "dire"
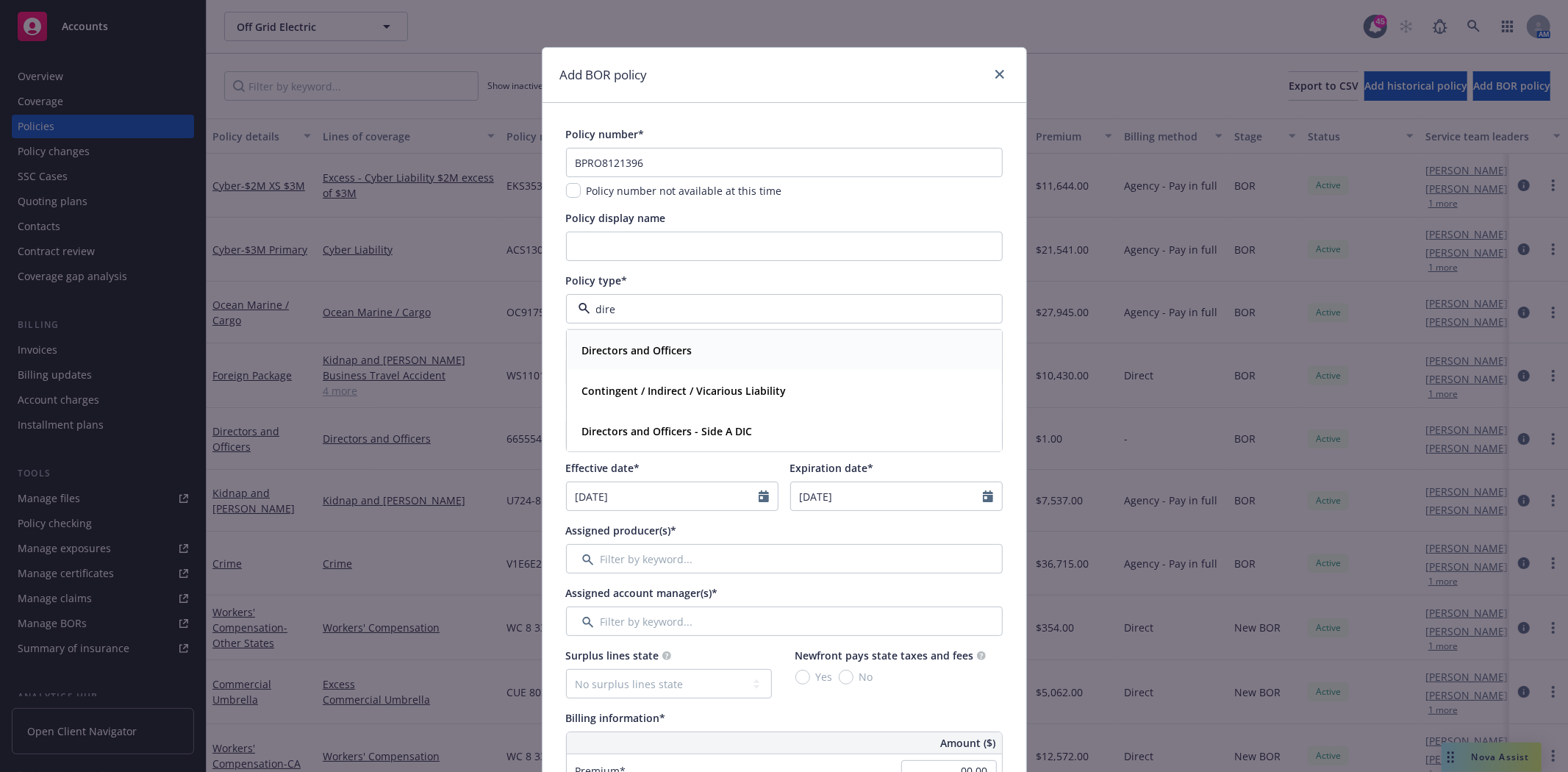
click at [631, 344] on strong "Directors and Officers" at bounding box center [637, 350] width 111 height 14
click at [638, 370] on div at bounding box center [773, 372] width 398 height 18
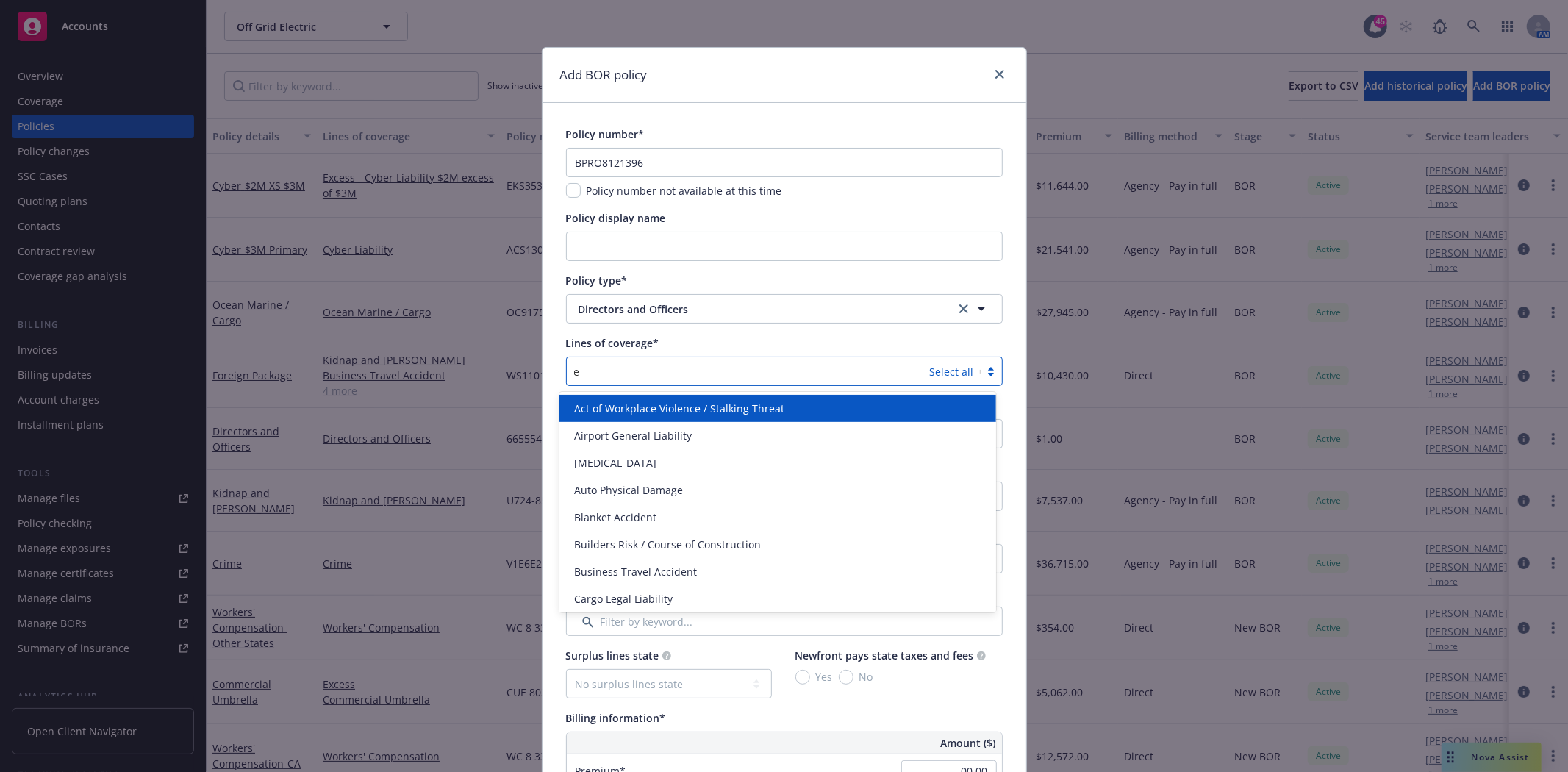
type input "ex"
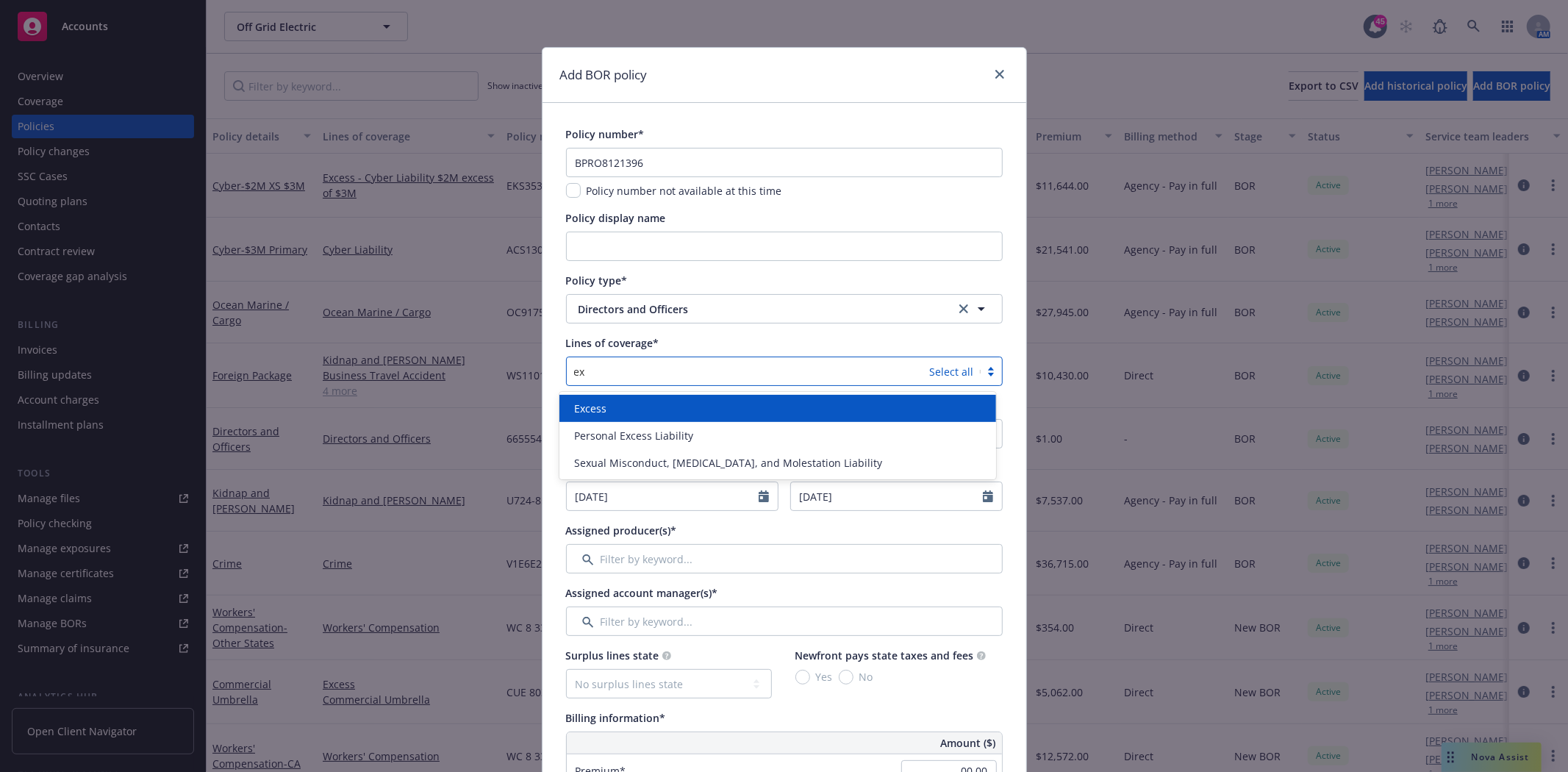
click at [604, 400] on span "Excess" at bounding box center [590, 407] width 32 height 15
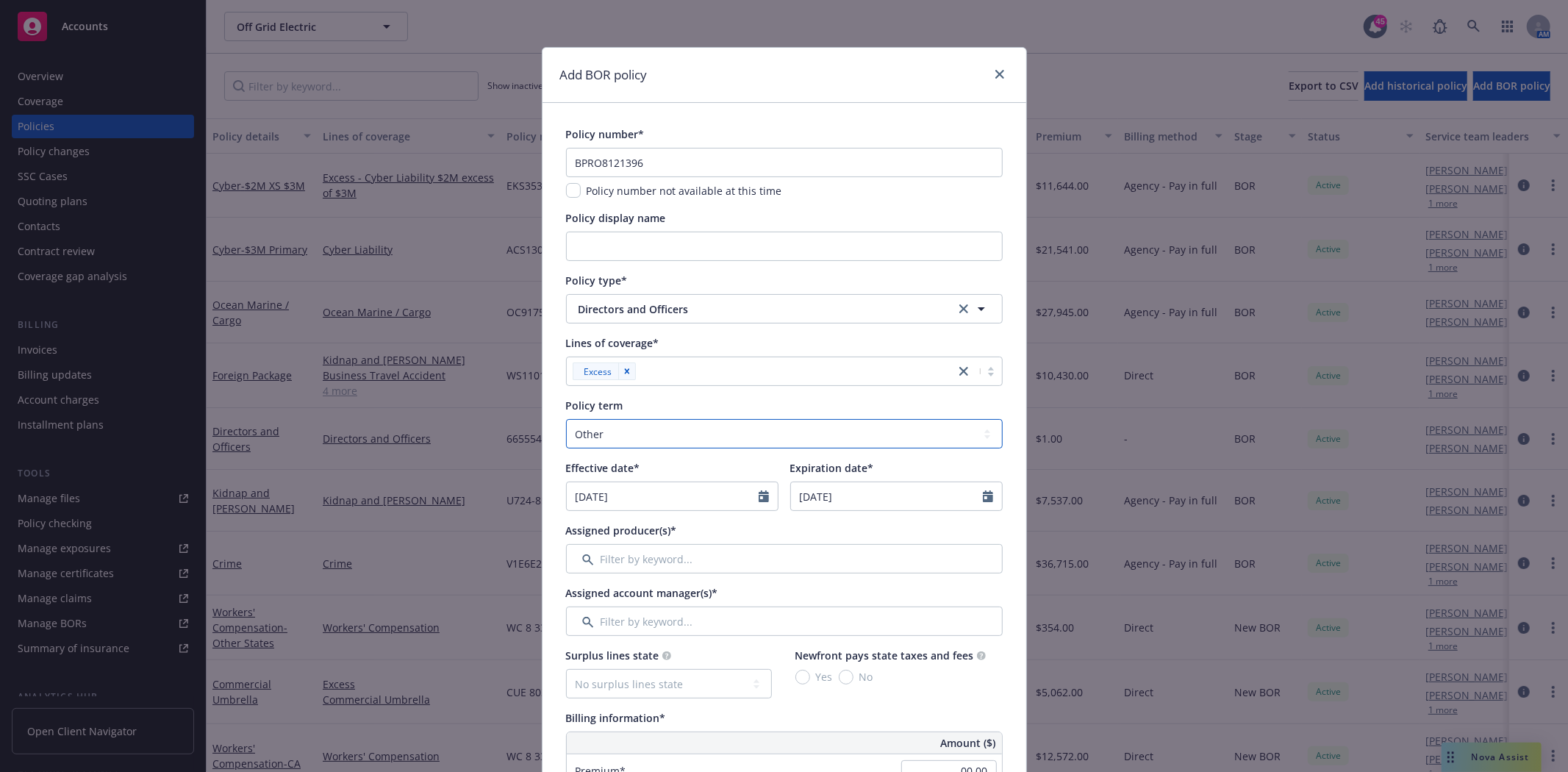
click at [609, 437] on select "Select policy term 12 Month 6 Month 4 Month 3 Month 2 Month 1 Month 36 Month (3…" at bounding box center [784, 433] width 437 height 29
select select "12"
click at [566, 419] on select "Select policy term 12 Month 6 Month 4 Month 3 Month 2 Month 1 Month 36 Month (3…" at bounding box center [784, 433] width 437 height 29
select select "9"
drag, startPoint x: 628, startPoint y: 501, endPoint x: 498, endPoint y: 497, distance: 130.1
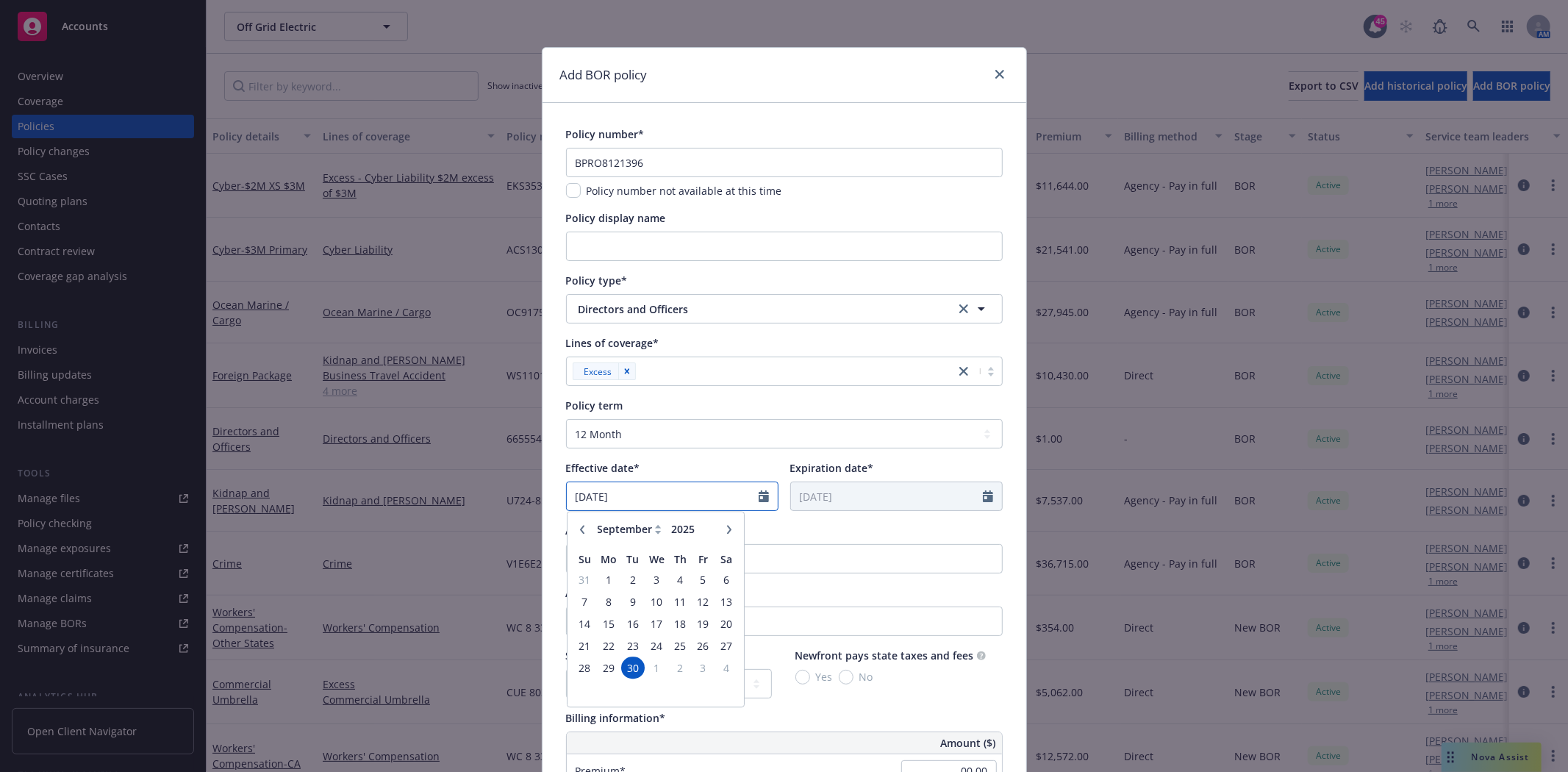
click at [498, 497] on div "Add BOR policy Policy number* BPRO8121396 Policy number not available at this t…" at bounding box center [784, 386] width 1568 height 772
type input "02/24/2025"
type input "02/24/2026"
click at [673, 447] on select "Select policy term 12 Month 6 Month 4 Month 3 Month 2 Month 1 Month 36 Month (3…" at bounding box center [784, 433] width 437 height 29
click at [566, 419] on select "Select policy term 12 Month 6 Month 4 Month 3 Month 2 Month 1 Month 36 Month (3…" at bounding box center [784, 433] width 437 height 29
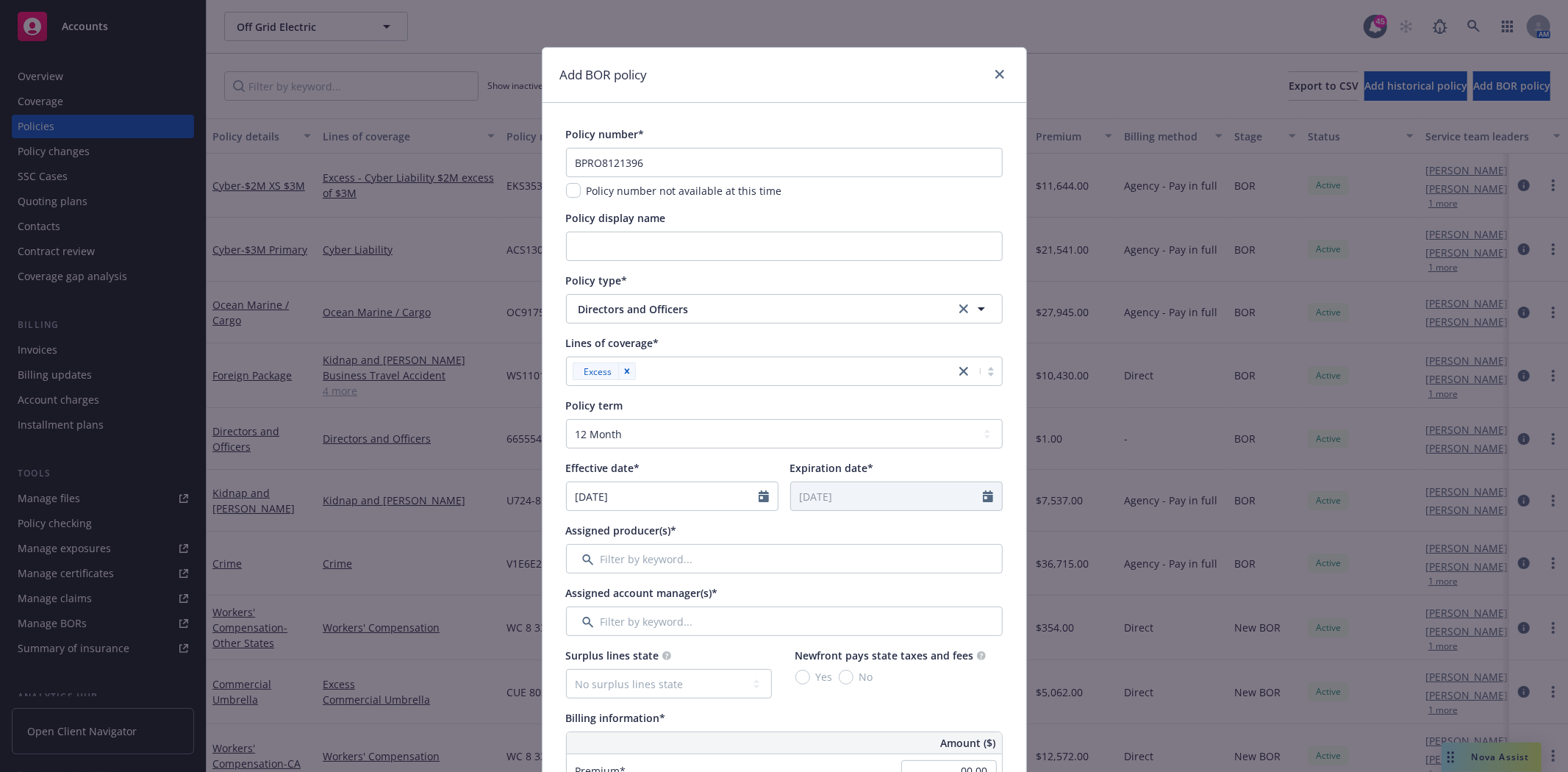
click at [734, 354] on div "Lines of coverage* Excess" at bounding box center [784, 360] width 437 height 51
click at [1026, 479] on div "Add BOR policy Policy number* BPRO8121396 Policy number not available at this t…" at bounding box center [784, 386] width 1568 height 772
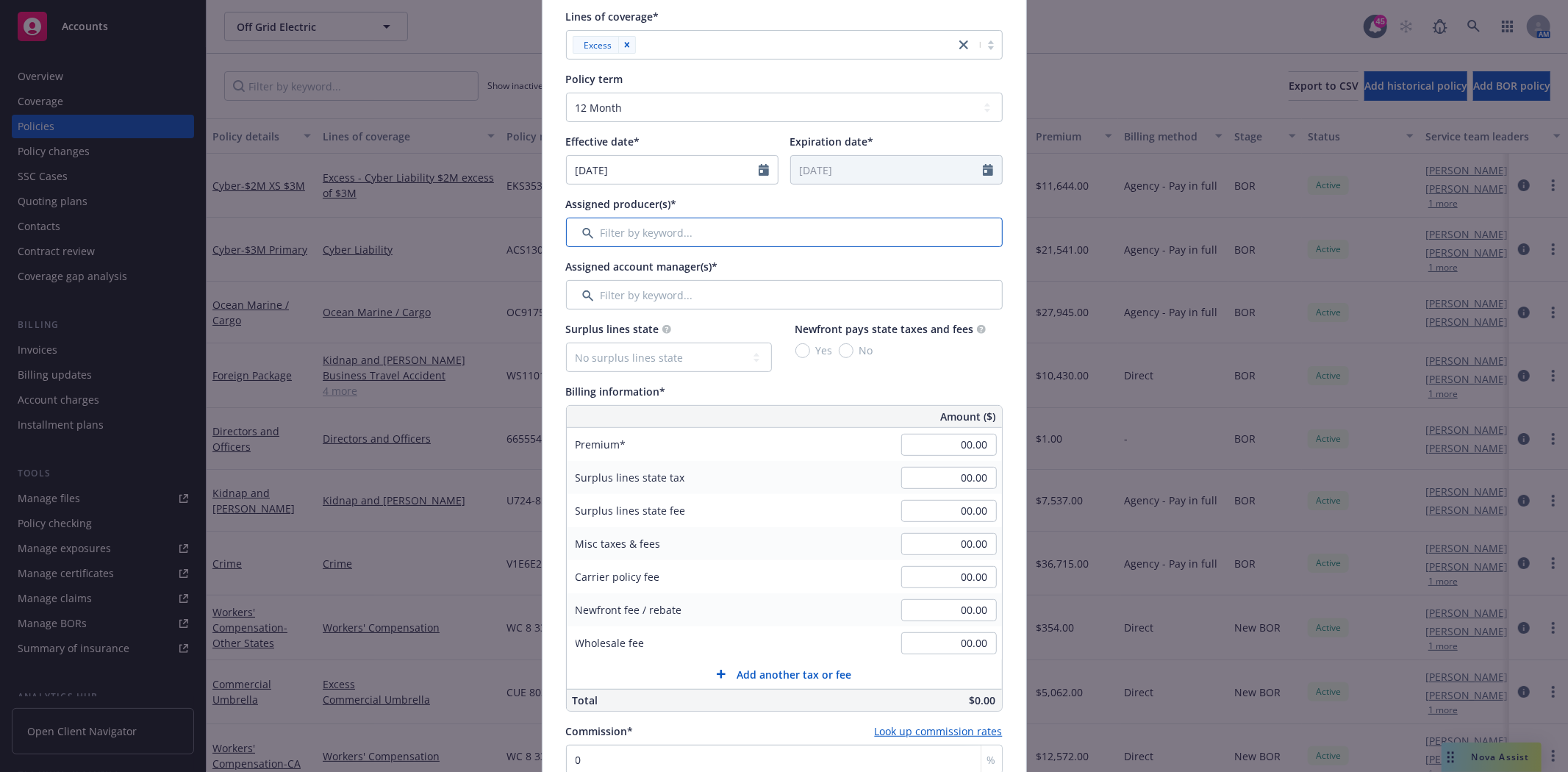
click at [652, 226] on input "Filter by keyword..." at bounding box center [784, 232] width 437 height 29
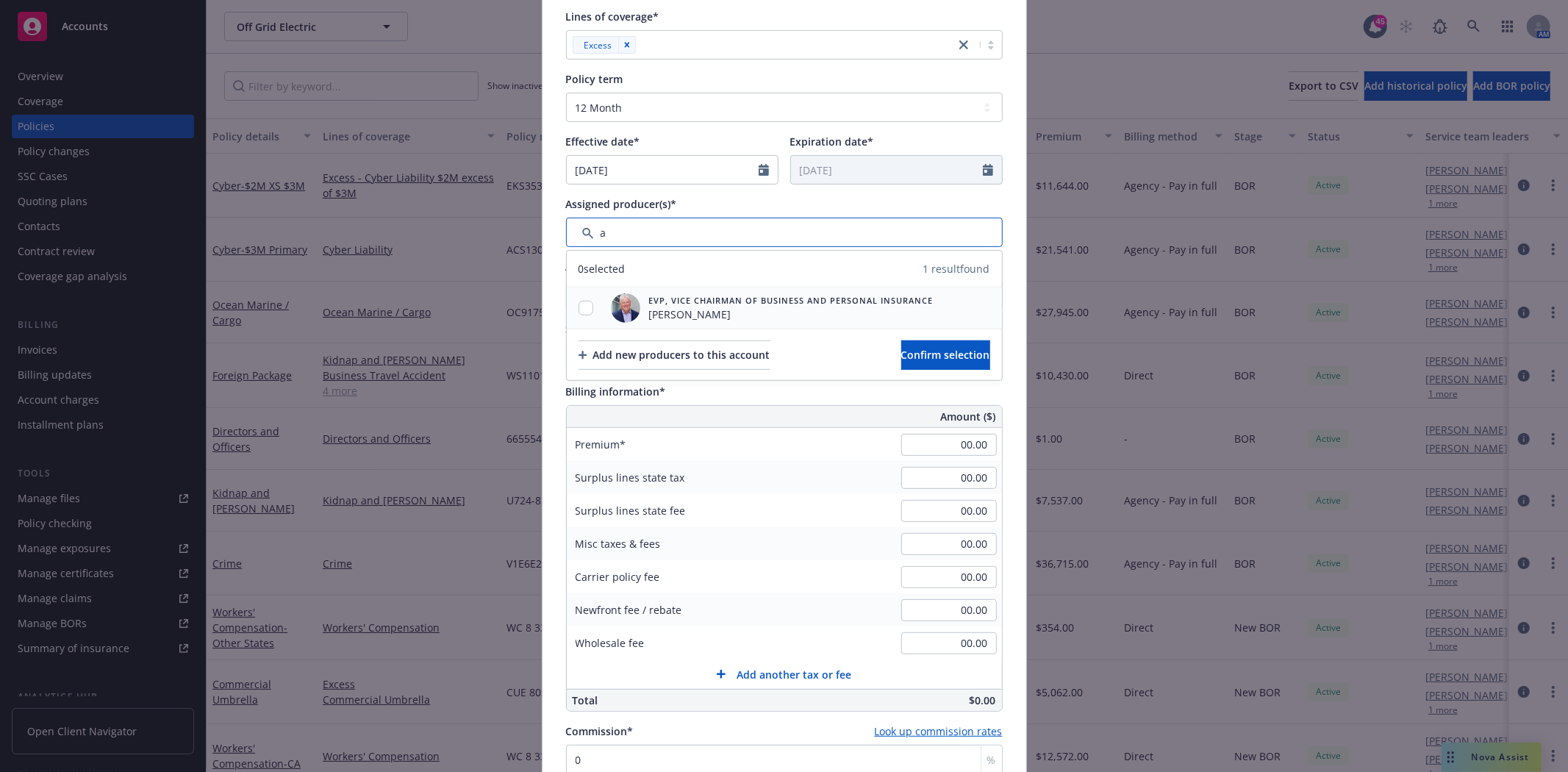
type input "a"
click at [579, 308] on input "checkbox" at bounding box center [586, 308] width 14 height 14
checkbox input "true"
click at [920, 346] on button "Confirm selection" at bounding box center [946, 355] width 89 height 29
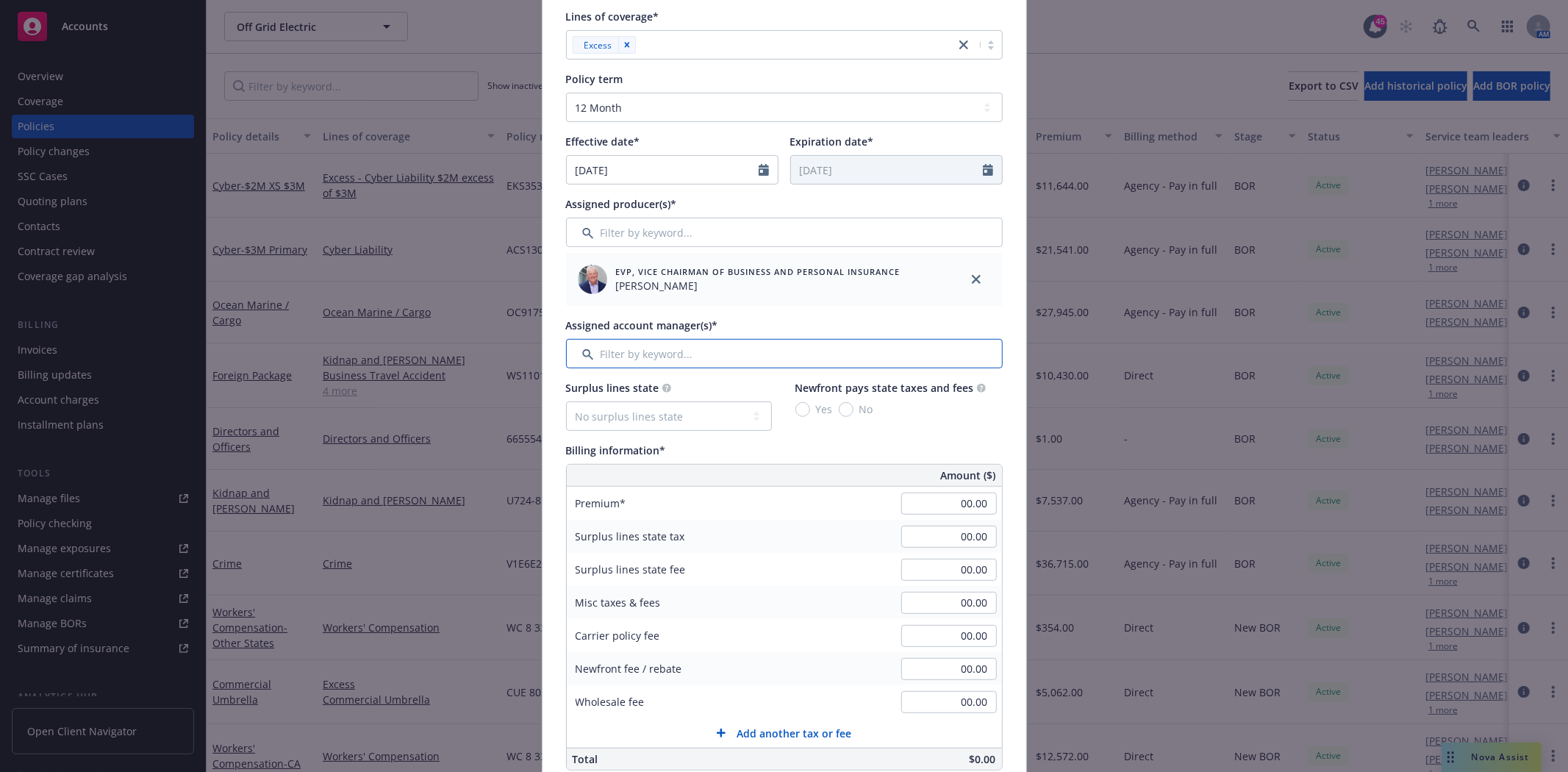
click at [644, 350] on input "Filter by keyword..." at bounding box center [784, 353] width 437 height 29
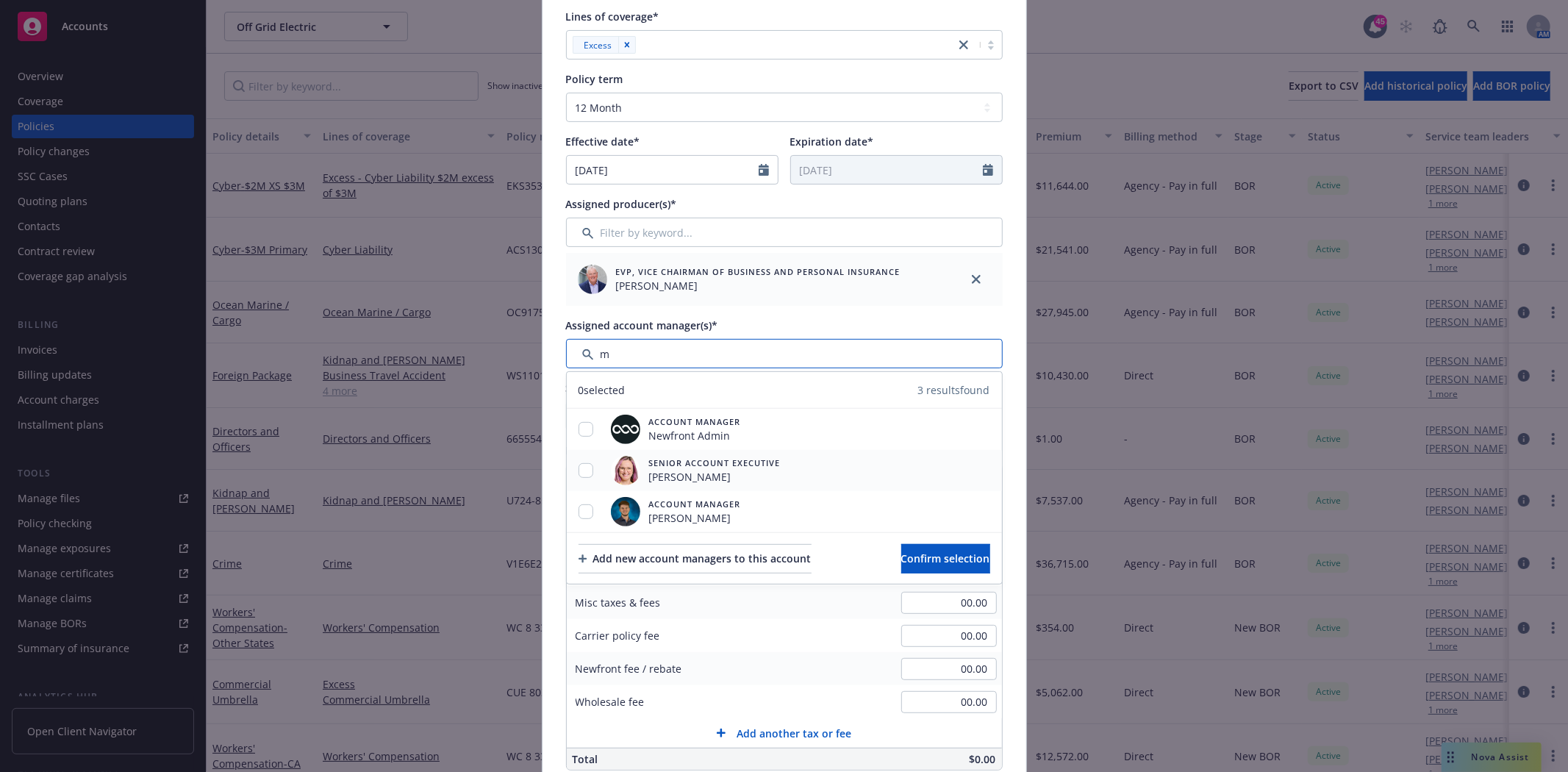
type input "m"
click at [580, 471] on input "checkbox" at bounding box center [586, 471] width 14 height 14
checkbox input "true"
click at [924, 563] on span "Confirm selection" at bounding box center [946, 558] width 89 height 14
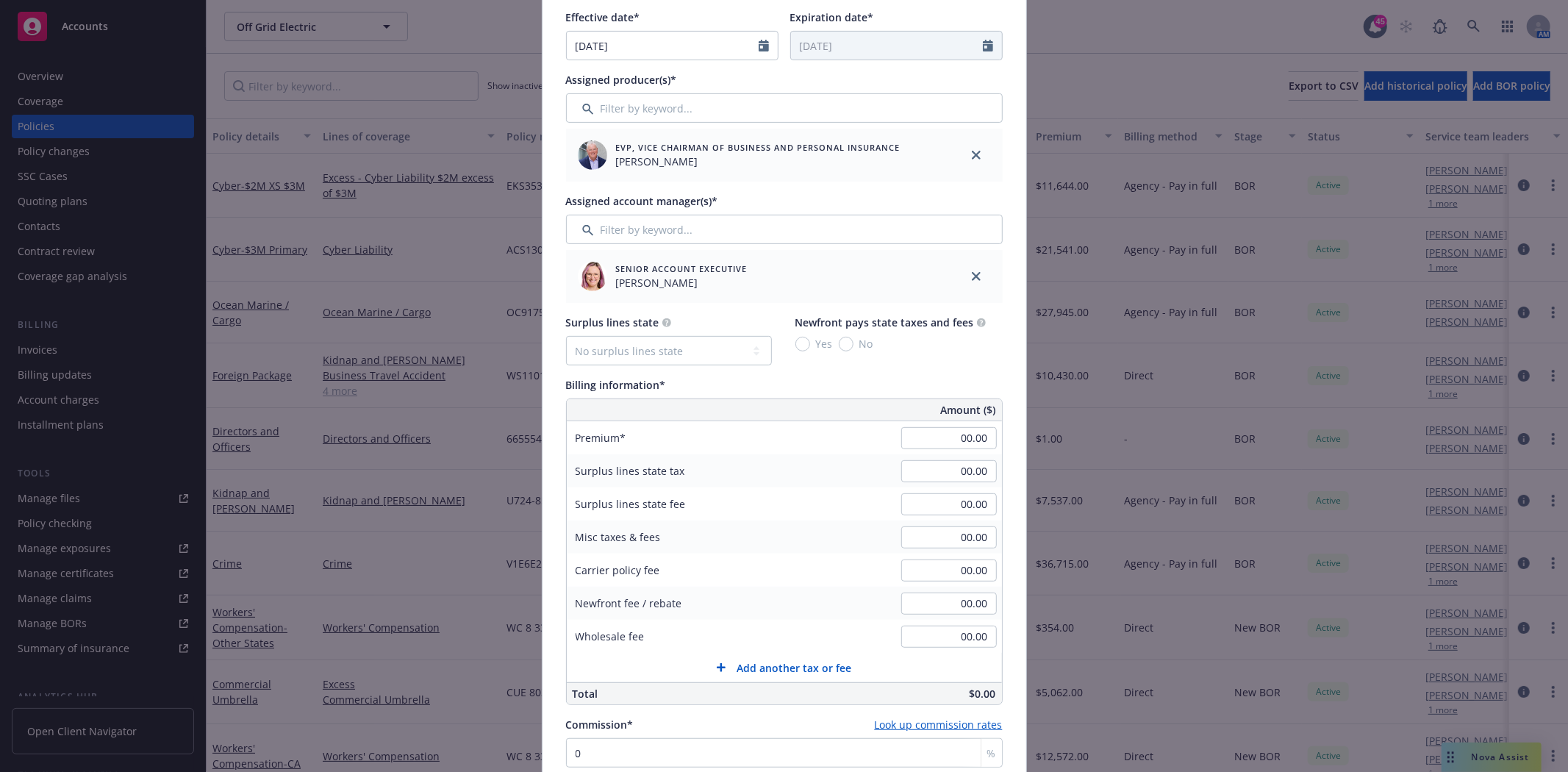
scroll to position [489, 0]
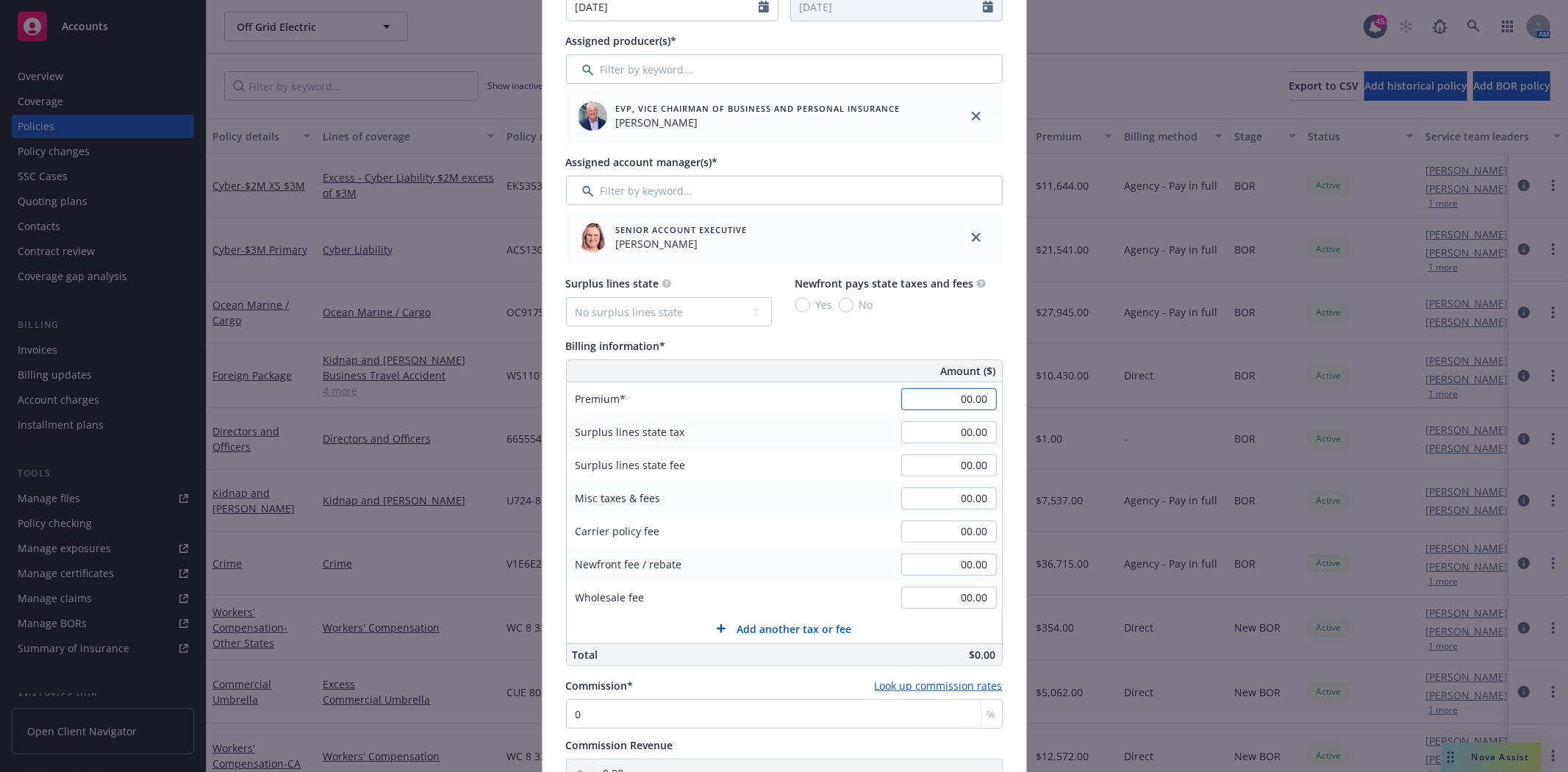
click at [946, 392] on input "00.00" at bounding box center [948, 398] width 95 height 22
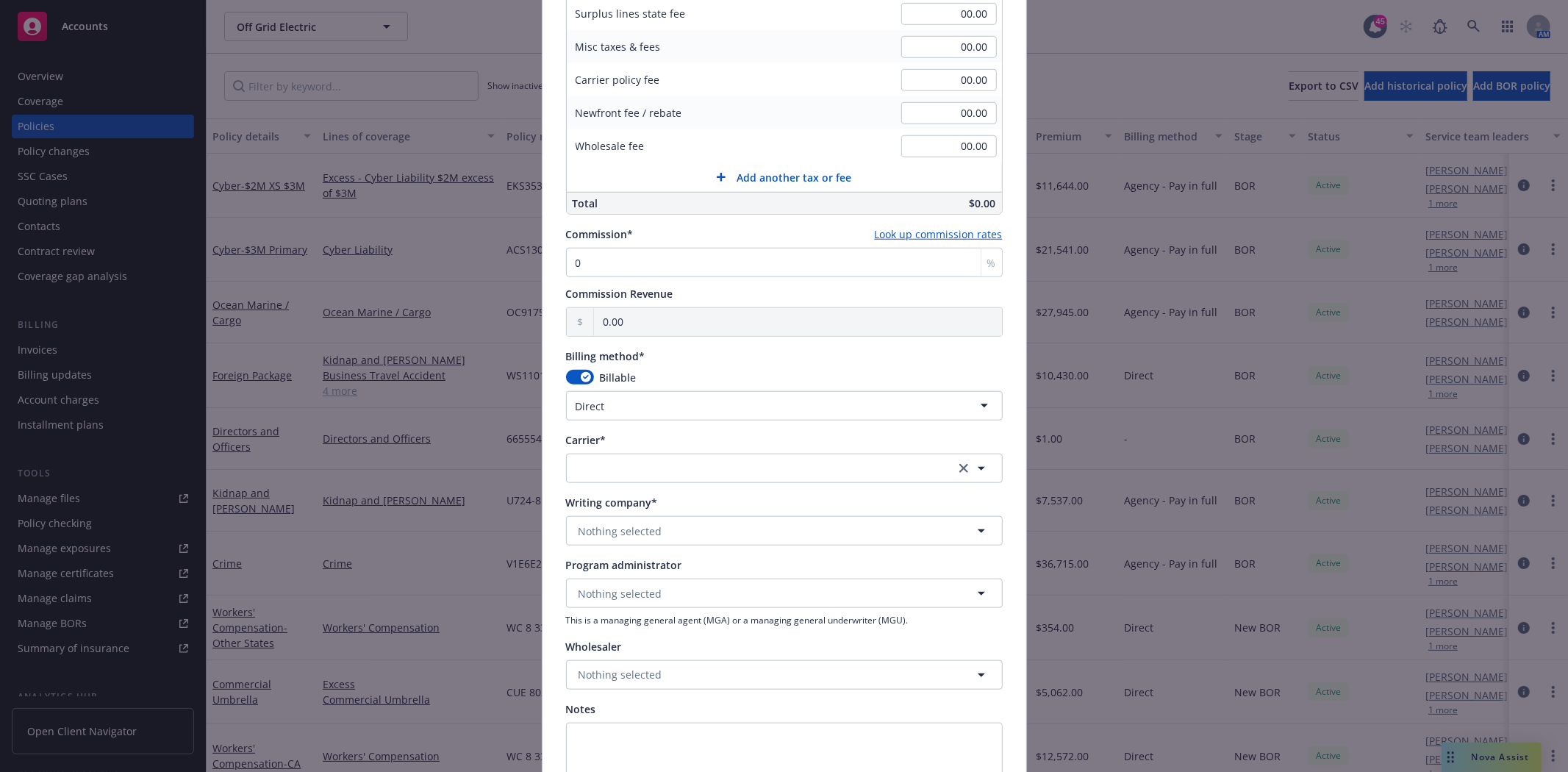
scroll to position [980, 0]
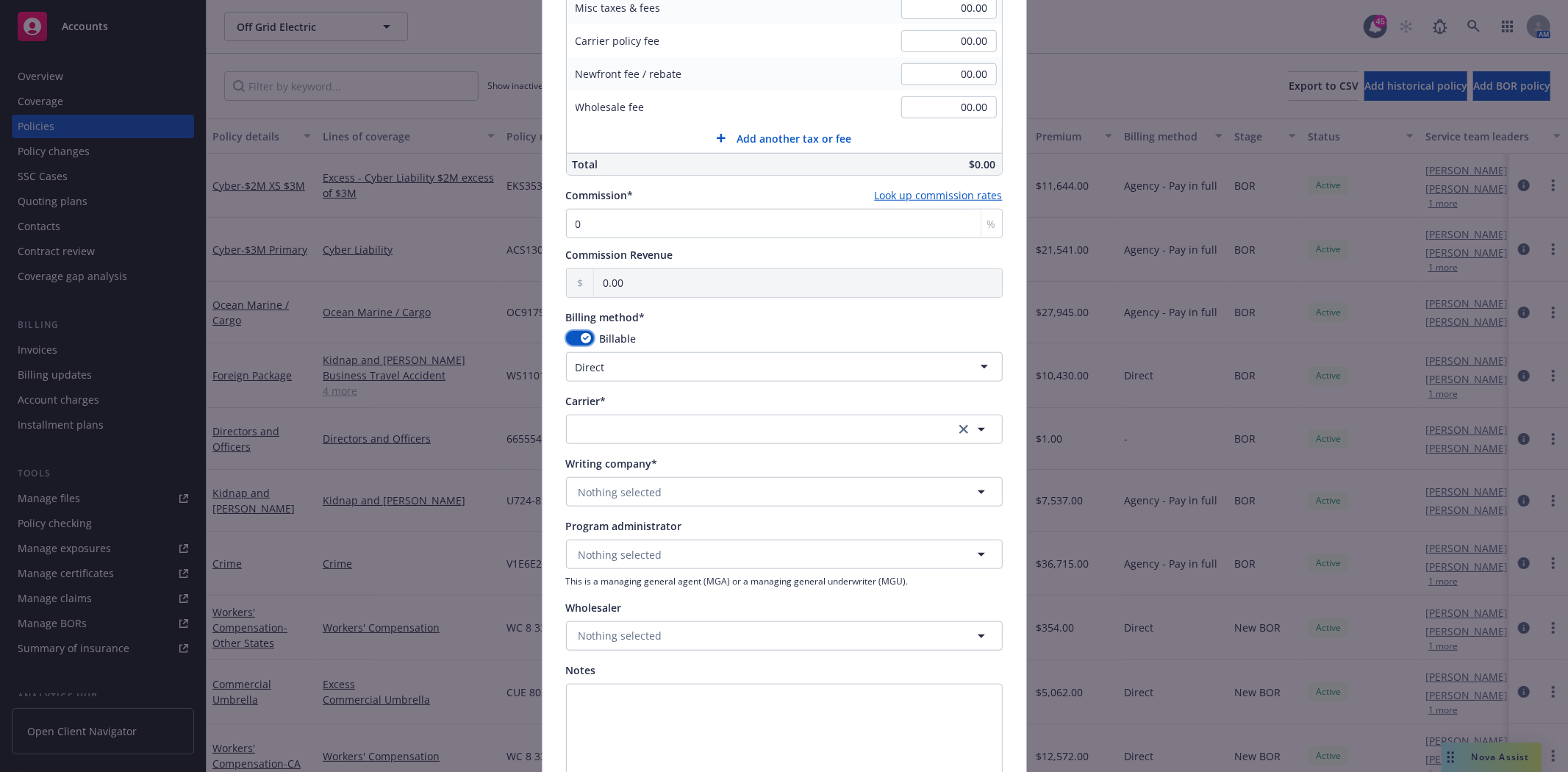
type input "1.00"
click at [580, 338] on div "button" at bounding box center [586, 339] width 11 height 11
select select
click at [614, 497] on span "Nothing selected" at bounding box center [620, 491] width 84 height 15
type input "berkley"
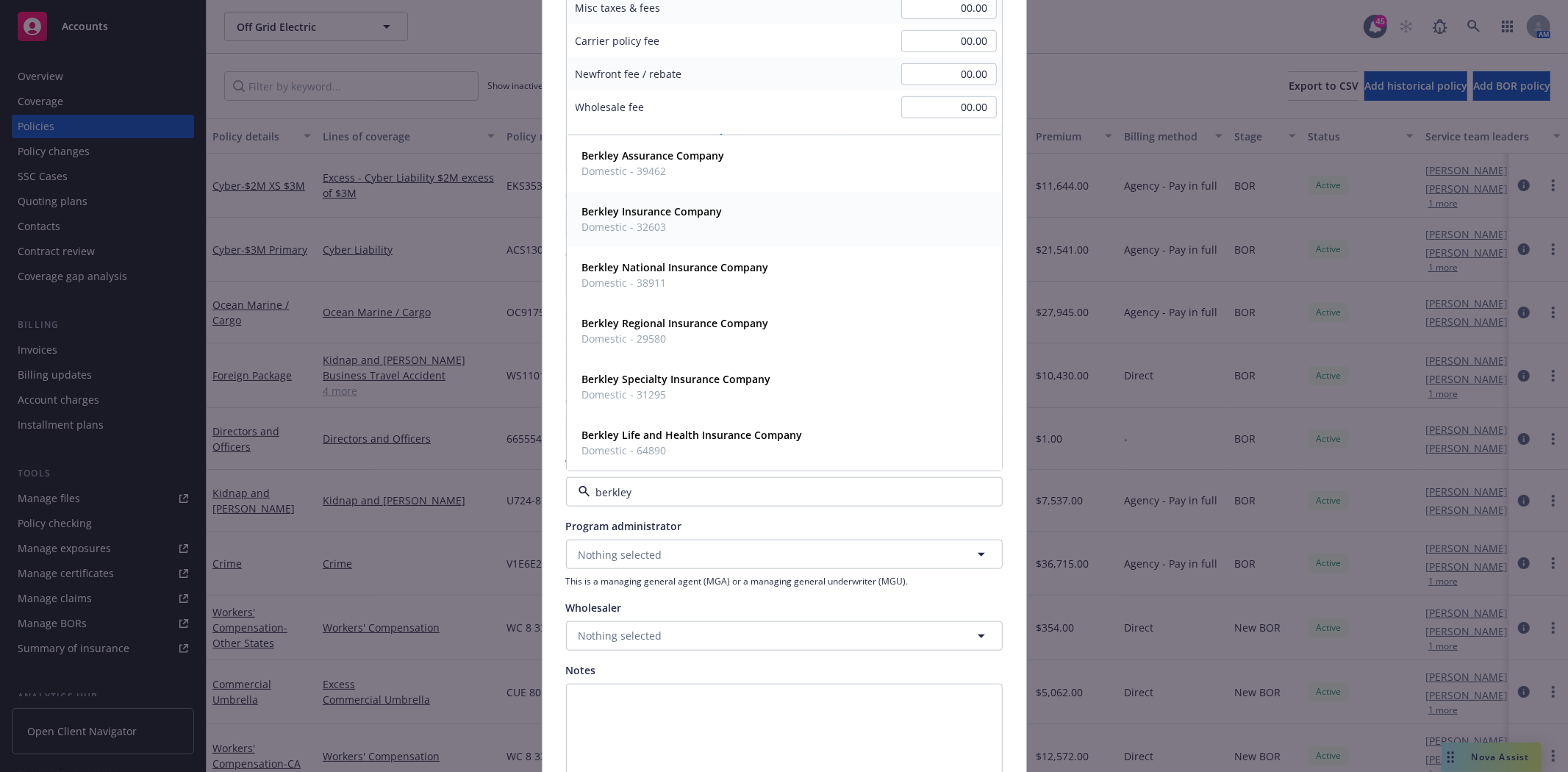
click at [608, 218] on span "Berkley Insurance Company" at bounding box center [653, 211] width 141 height 15
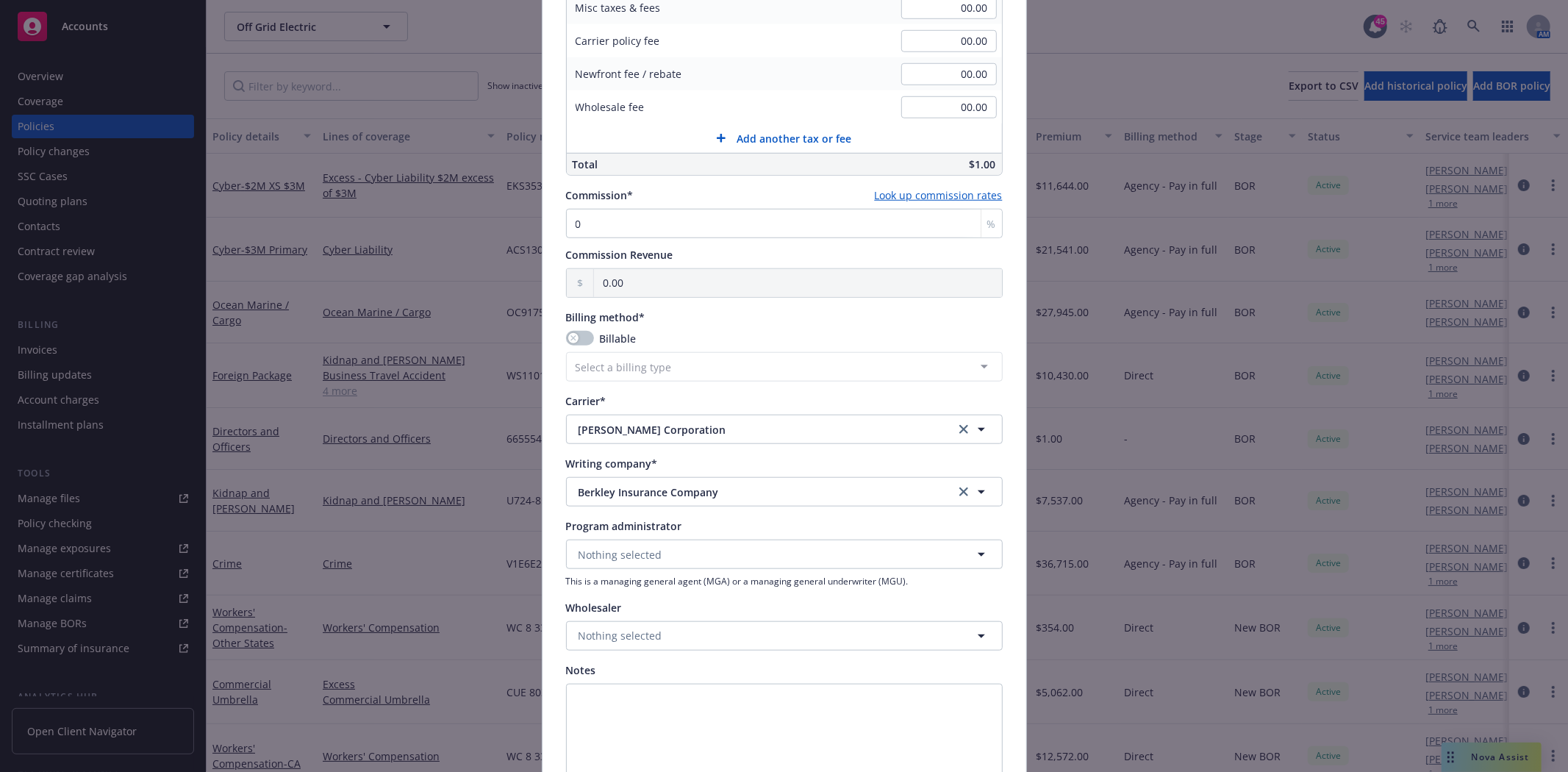
scroll to position [1137, 0]
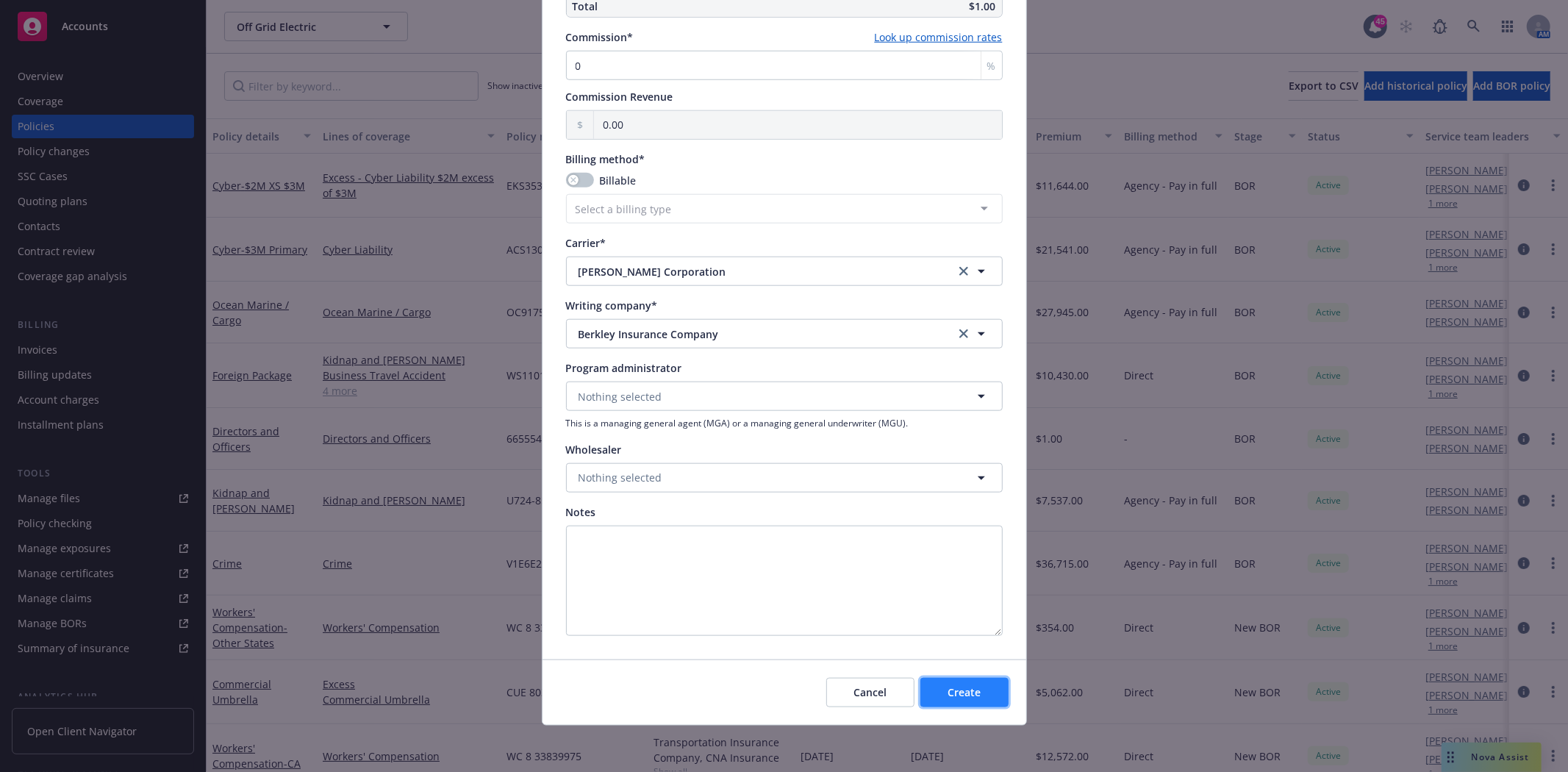
click at [966, 694] on span "Create" at bounding box center [964, 693] width 33 height 14
select select "DIRECT"
select select "other"
type input "09/30/2025"
type input "09/30/2026"
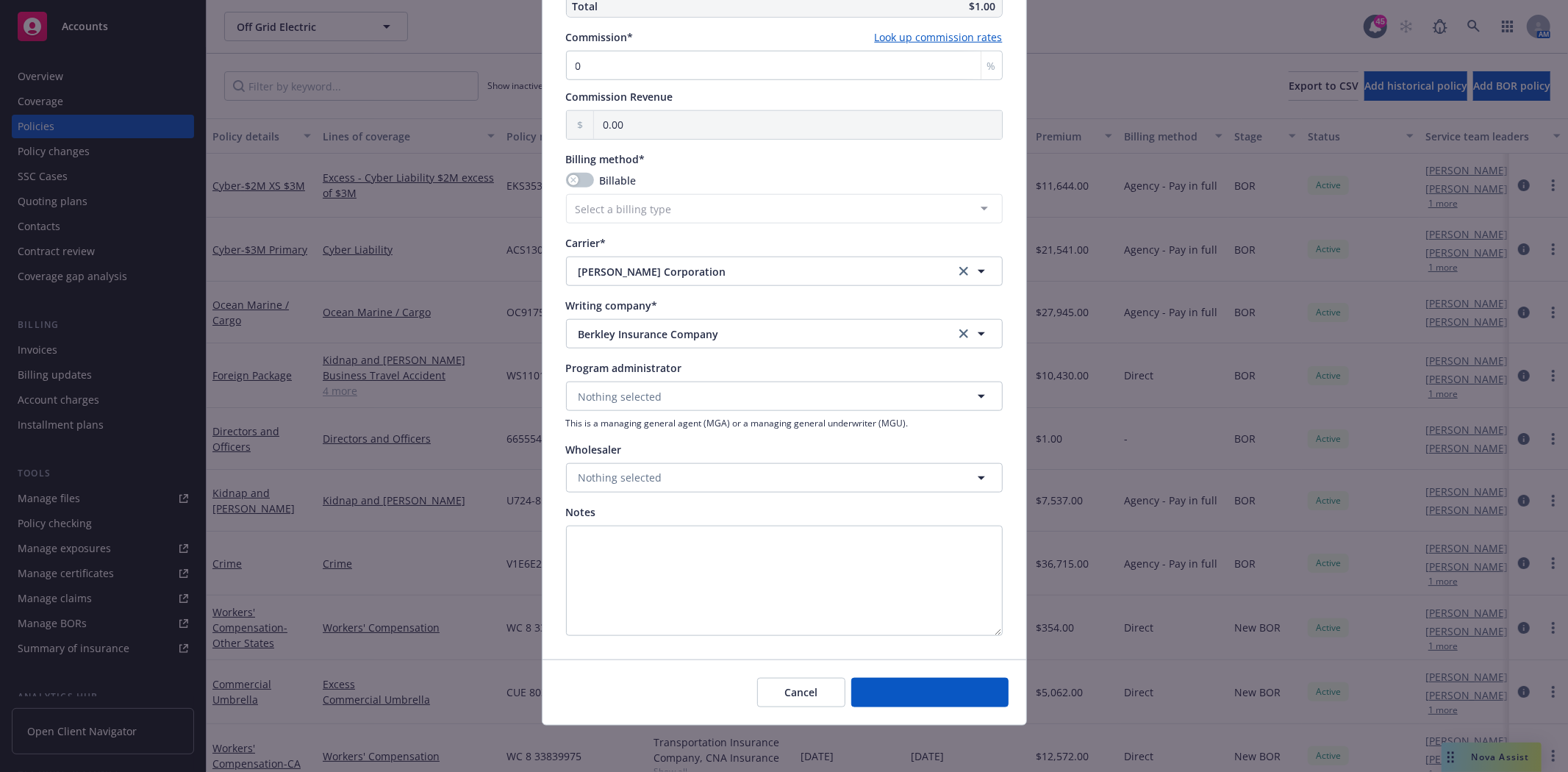
type input "00.00"
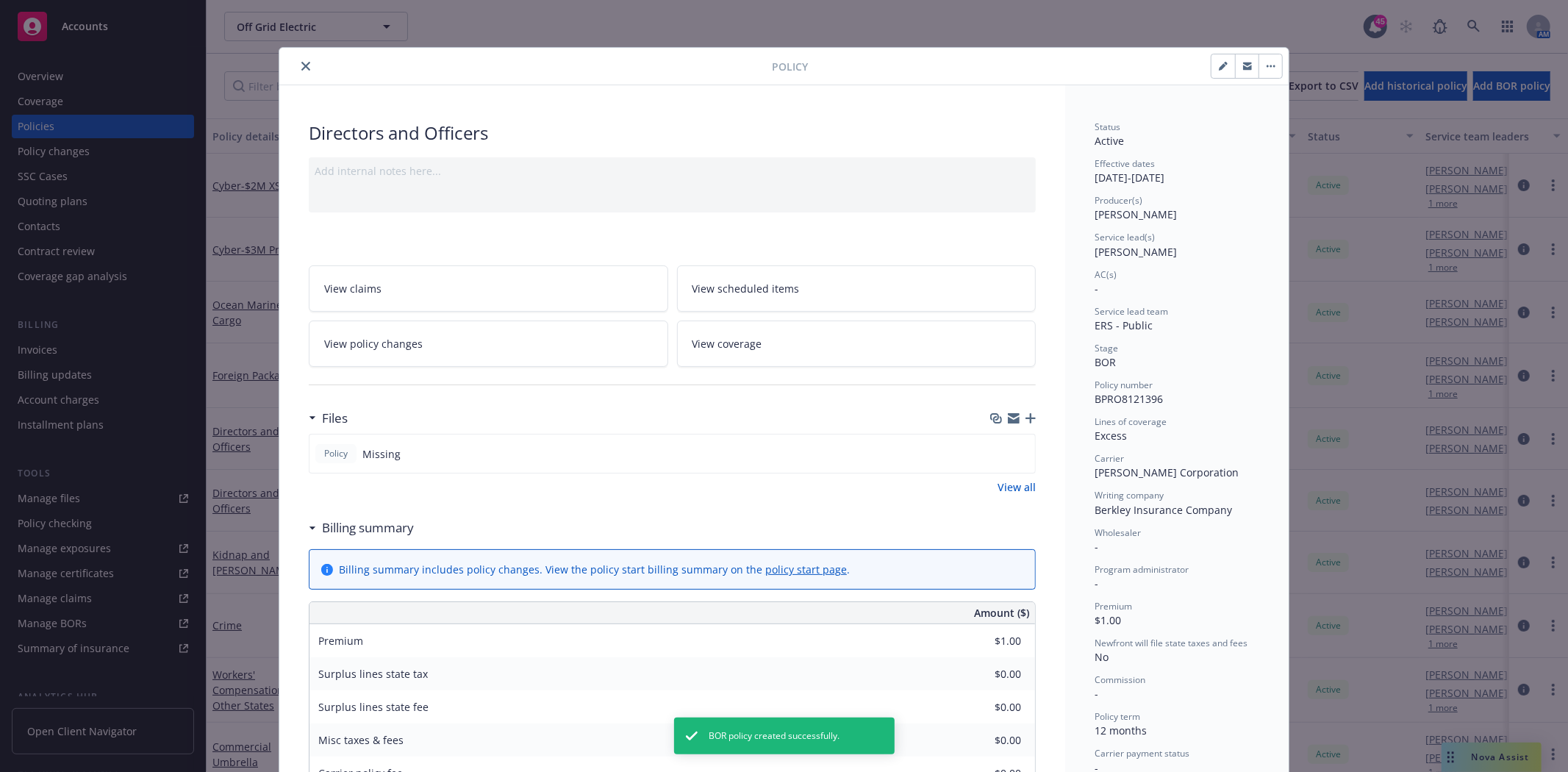
click at [1025, 420] on icon "button" at bounding box center [1030, 418] width 11 height 11
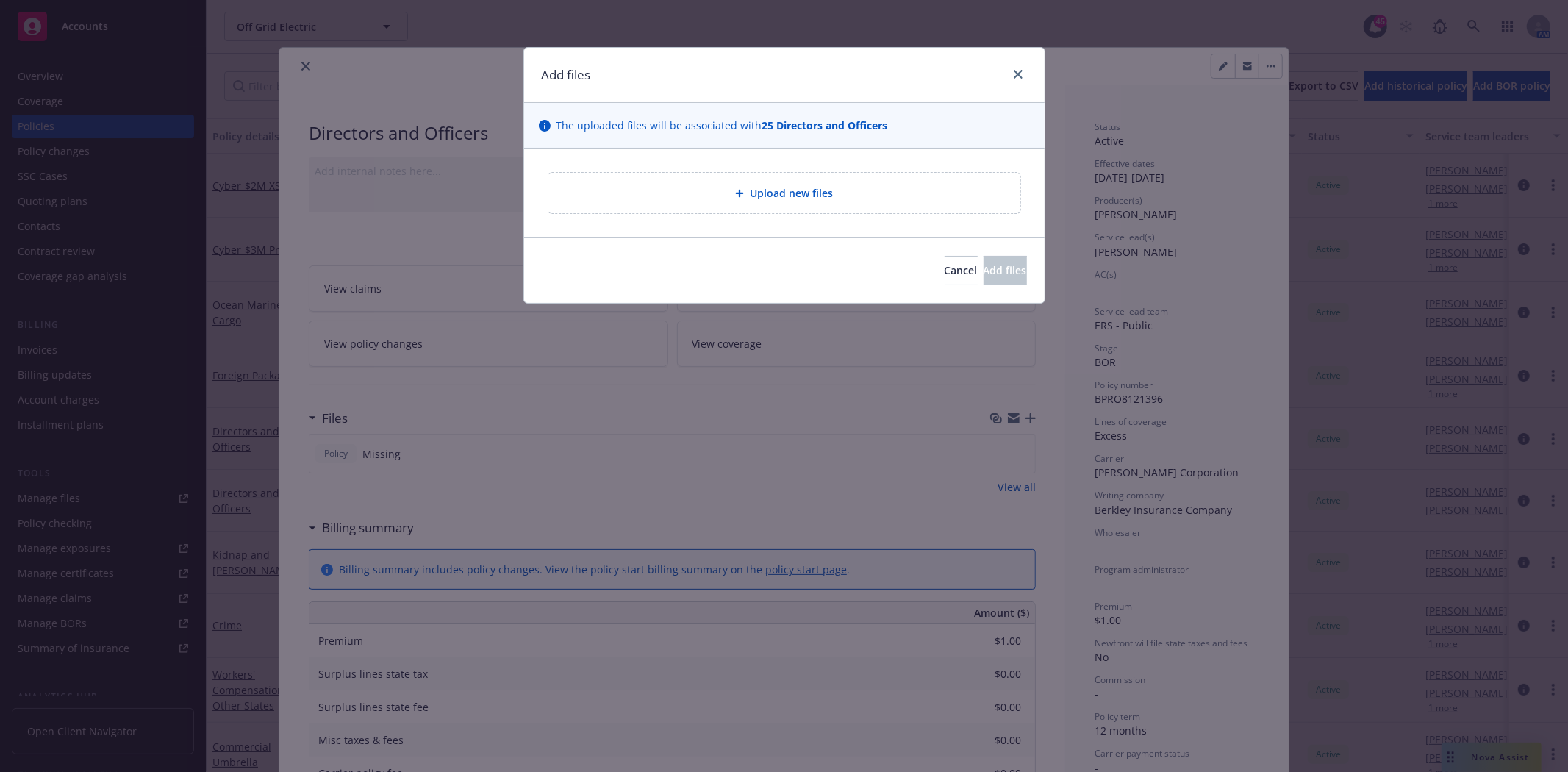
type textarea "x"
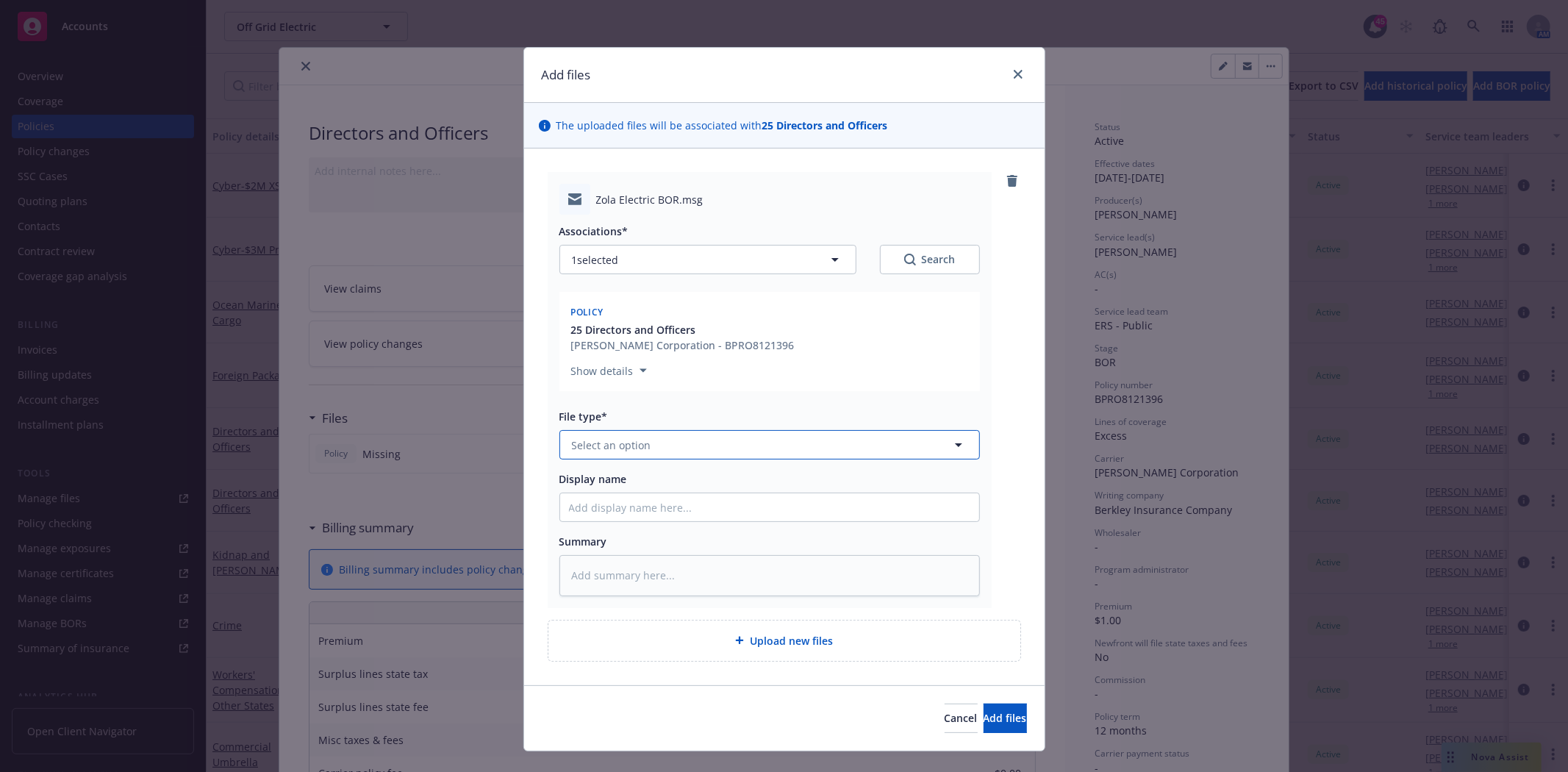
click at [622, 449] on span "Select an option" at bounding box center [612, 445] width 79 height 15
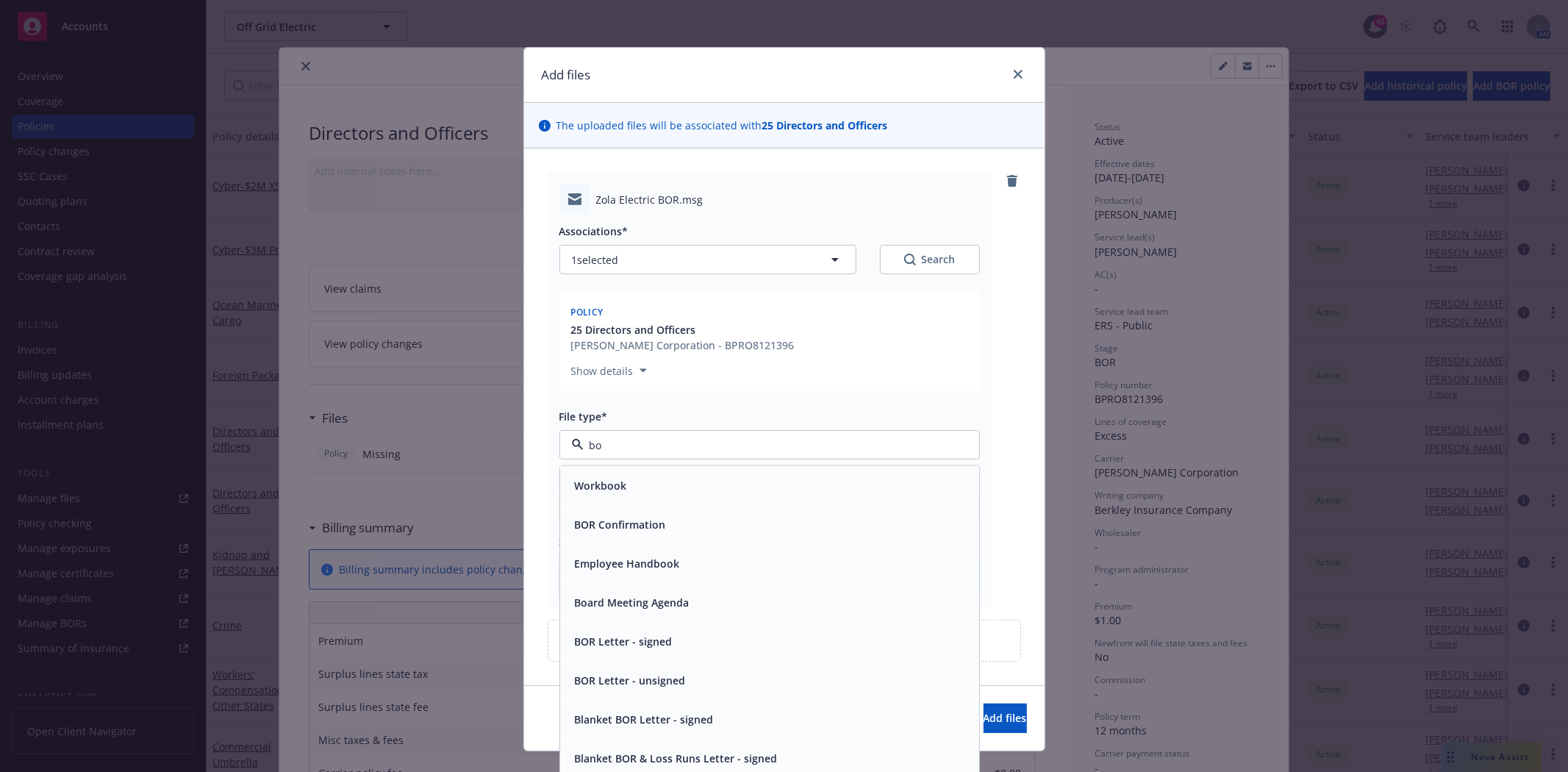
type input "bor"
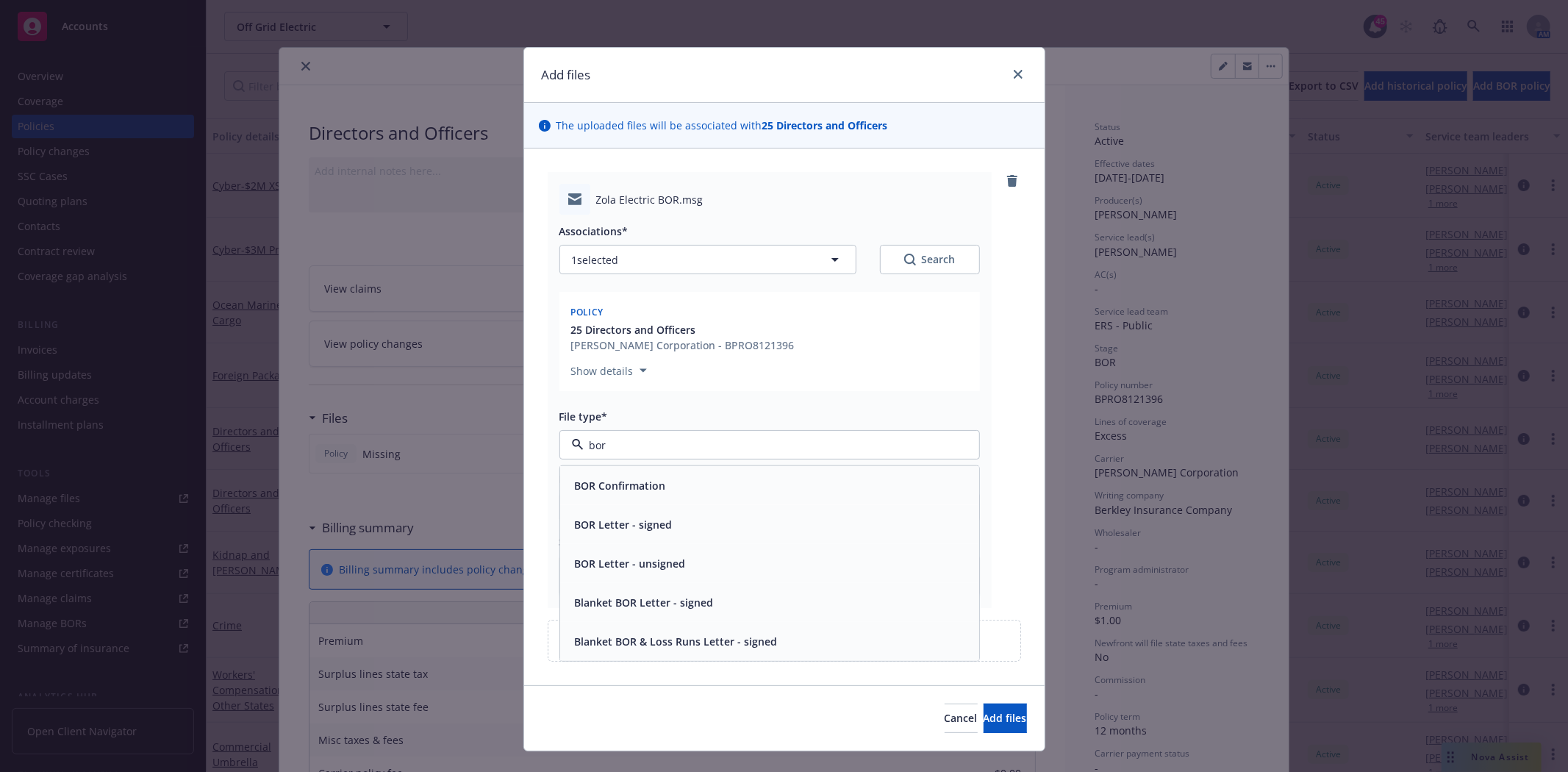
click at [625, 521] on span "BOR Letter - signed" at bounding box center [624, 524] width 98 height 15
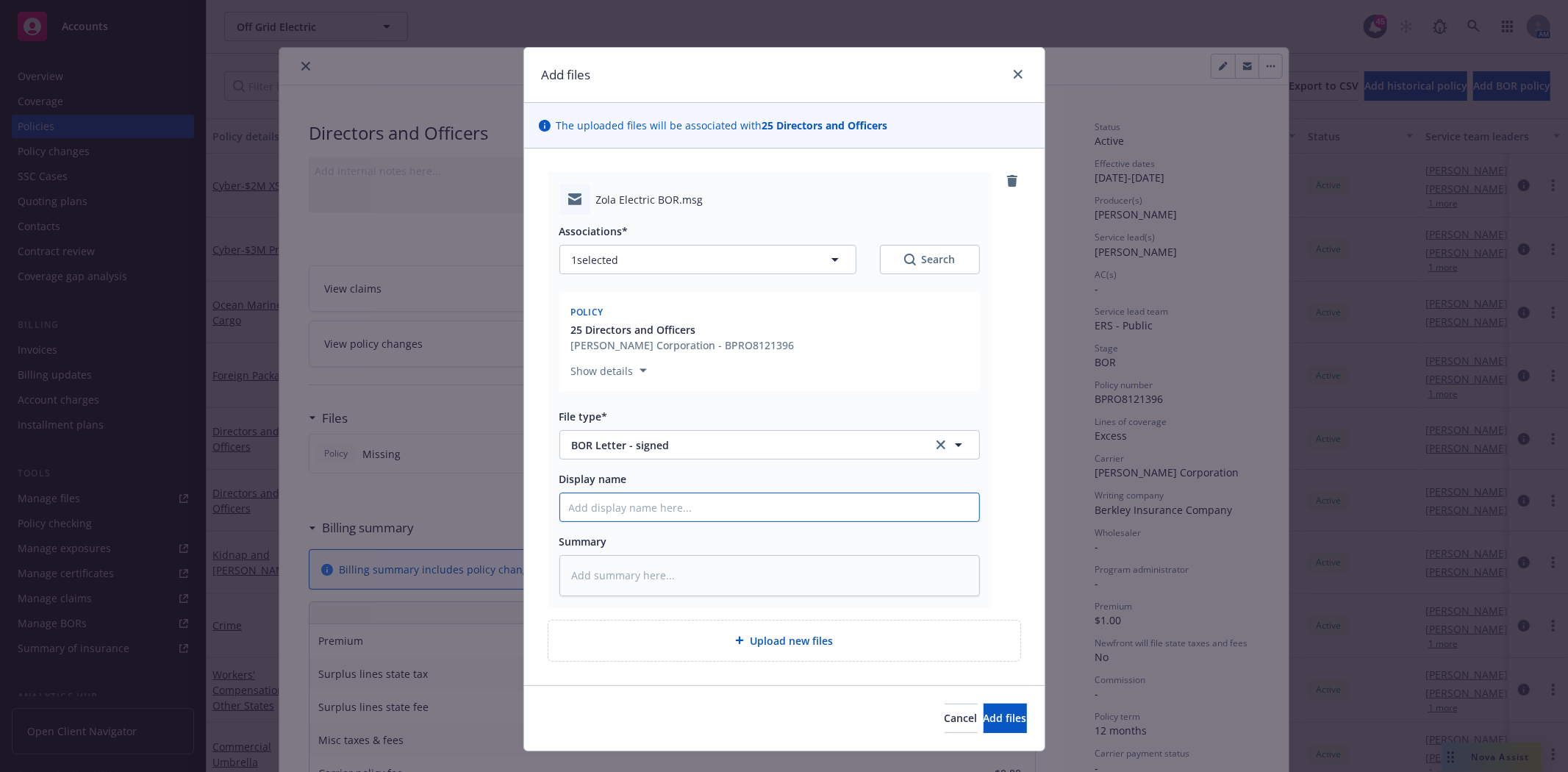
click at [613, 509] on input "Display name" at bounding box center [769, 506] width 419 height 28
type textarea "x"
type input "t"
type textarea "x"
type input "to"
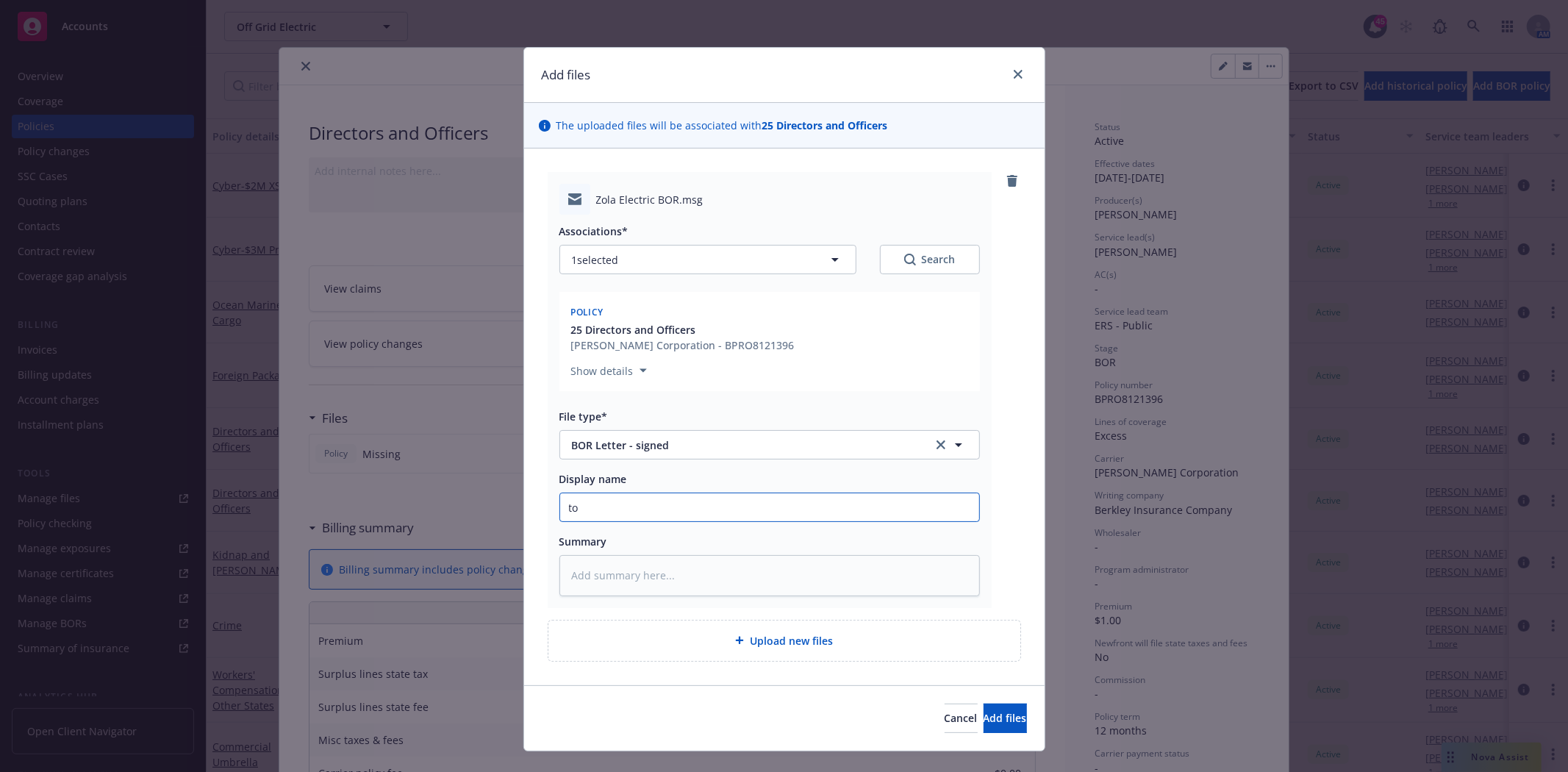
type textarea "x"
type input "to"
type textarea "x"
type input "to T"
type textarea "x"
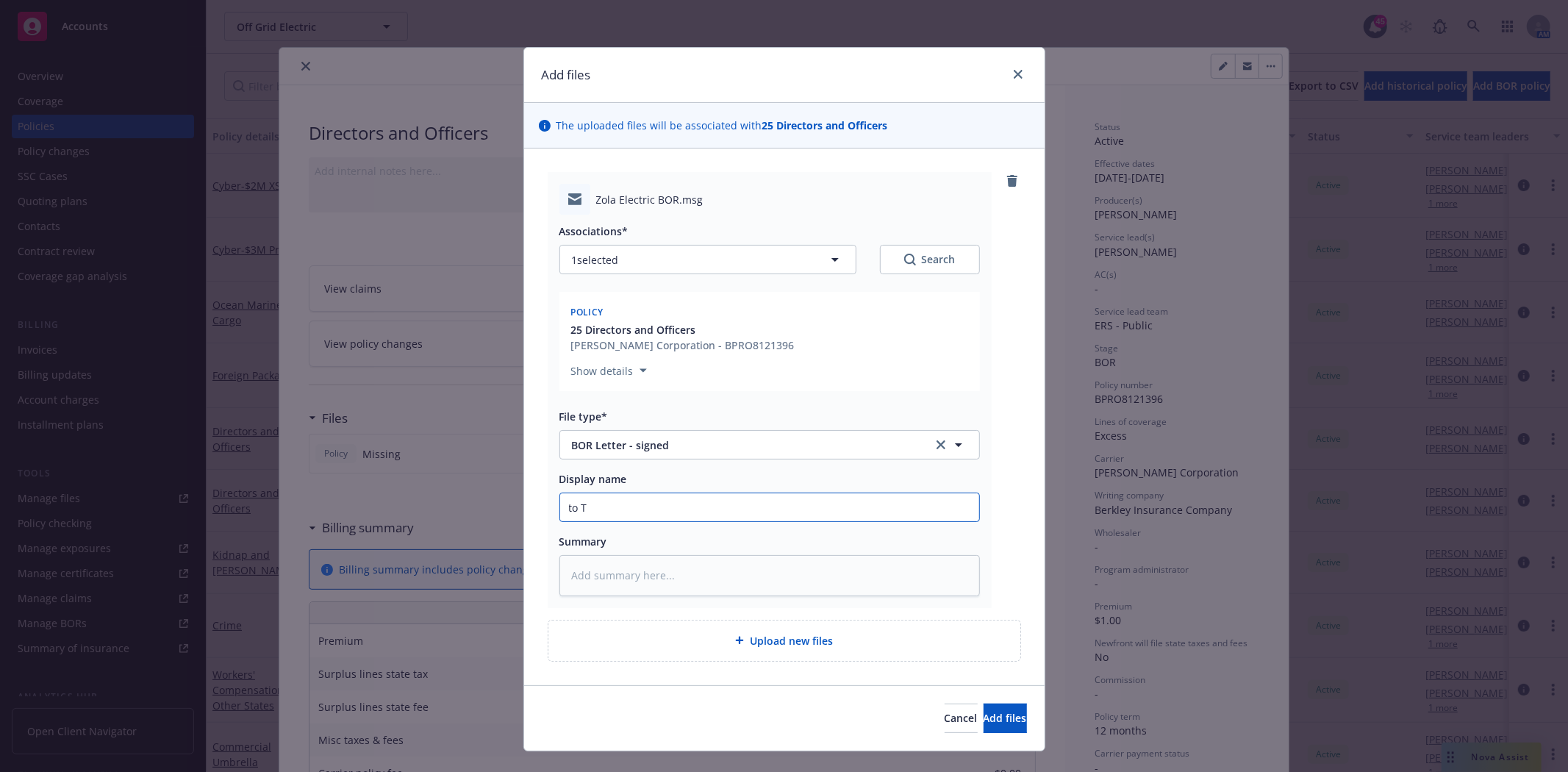
type input "to Te"
type textarea "x"
type input "to Tes"
type textarea "x"
type input "to Tess"
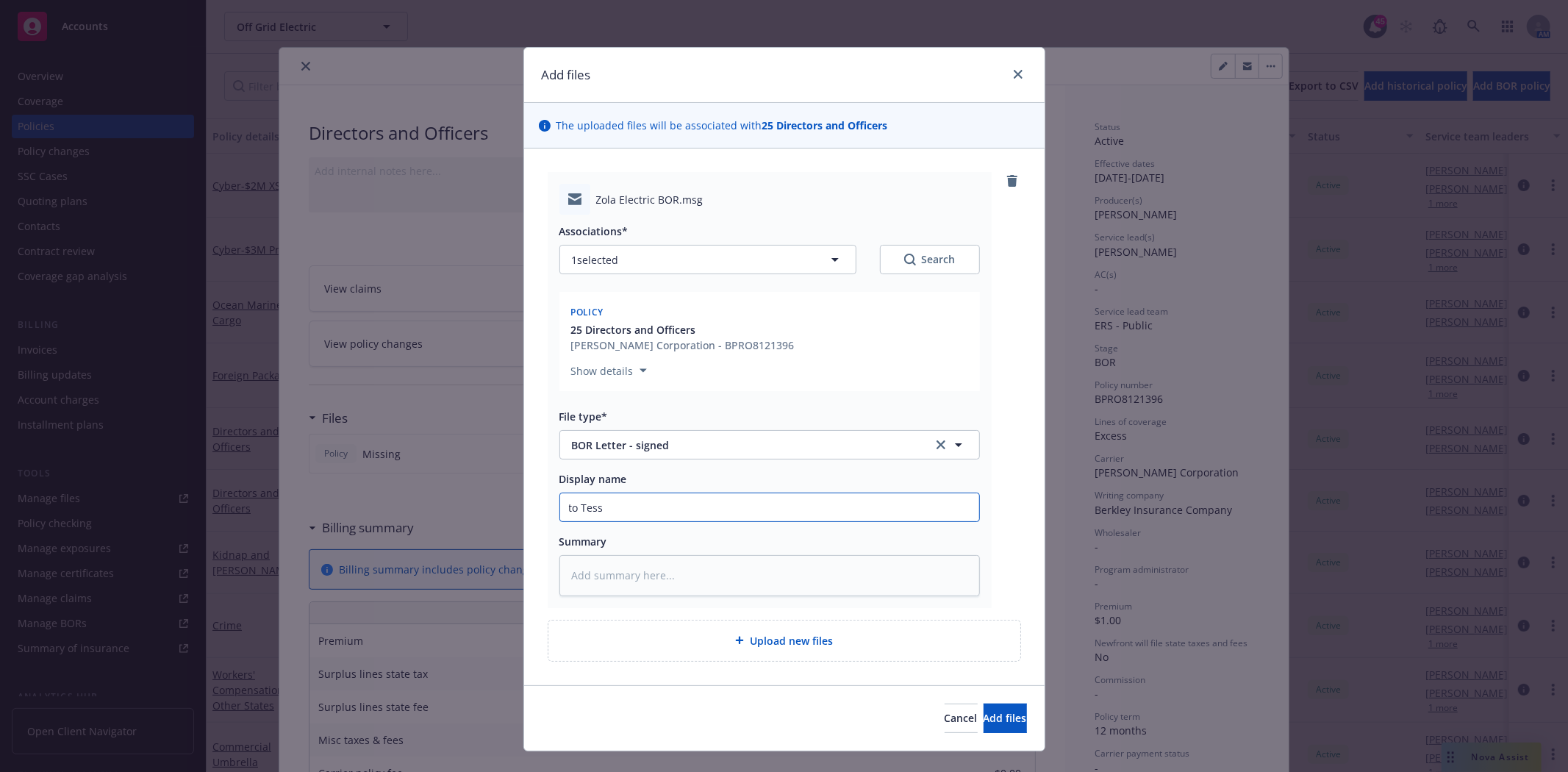
type textarea "x"
type input "to Tess"
type textarea "x"
type input "to Tess @"
type textarea "x"
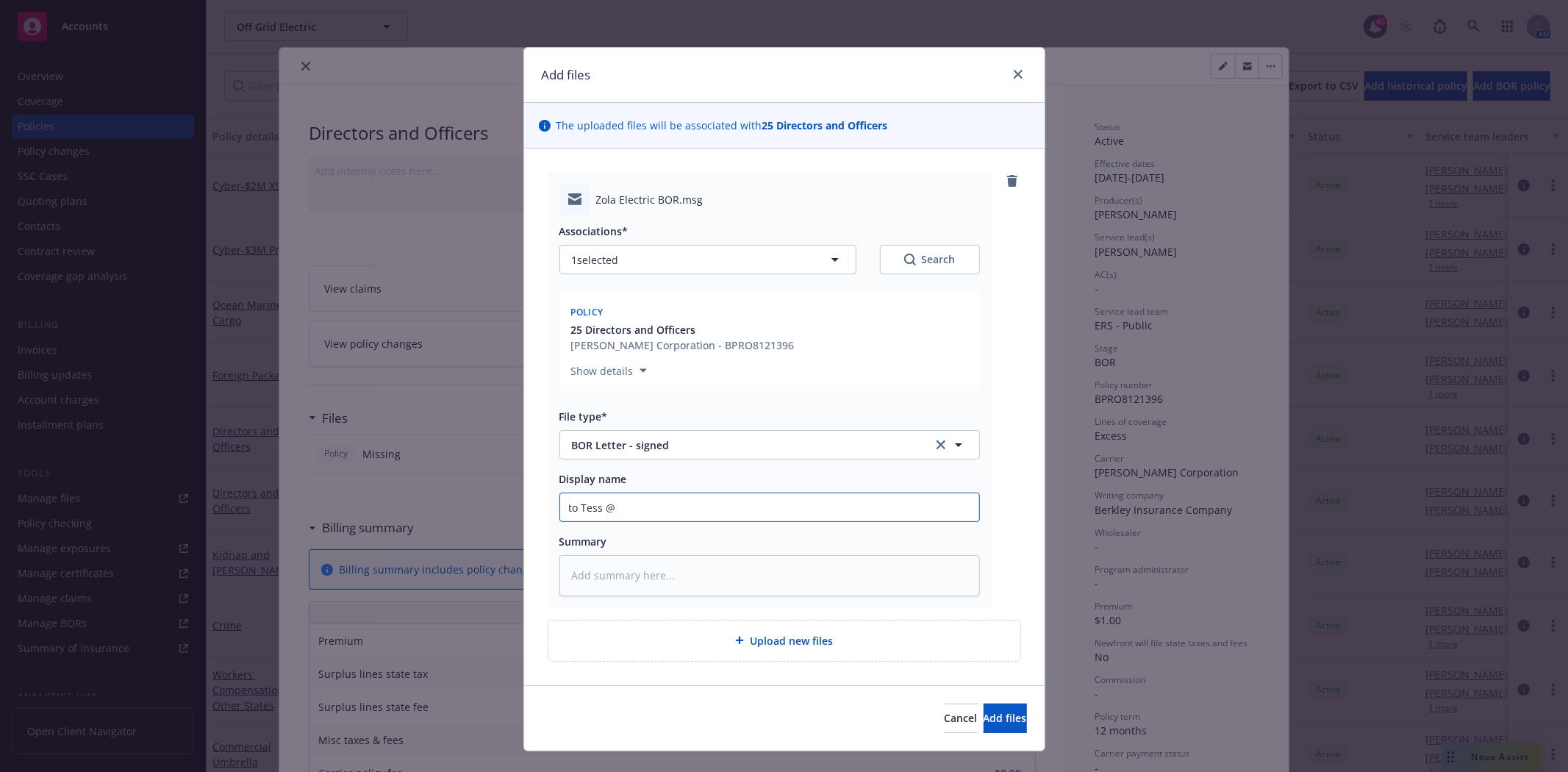
type input "to Tess @A"
type textarea "x"
type input "to Tess @Ax"
type textarea "x"
type input "to Tess @Axu"
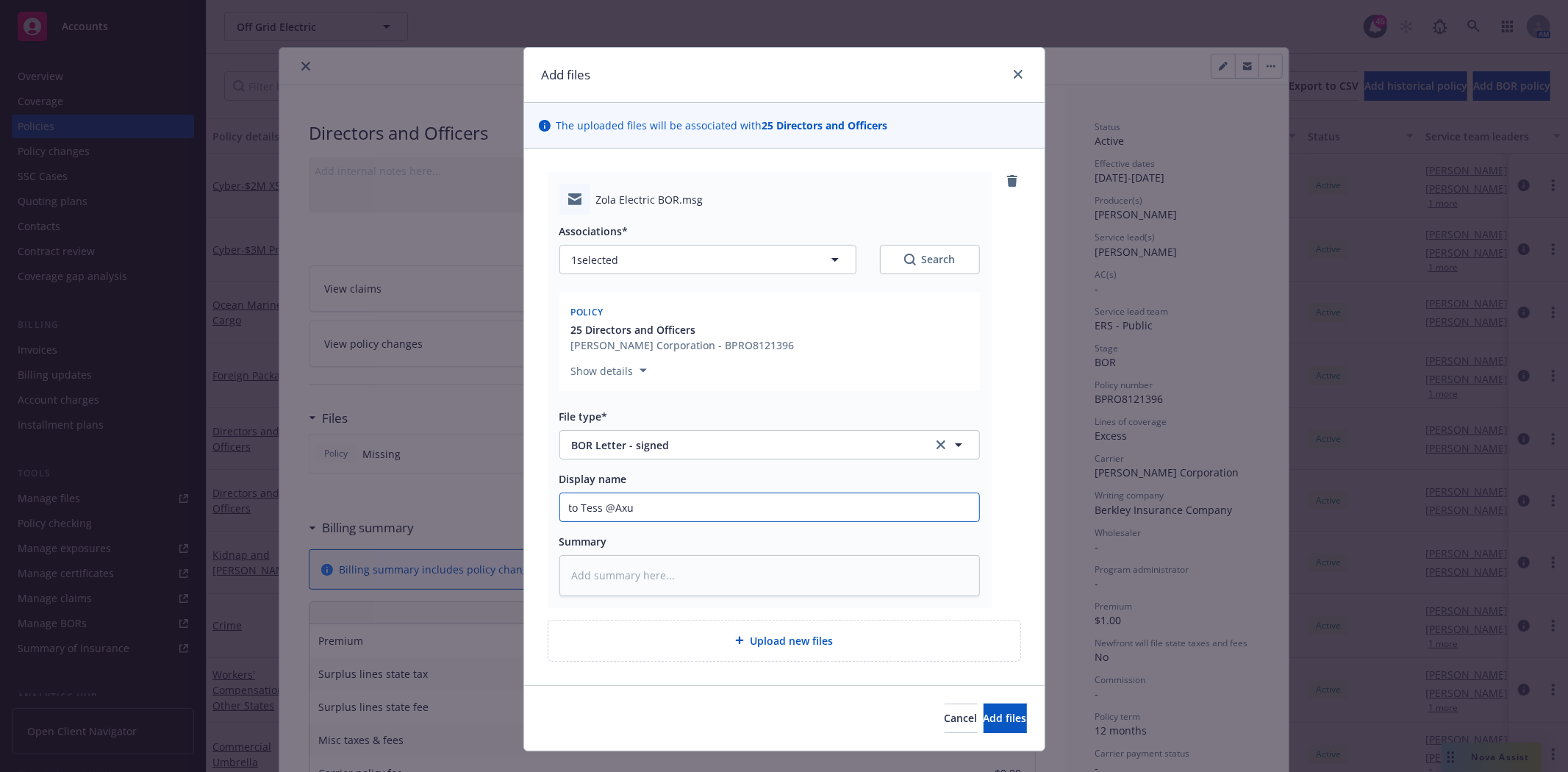
type textarea "x"
type input "to Tess @Axus"
type textarea "x"
type input "to Tess @Axu"
type textarea "x"
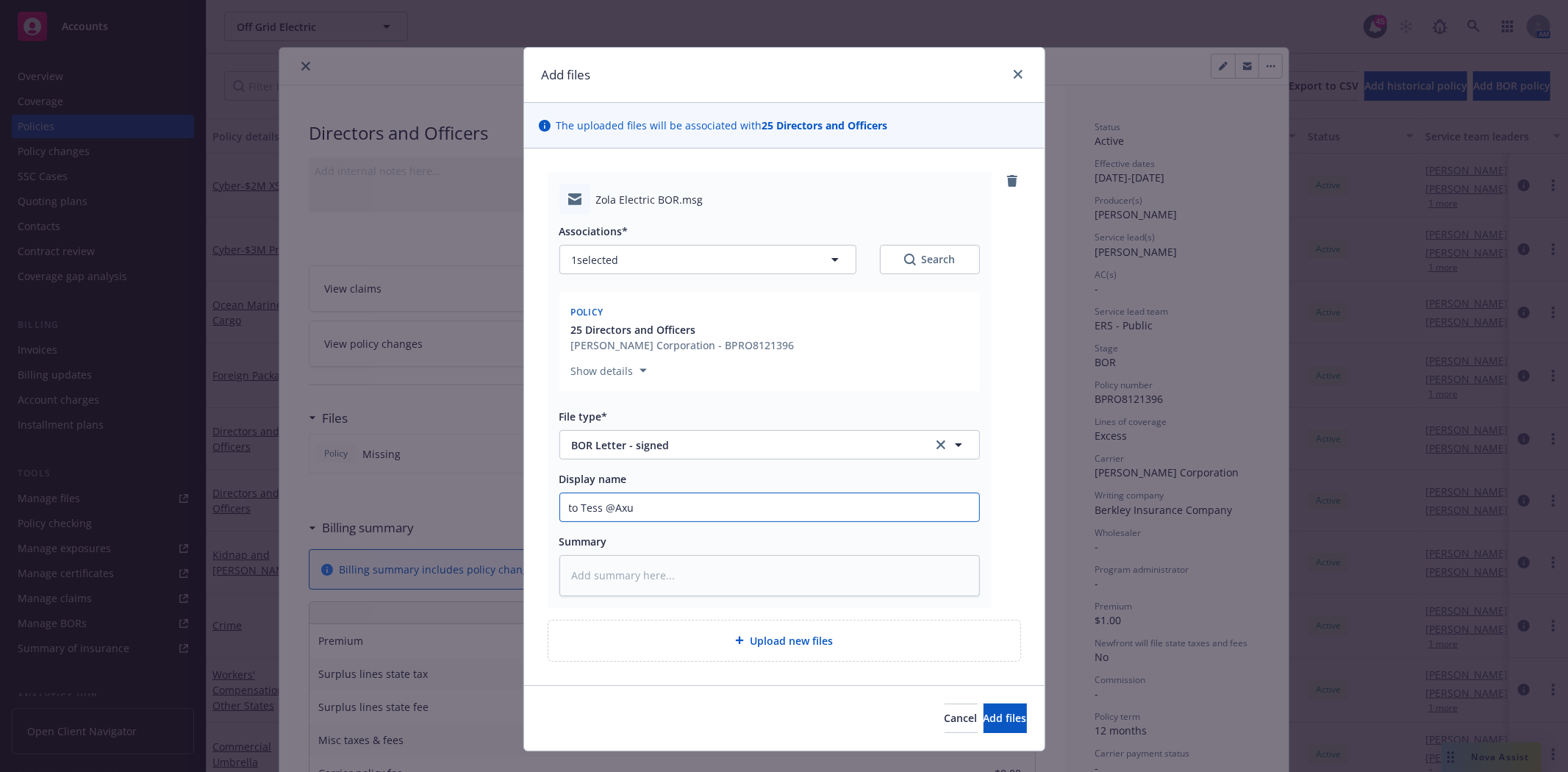
type input "to Tess @Ax"
type textarea "x"
type input "to Tess @Axi"
type textarea "x"
type input "to Tess @Axis"
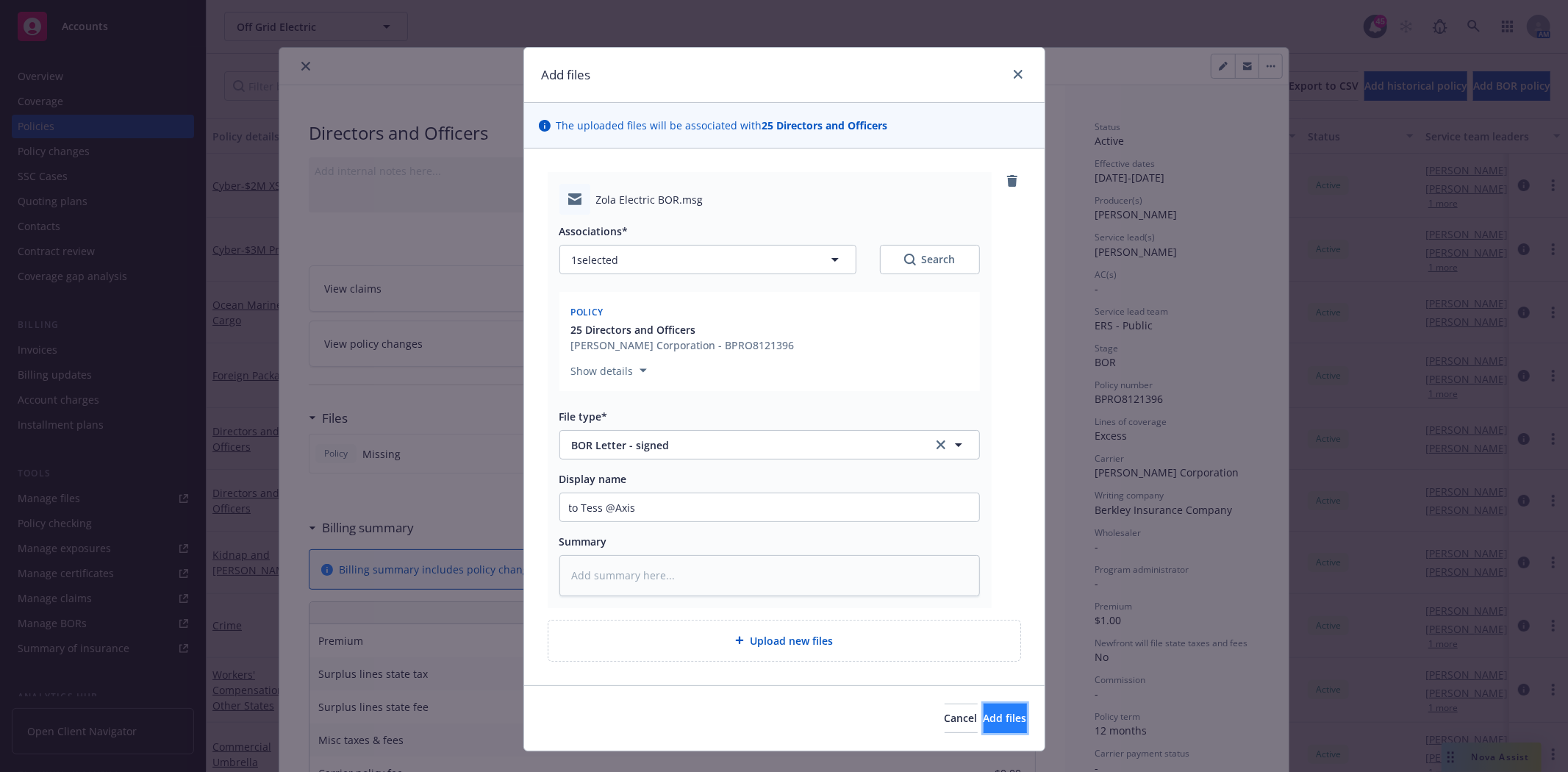
click at [983, 719] on span "Add files" at bounding box center [1005, 718] width 44 height 14
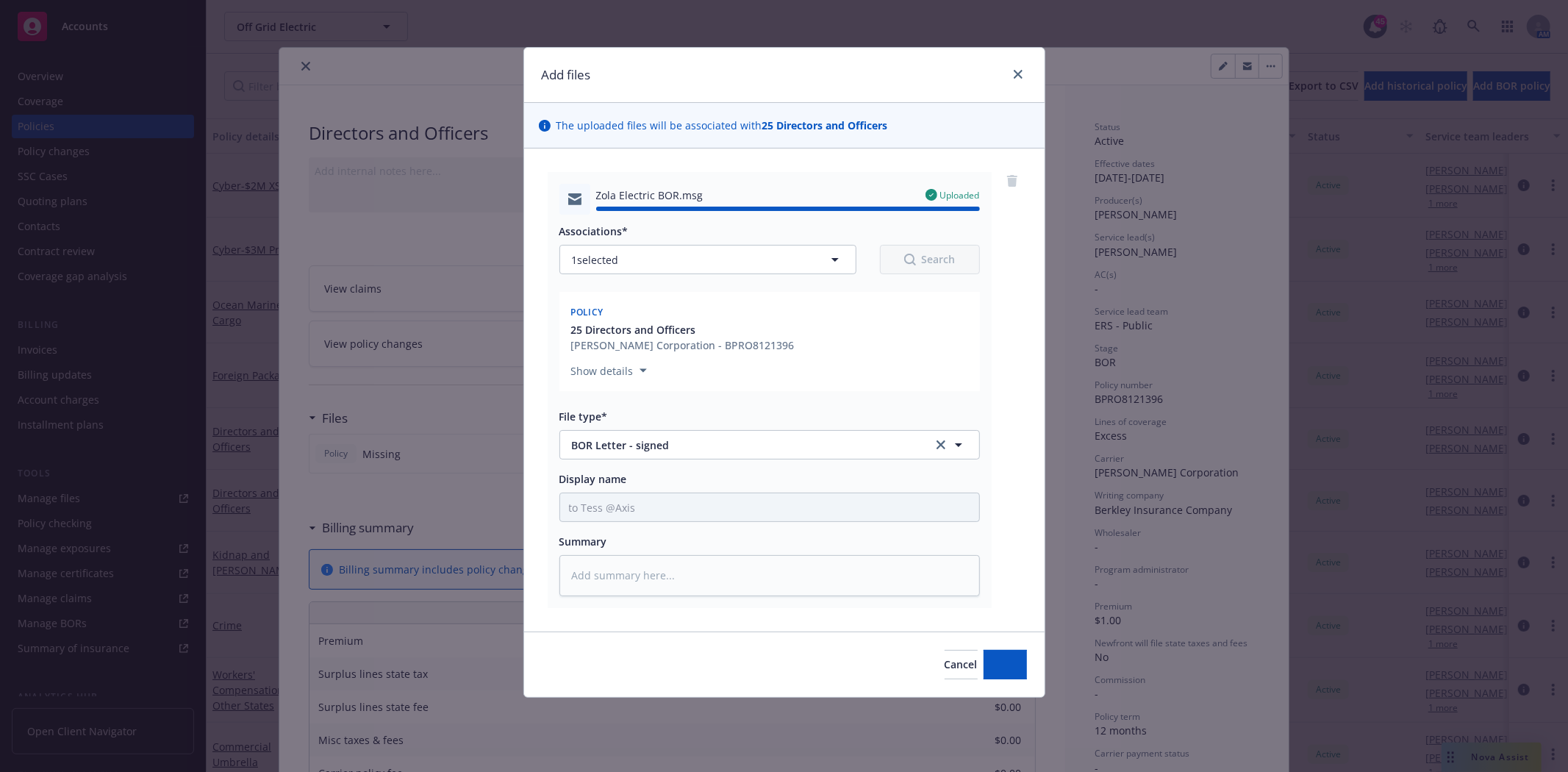
type textarea "x"
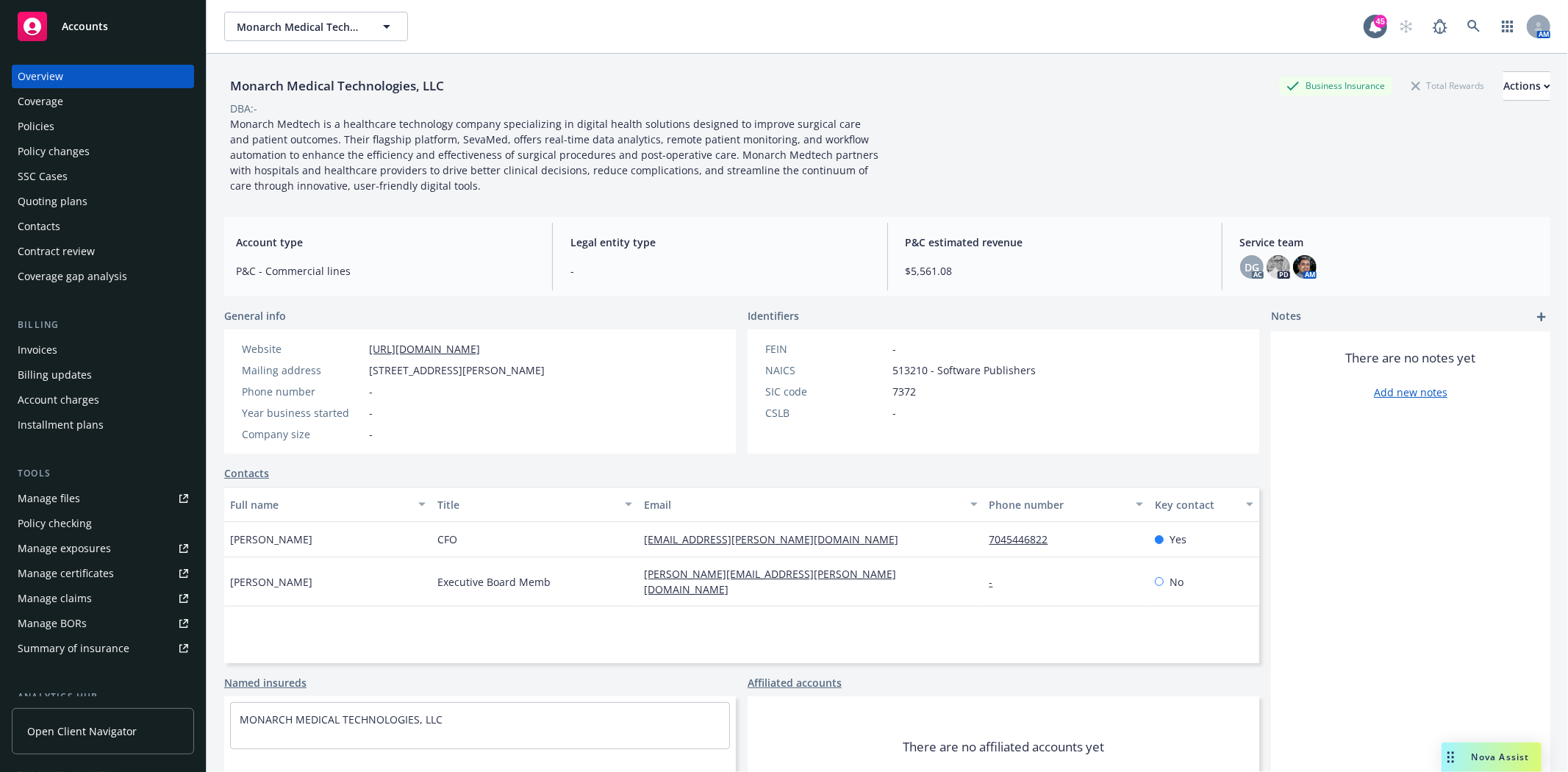
click at [53, 350] on div "Invoices" at bounding box center [37, 349] width 40 height 23
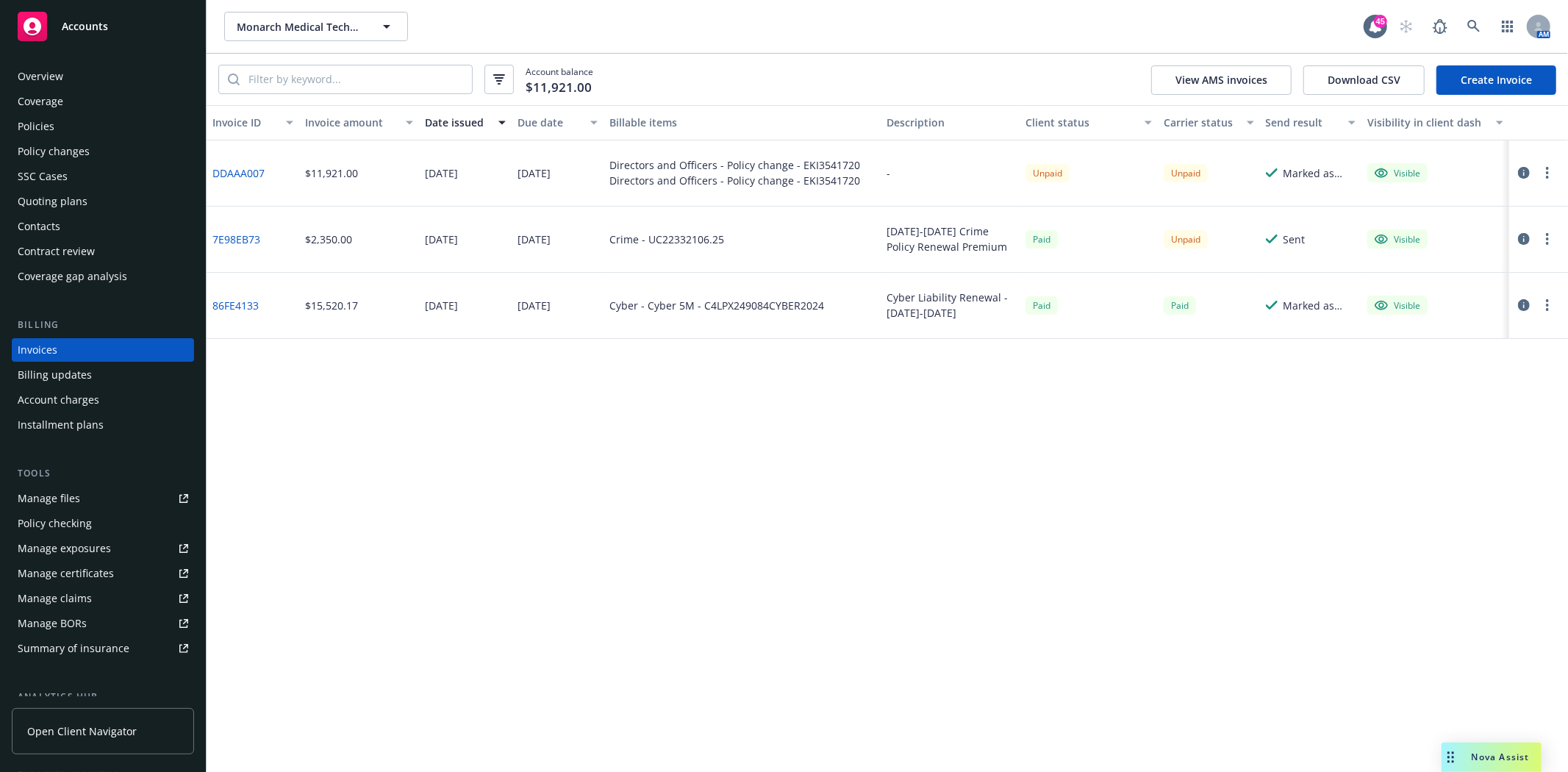
click at [241, 170] on link "DDAAA007" at bounding box center [238, 173] width 53 height 15
click at [39, 127] on div "Policies" at bounding box center [36, 127] width 37 height 23
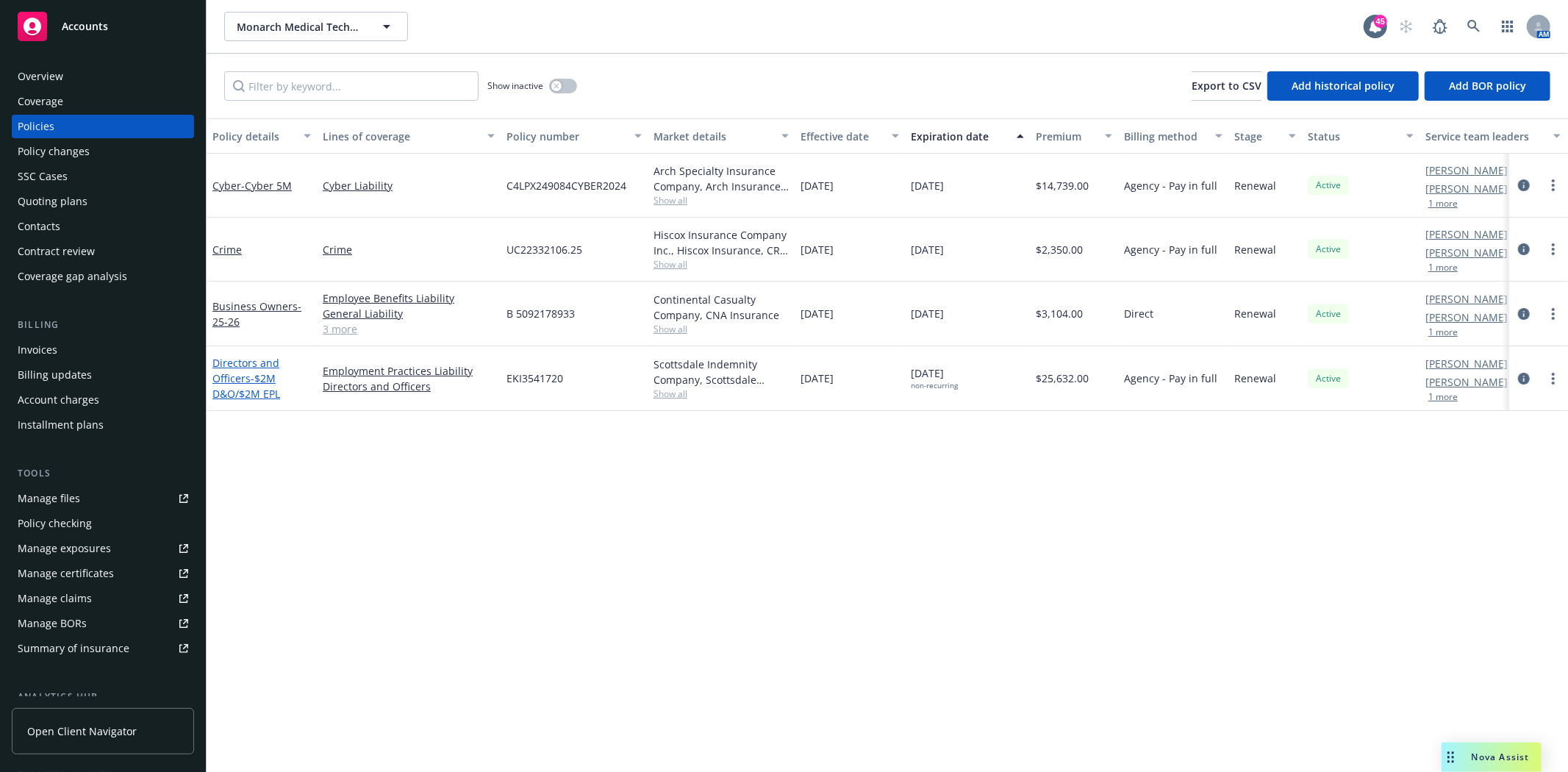
click at [238, 392] on span "- $2M D&O/$2M EPL" at bounding box center [246, 385] width 68 height 29
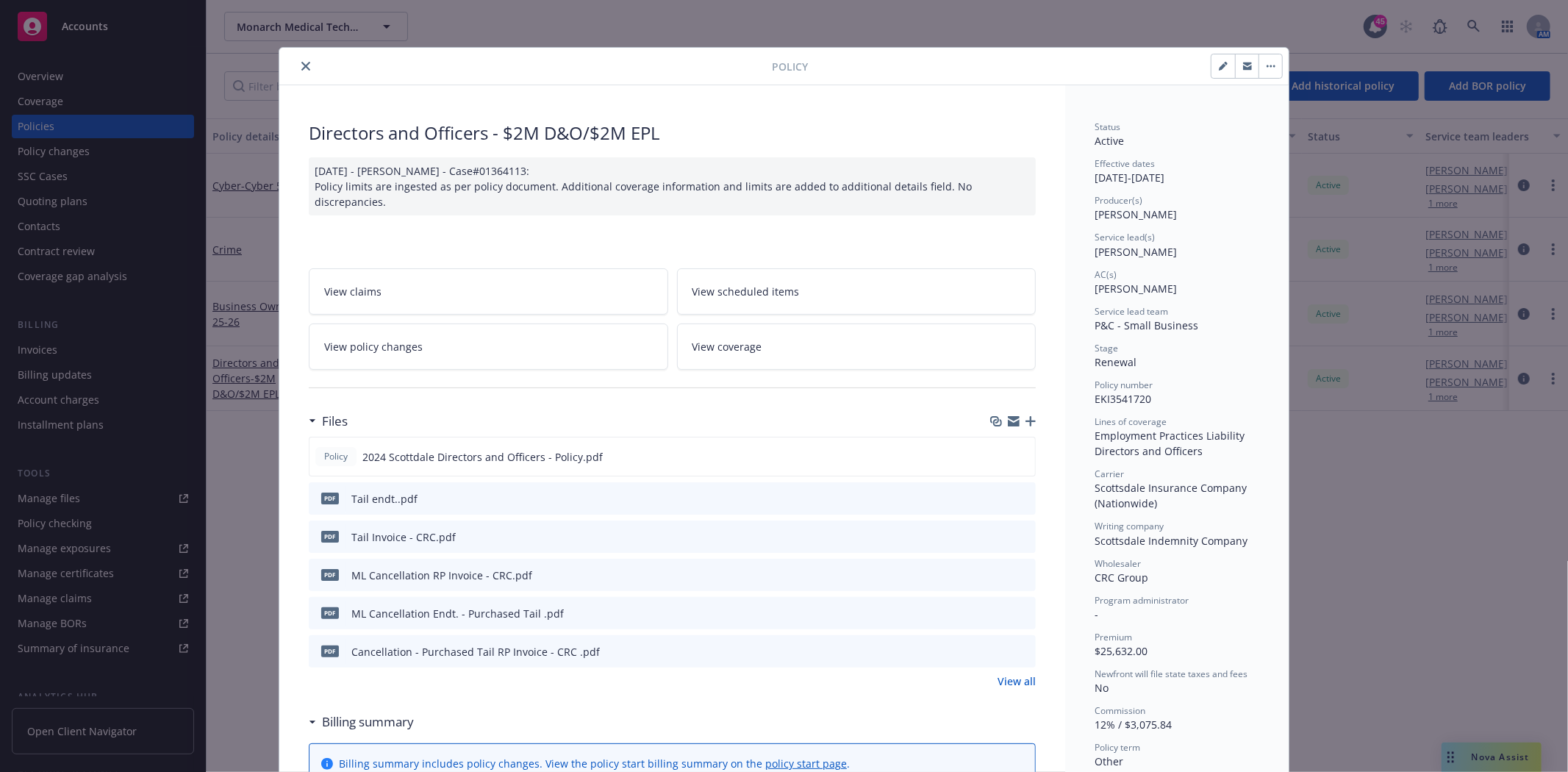
click at [1006, 679] on link "View all" at bounding box center [1016, 680] width 38 height 15
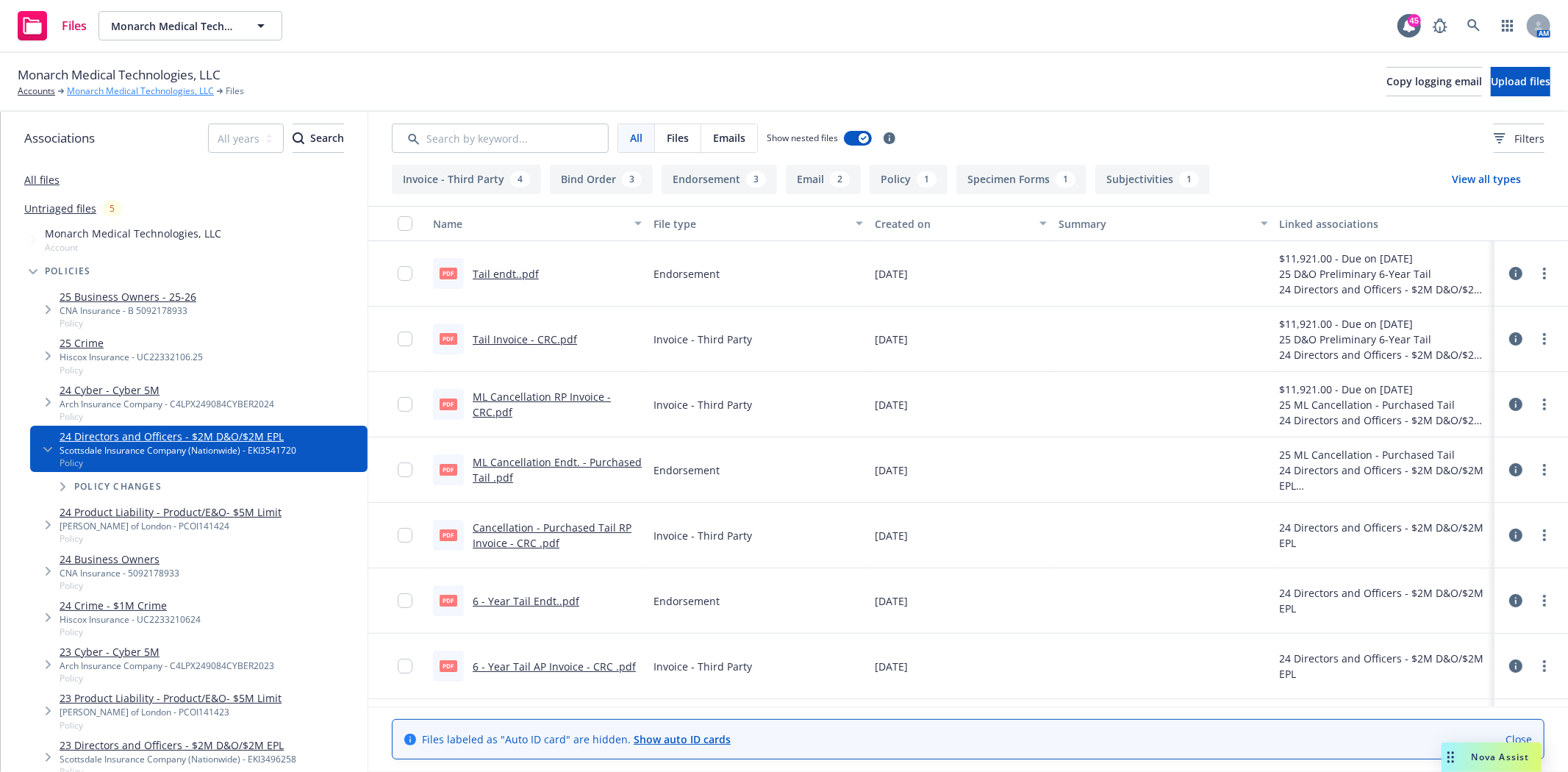
click at [102, 90] on link "Monarch Medical Technologies, LLC" at bounding box center [140, 91] width 147 height 13
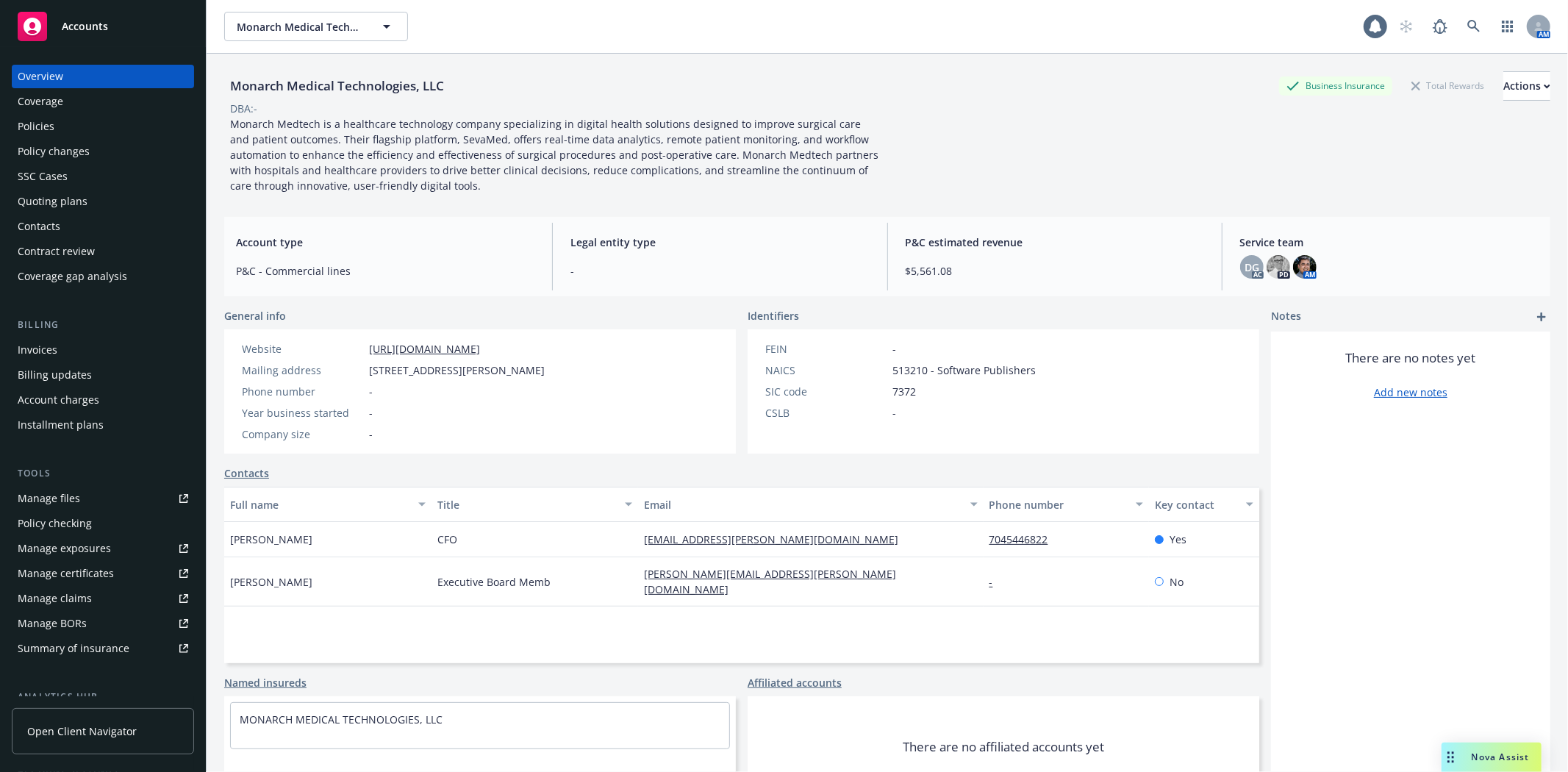
click at [71, 126] on div "Policies" at bounding box center [103, 127] width 170 height 23
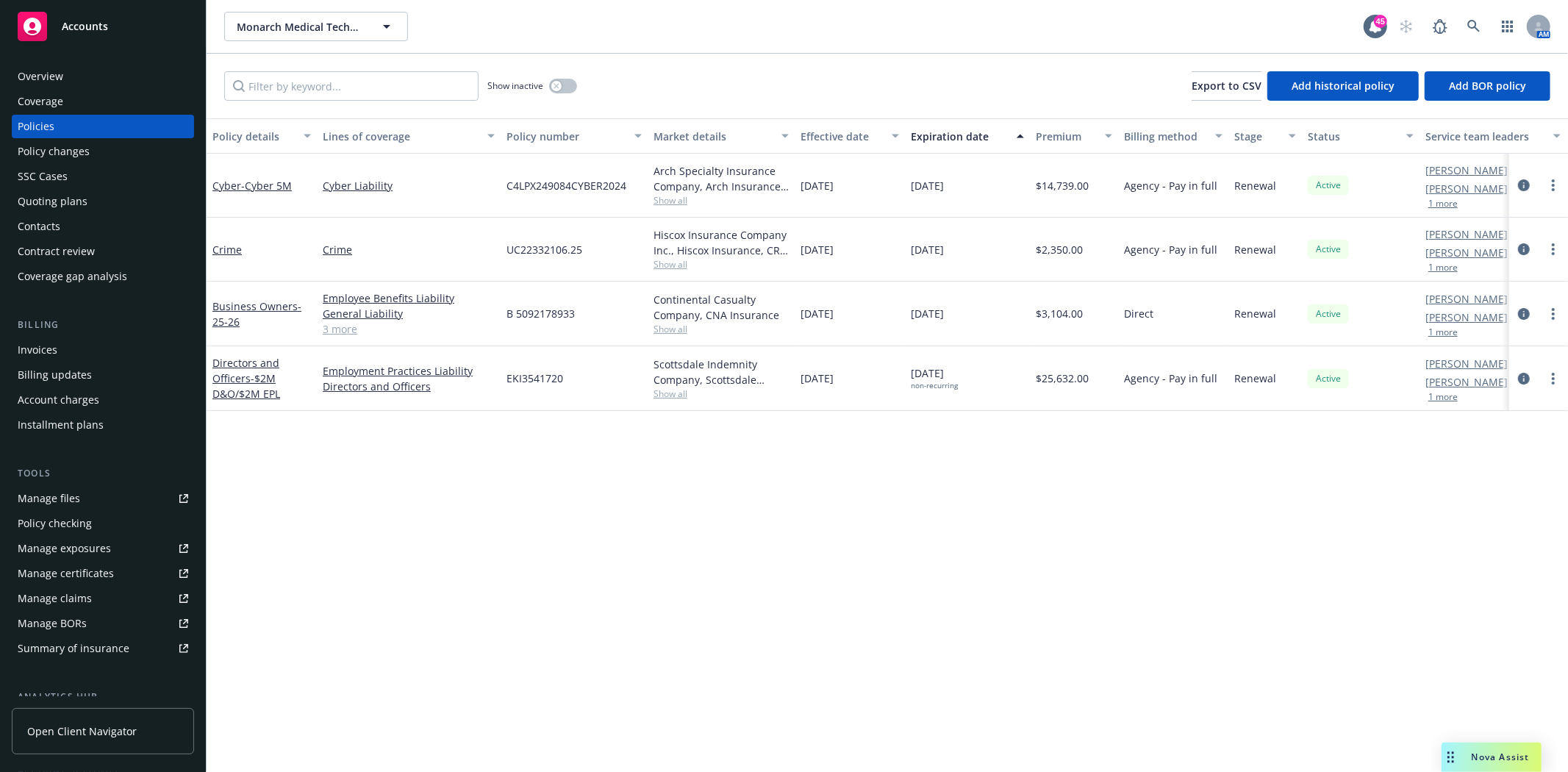
click at [40, 349] on div "Invoices" at bounding box center [37, 349] width 40 height 23
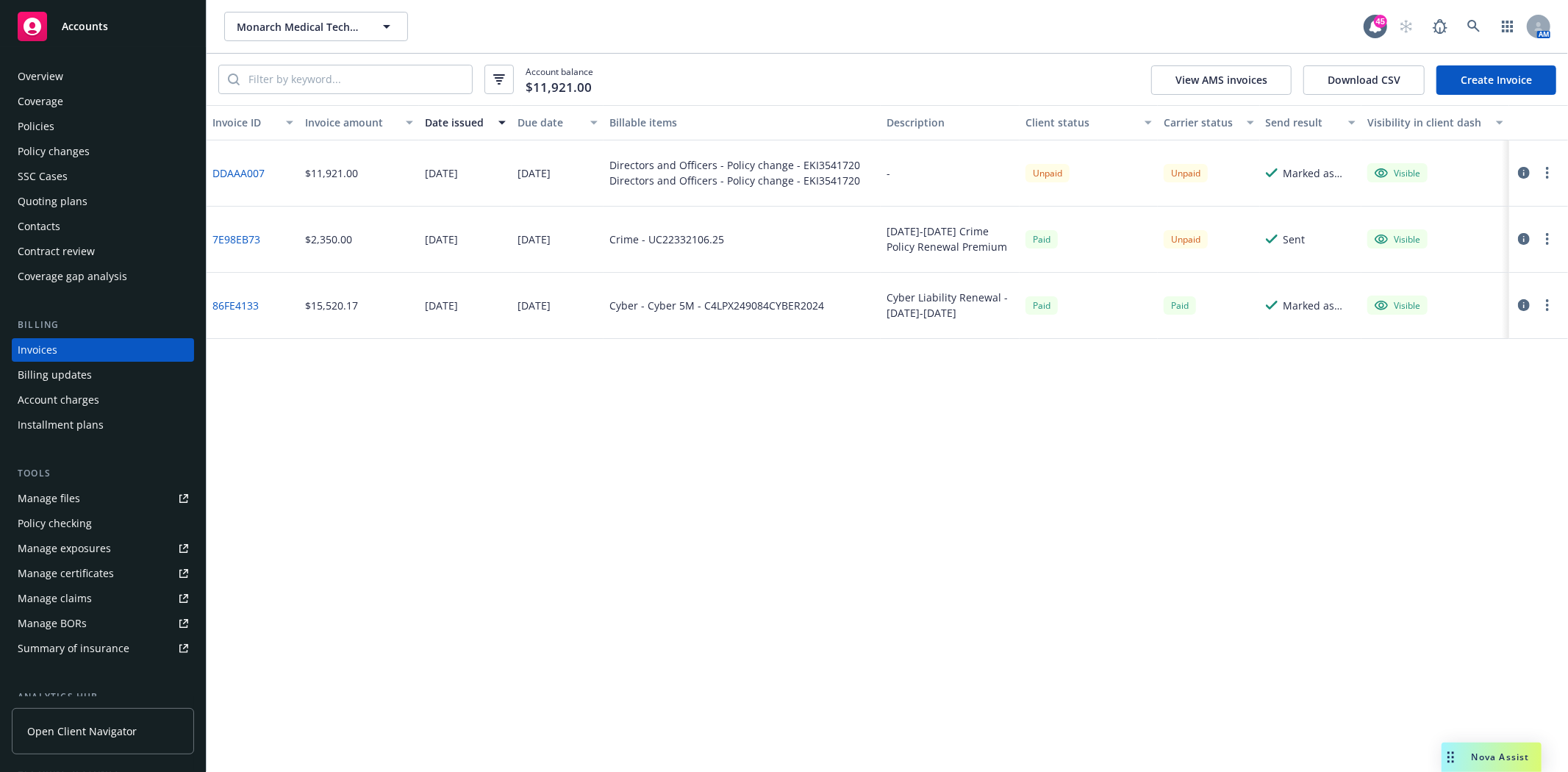
click at [249, 172] on link "DDAAA007" at bounding box center [238, 173] width 53 height 15
click at [78, 127] on div "Policies" at bounding box center [103, 127] width 170 height 23
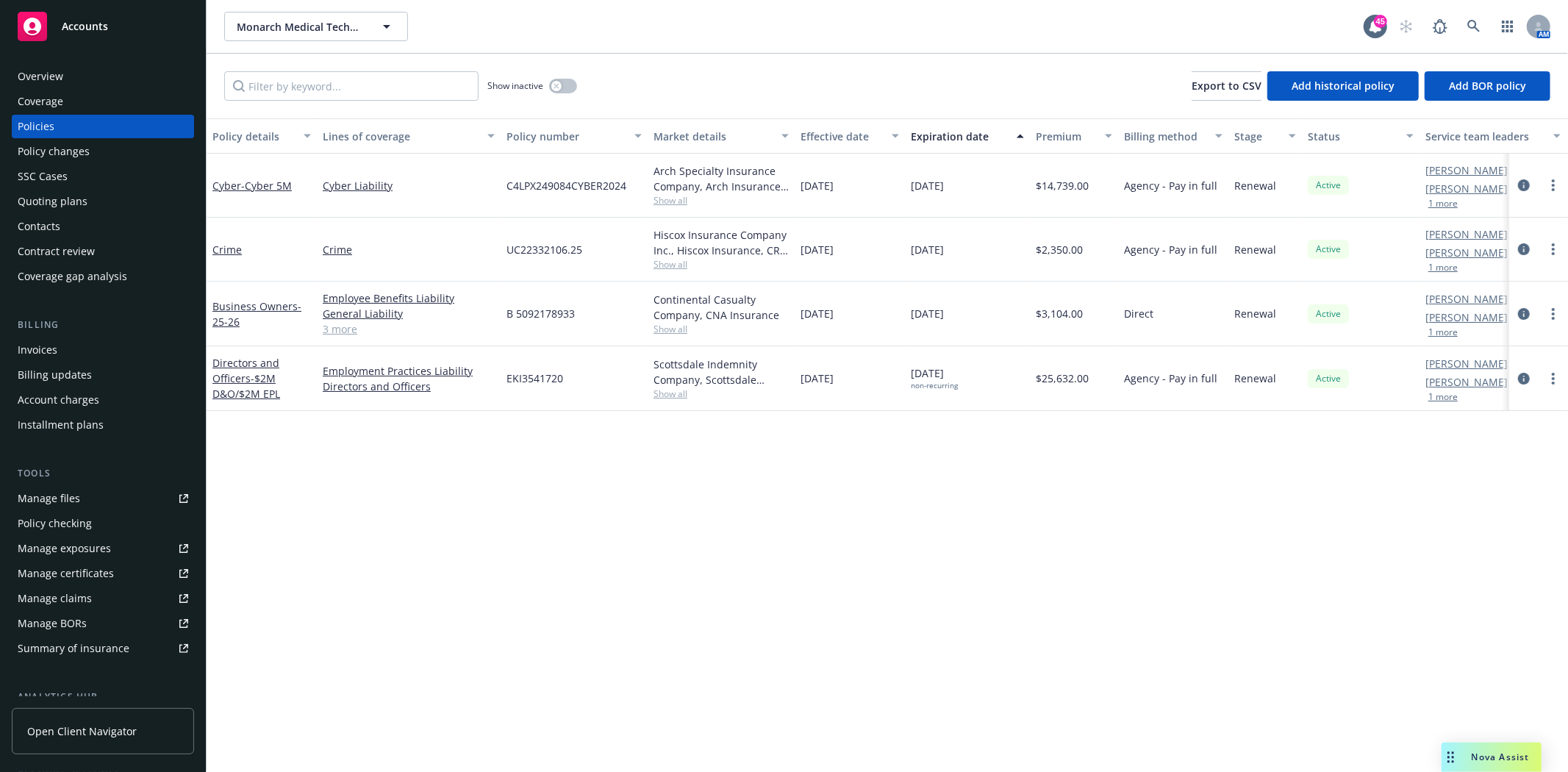
click at [236, 384] on div "Directors and Officers - $2M D&O/$2M EPL" at bounding box center [261, 378] width 98 height 46
click at [235, 379] on link "Directors and Officers - $2M D&O/$2M EPL" at bounding box center [246, 378] width 68 height 45
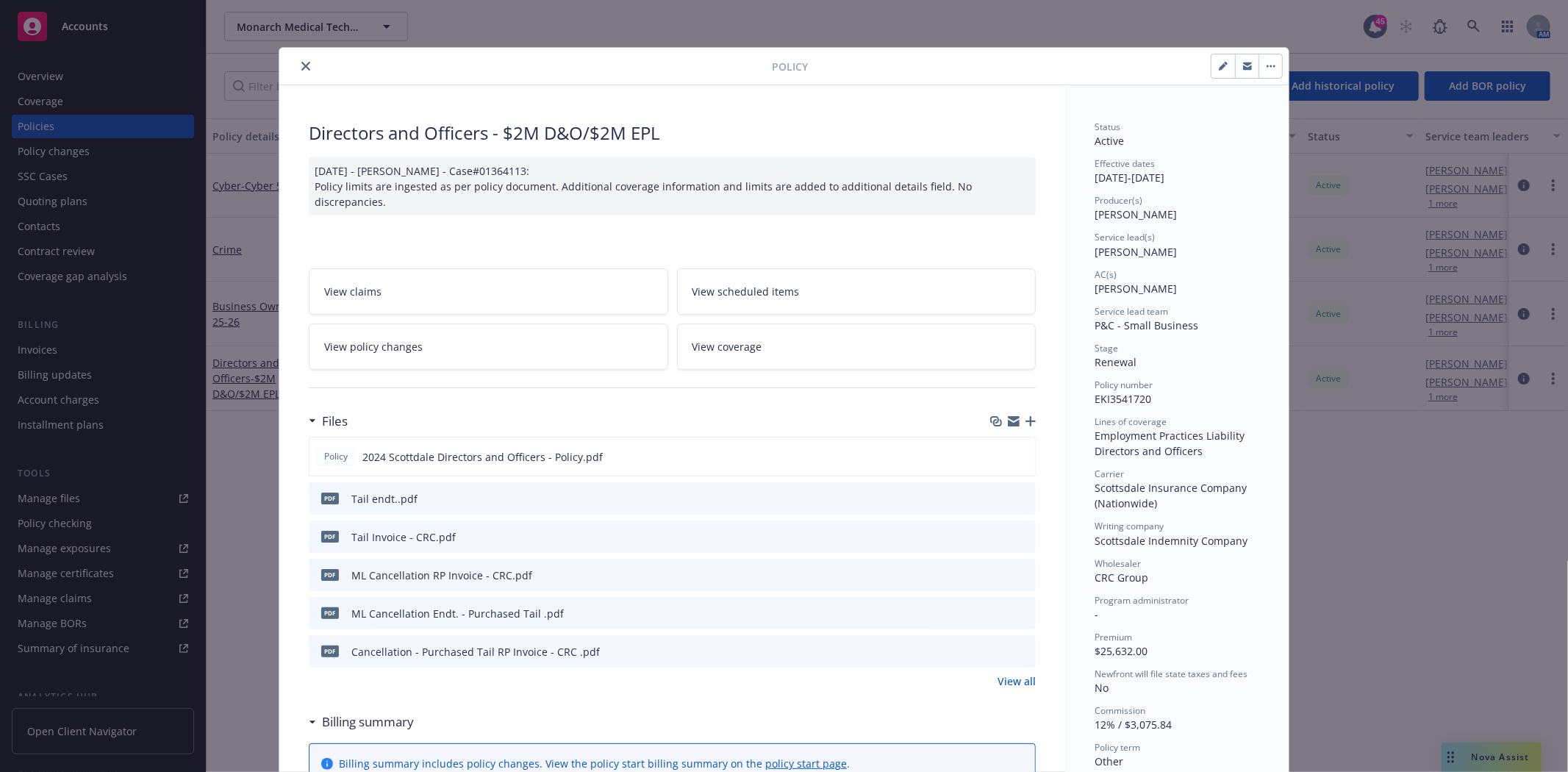
click at [1020, 532] on icon "preview file" at bounding box center [1022, 536] width 13 height 11
click at [301, 67] on icon "close" at bounding box center [306, 66] width 9 height 9
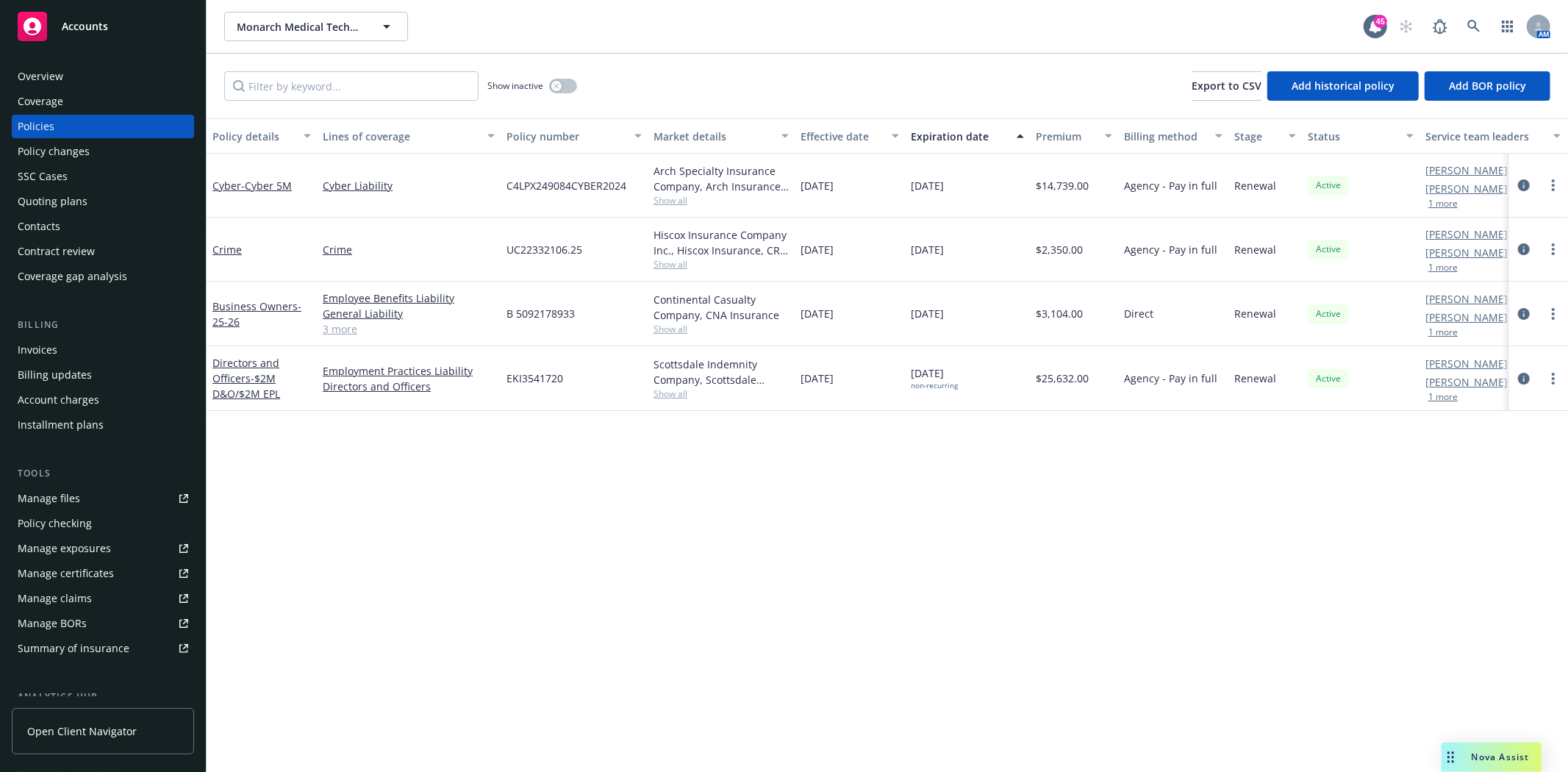
click at [55, 357] on div "Invoices" at bounding box center [37, 349] width 40 height 23
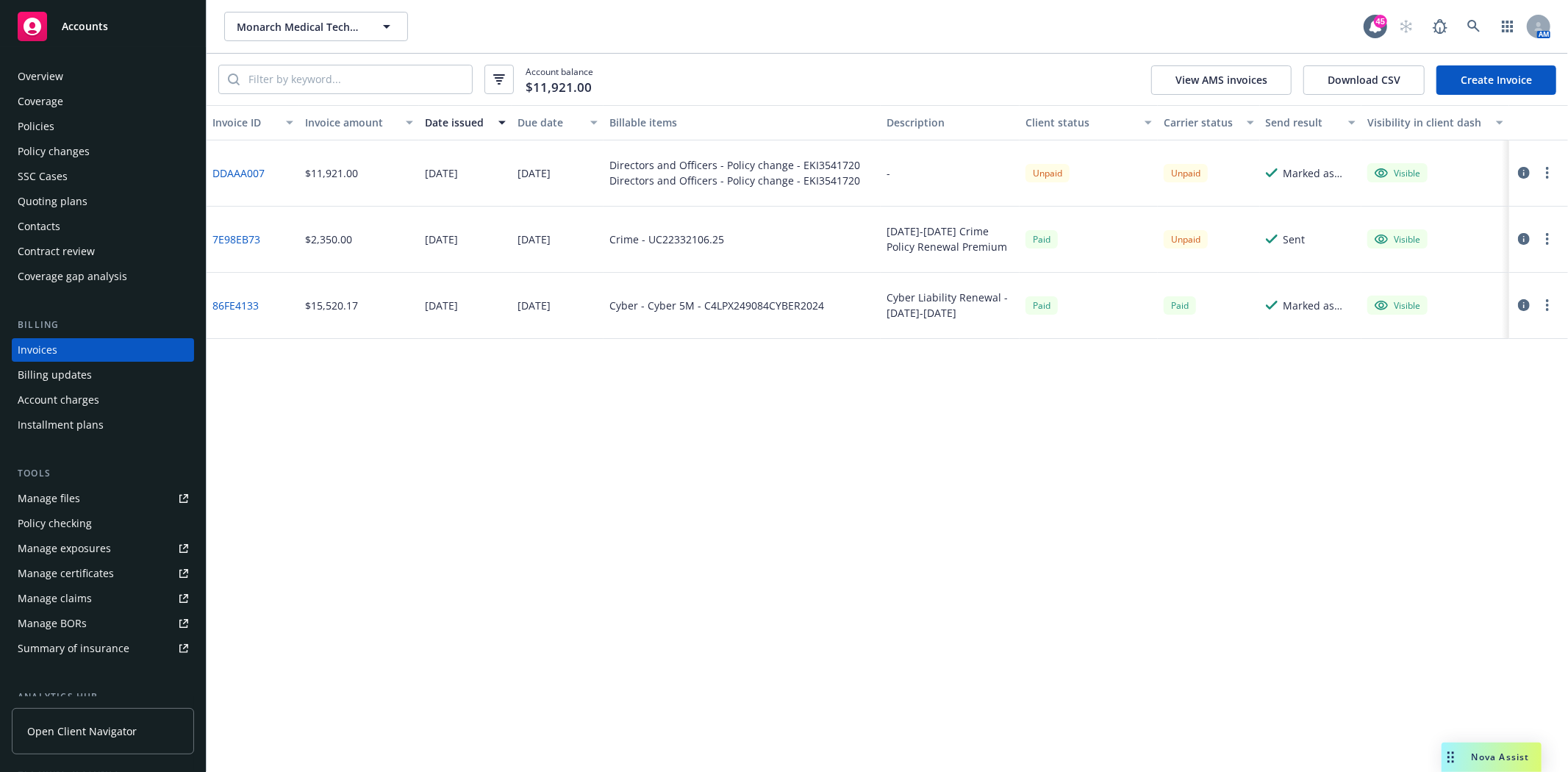
click at [50, 157] on div "Policy changes" at bounding box center [53, 152] width 72 height 23
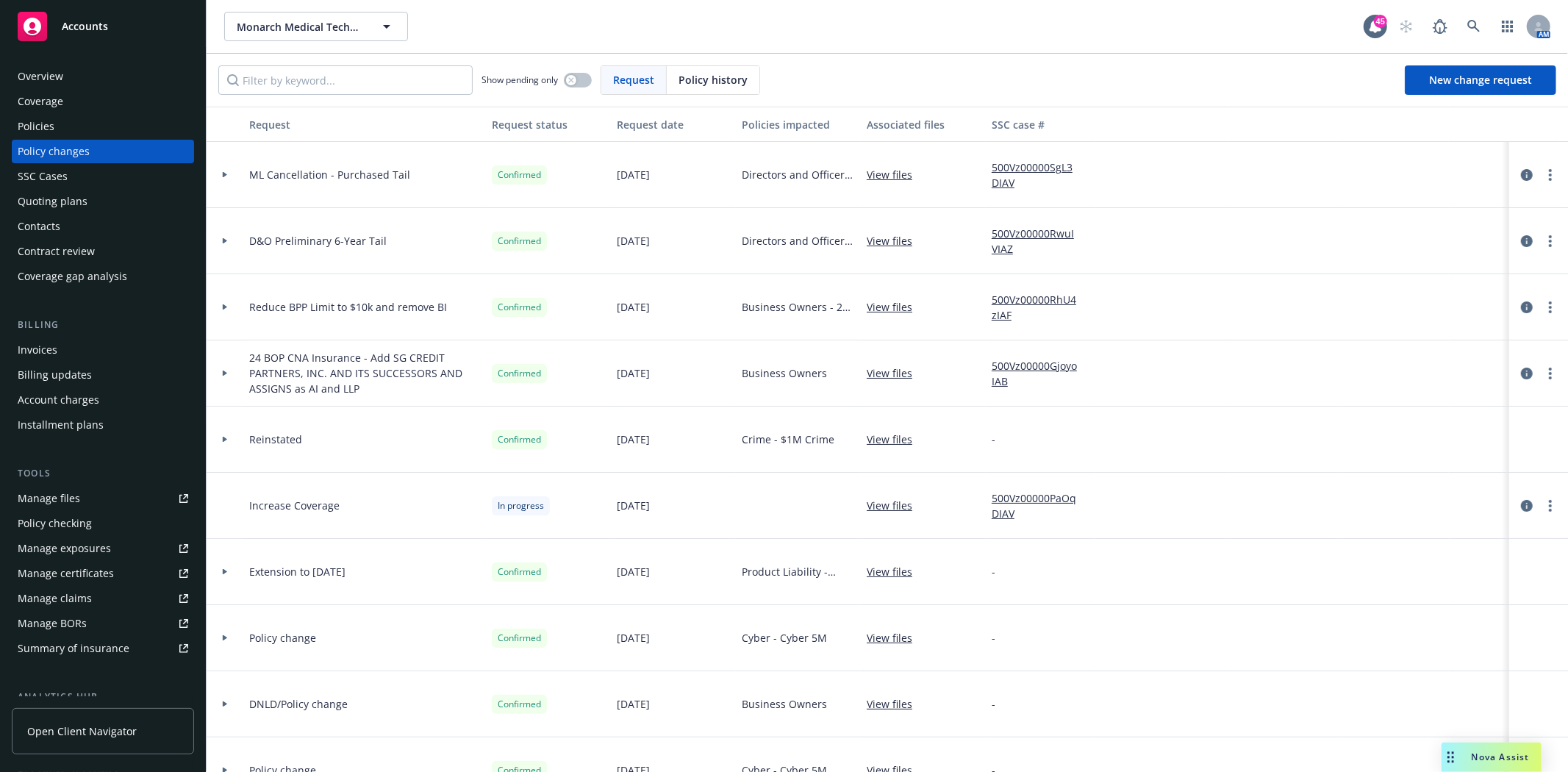
click at [225, 242] on icon at bounding box center [225, 241] width 4 height 6
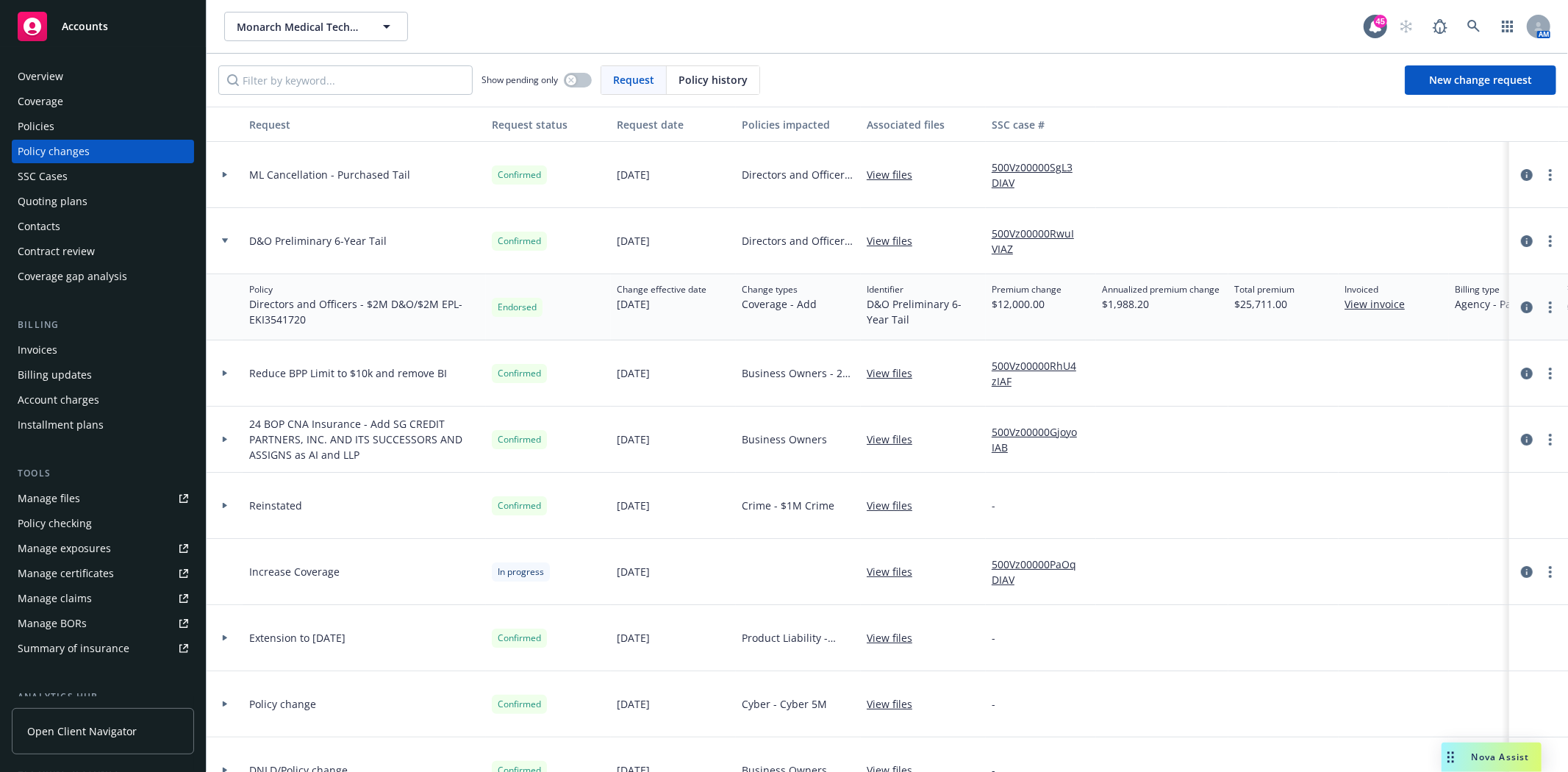
click at [226, 174] on icon at bounding box center [225, 175] width 6 height 5
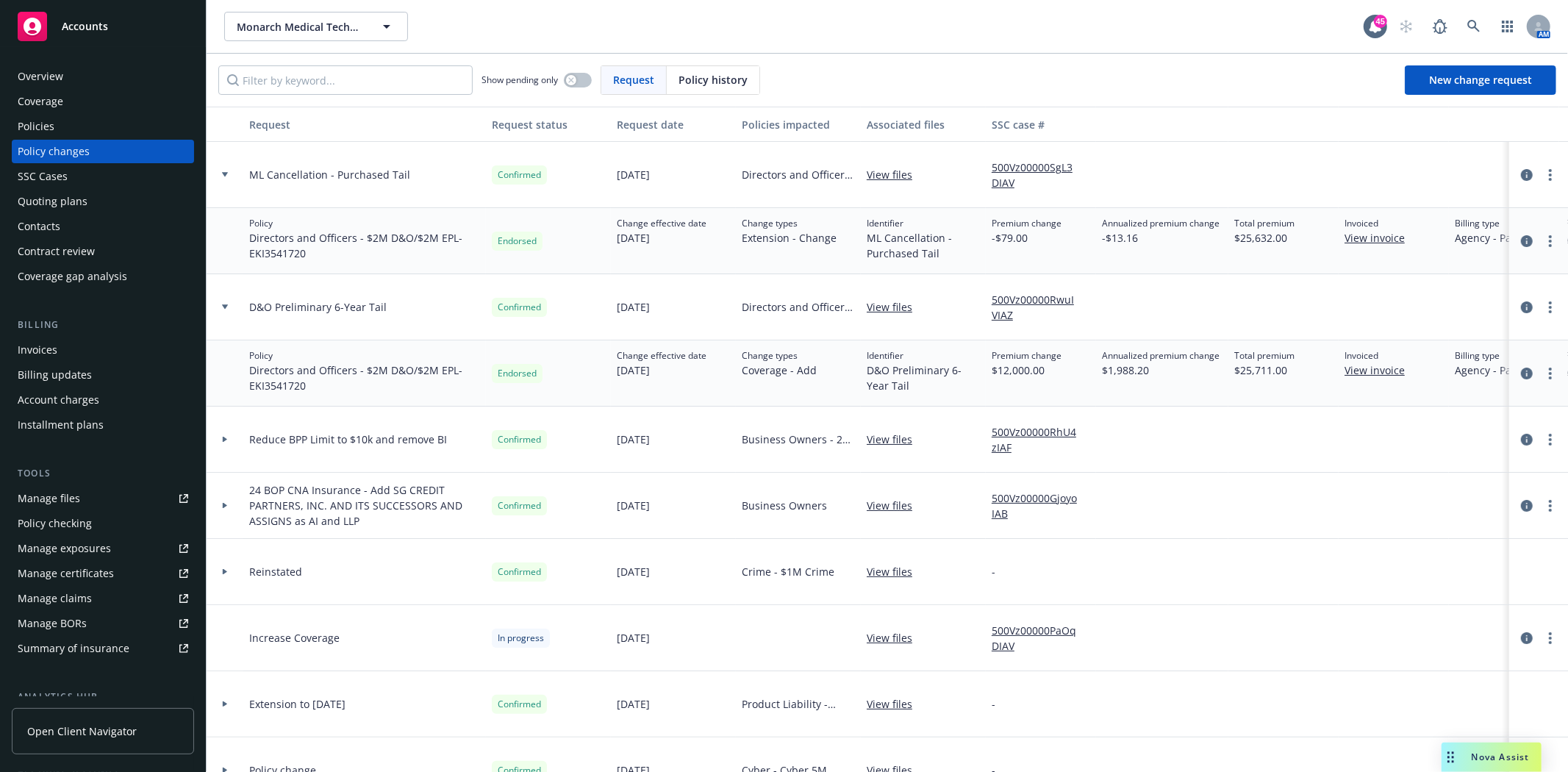
click at [83, 123] on div "Policies" at bounding box center [103, 127] width 170 height 23
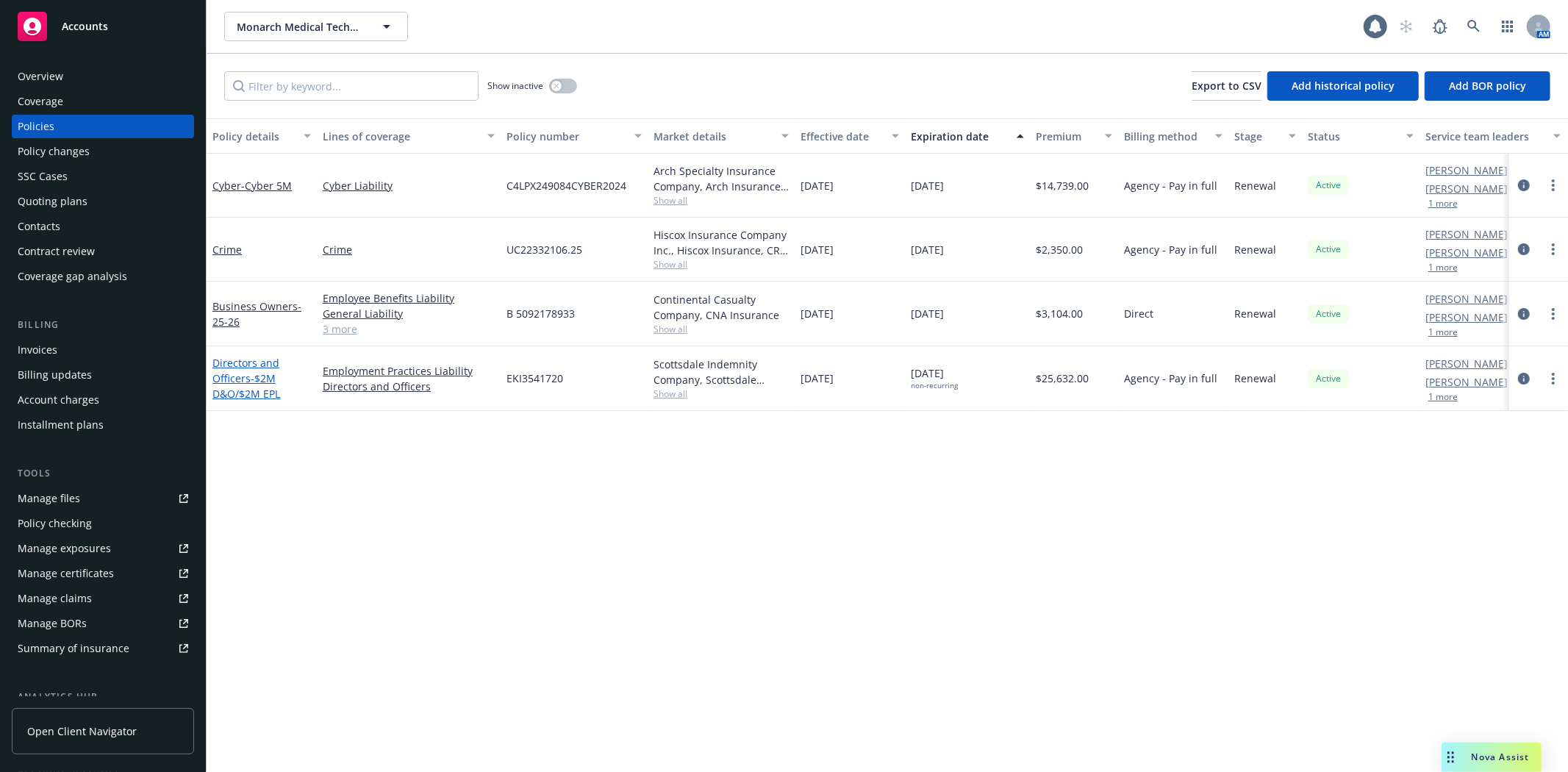
click at [226, 377] on link "Directors and Officers - $2M D&O/$2M EPL" at bounding box center [246, 378] width 68 height 45
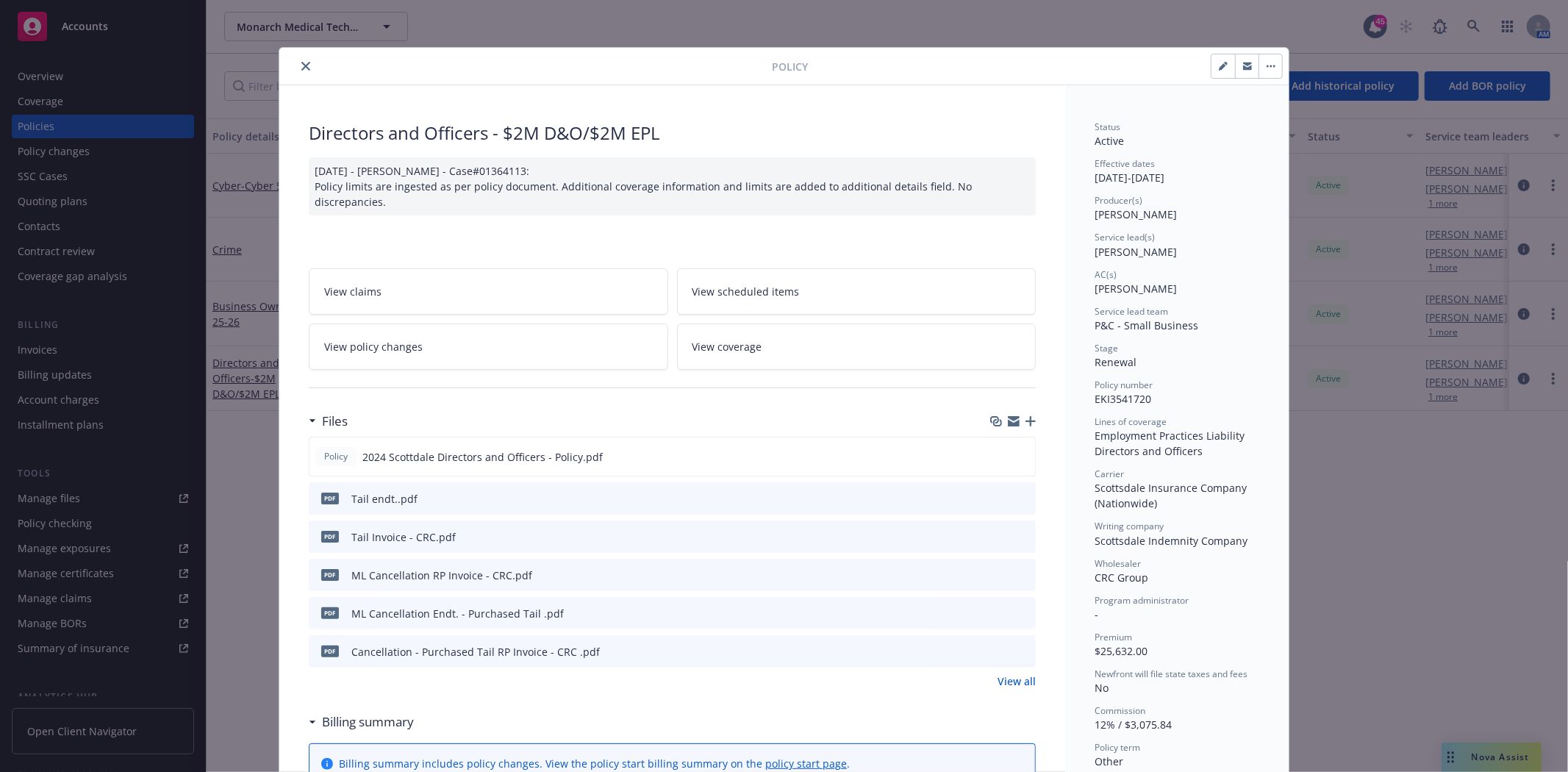
scroll to position [44, 0]
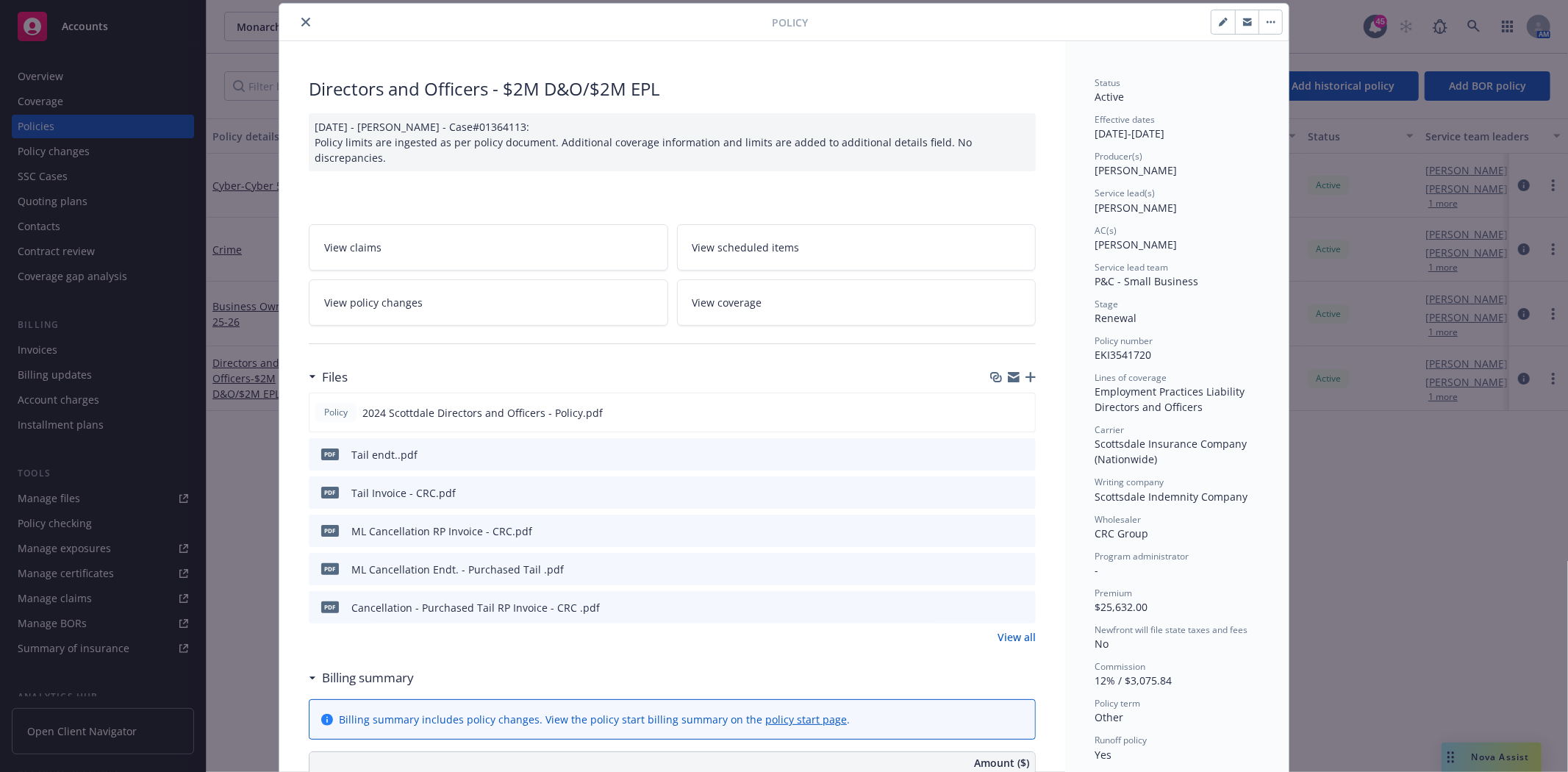
click at [372, 300] on span "View policy changes" at bounding box center [374, 302] width 98 height 15
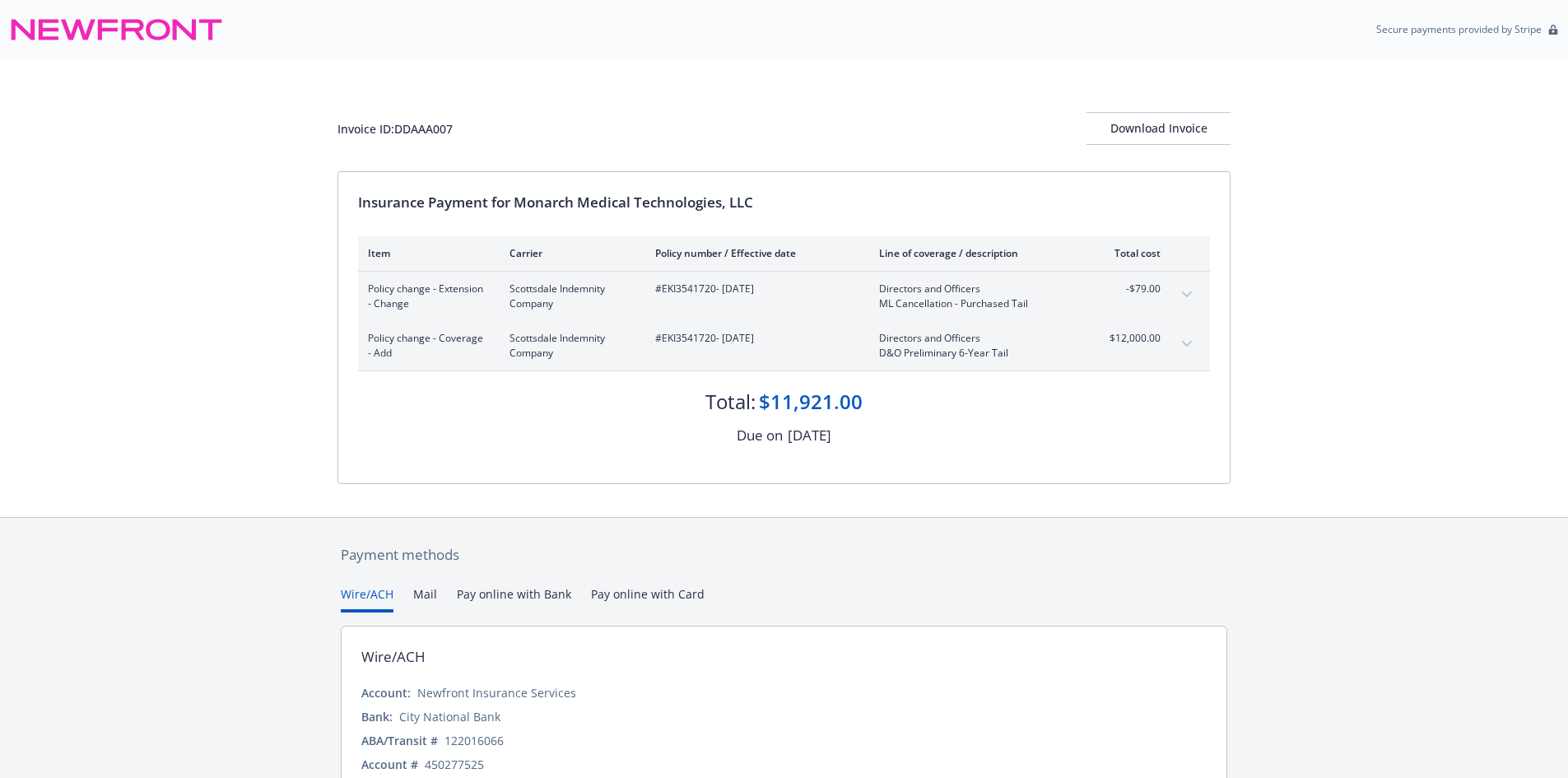
click at [1190, 295] on icon "expand content" at bounding box center [1187, 295] width 10 height 6
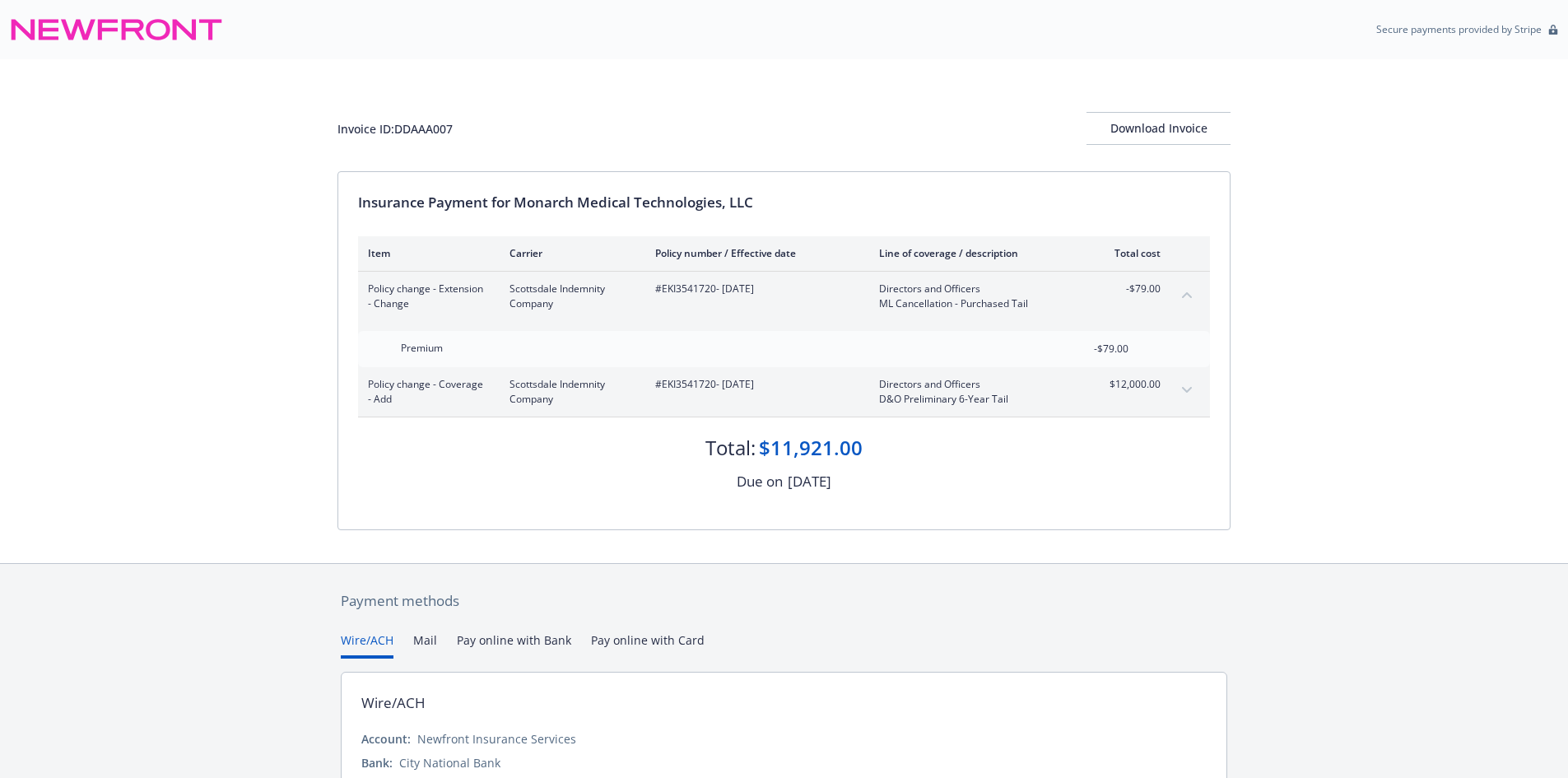
click at [1185, 391] on icon "expand content" at bounding box center [1187, 390] width 10 height 7
